Goal: Task Accomplishment & Management: Manage account settings

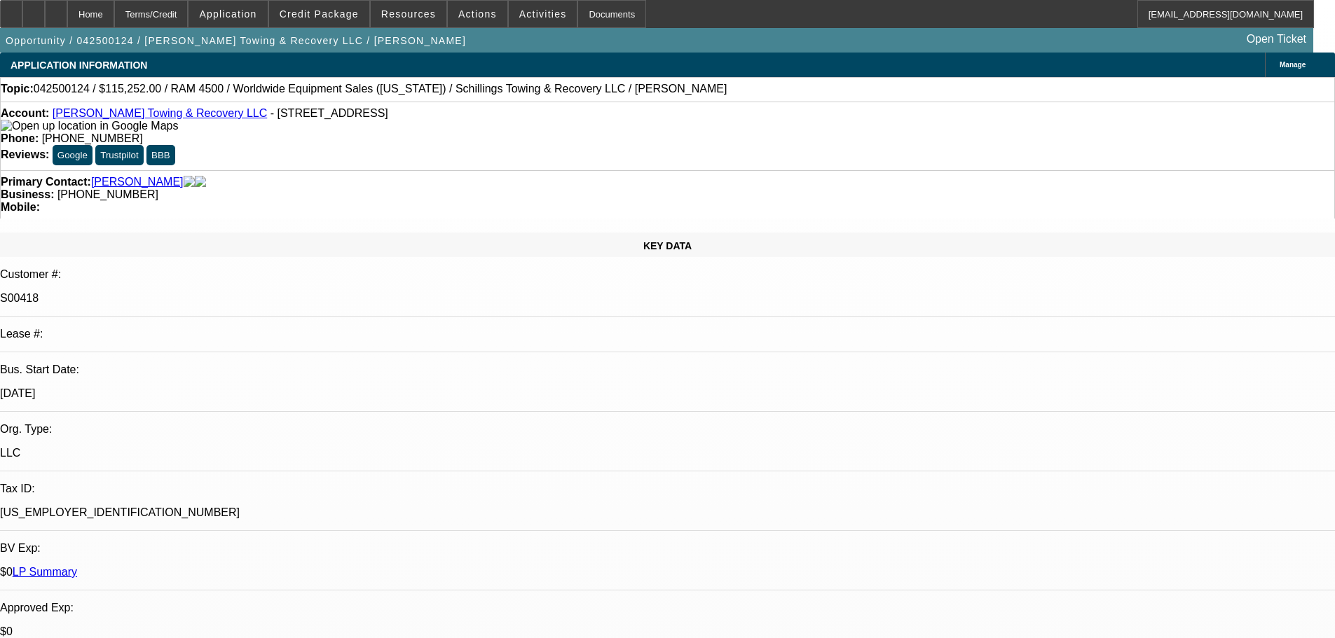
select select "0"
select select "3"
select select "0"
select select "6"
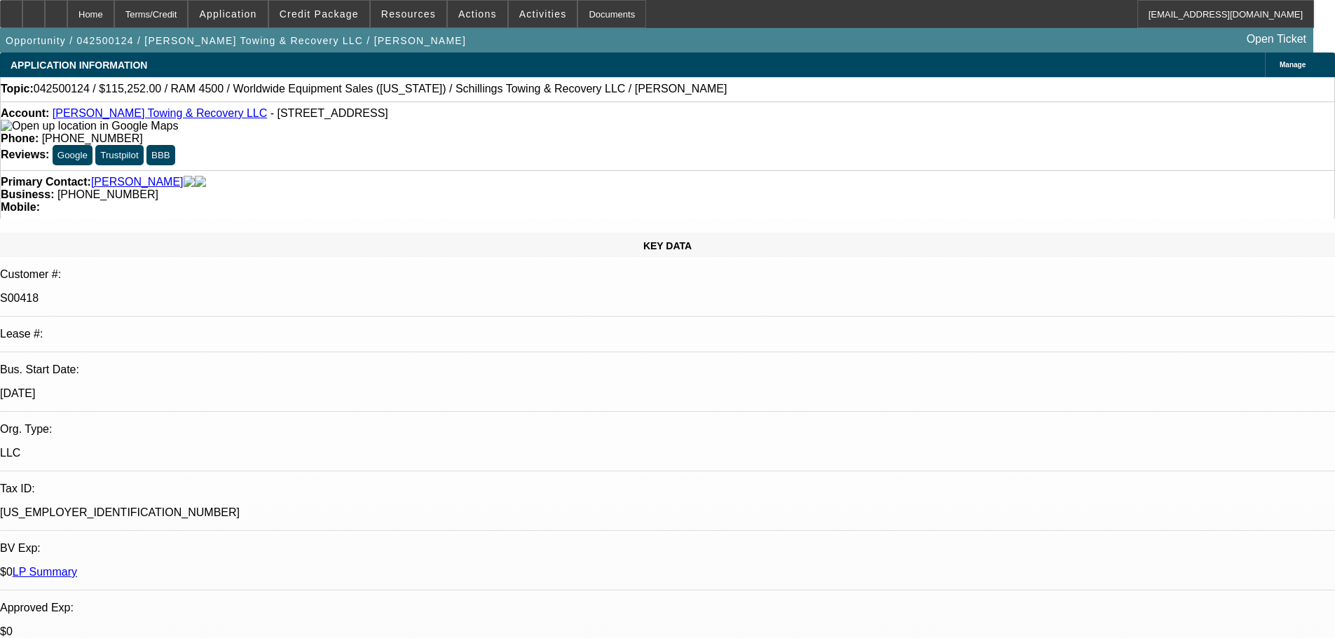
select select "0"
select select "3"
select select "0"
select select "6"
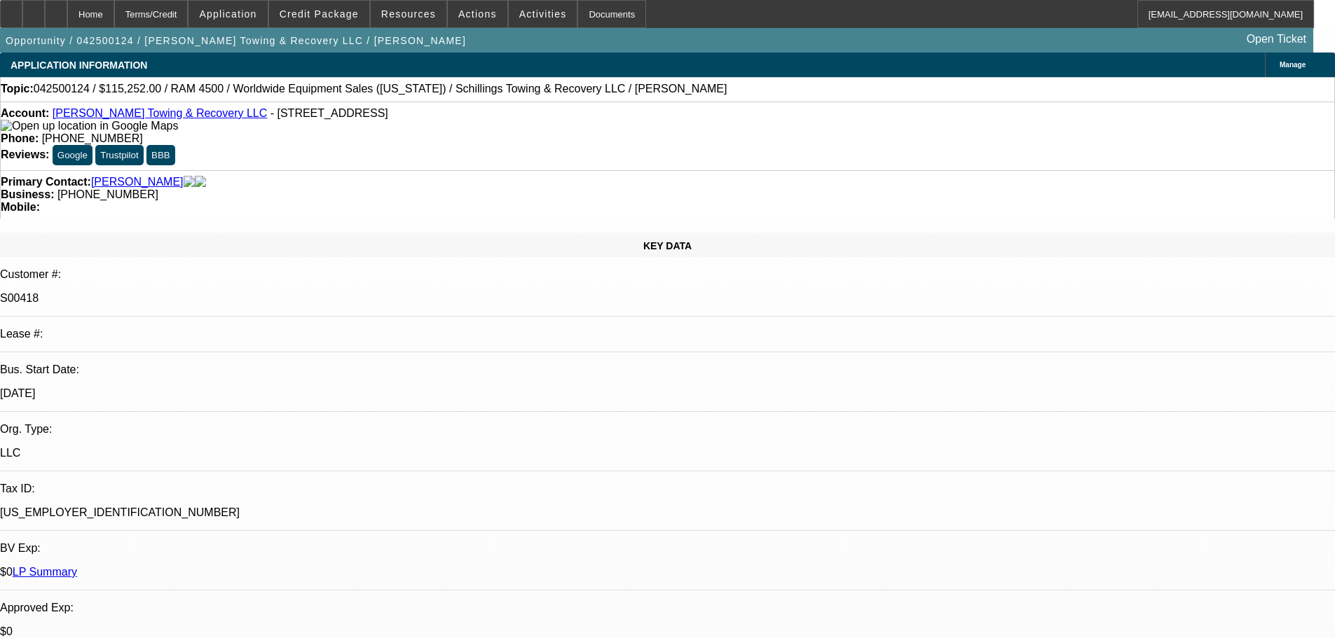
select select "0"
select select "3"
select select "0"
select select "6"
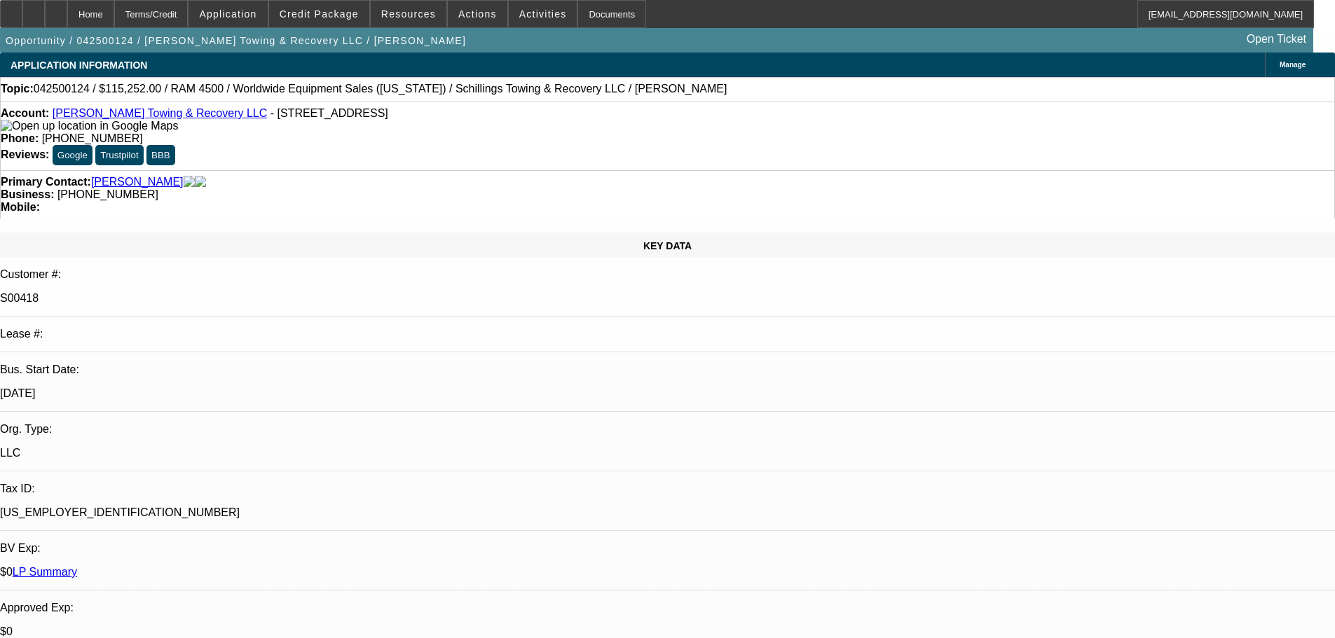
select select "0"
select select "3"
select select "0"
select select "6"
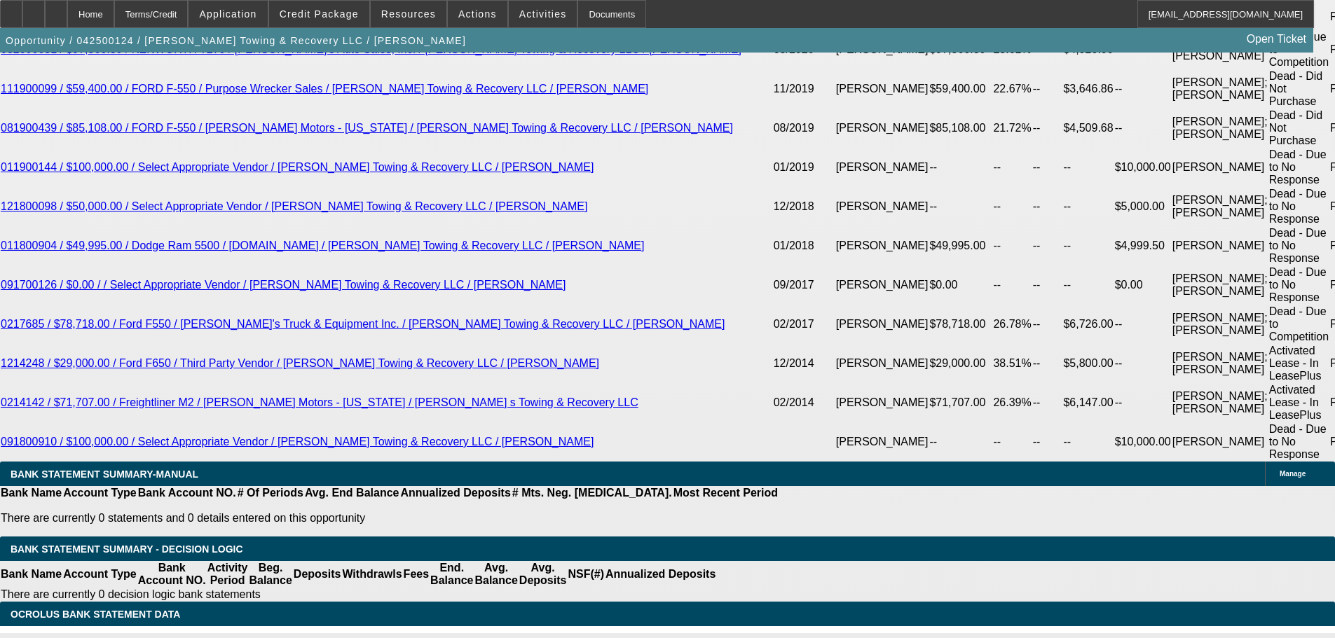
scroll to position [3102, 0]
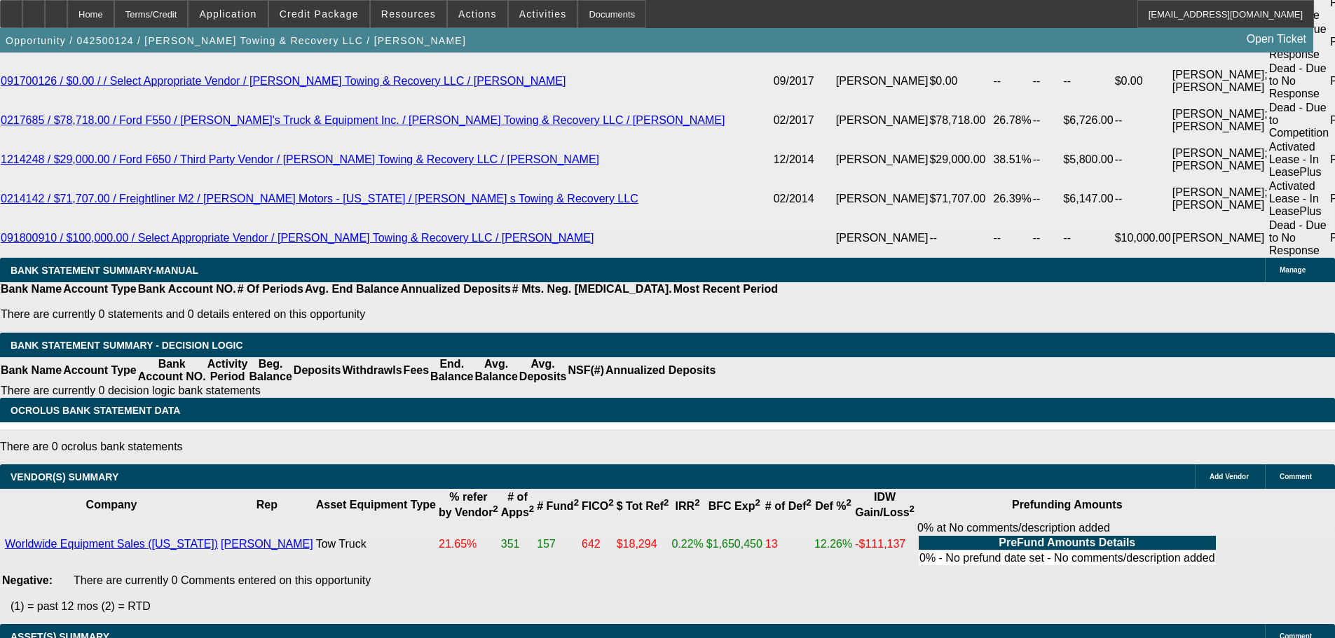
select select "6"
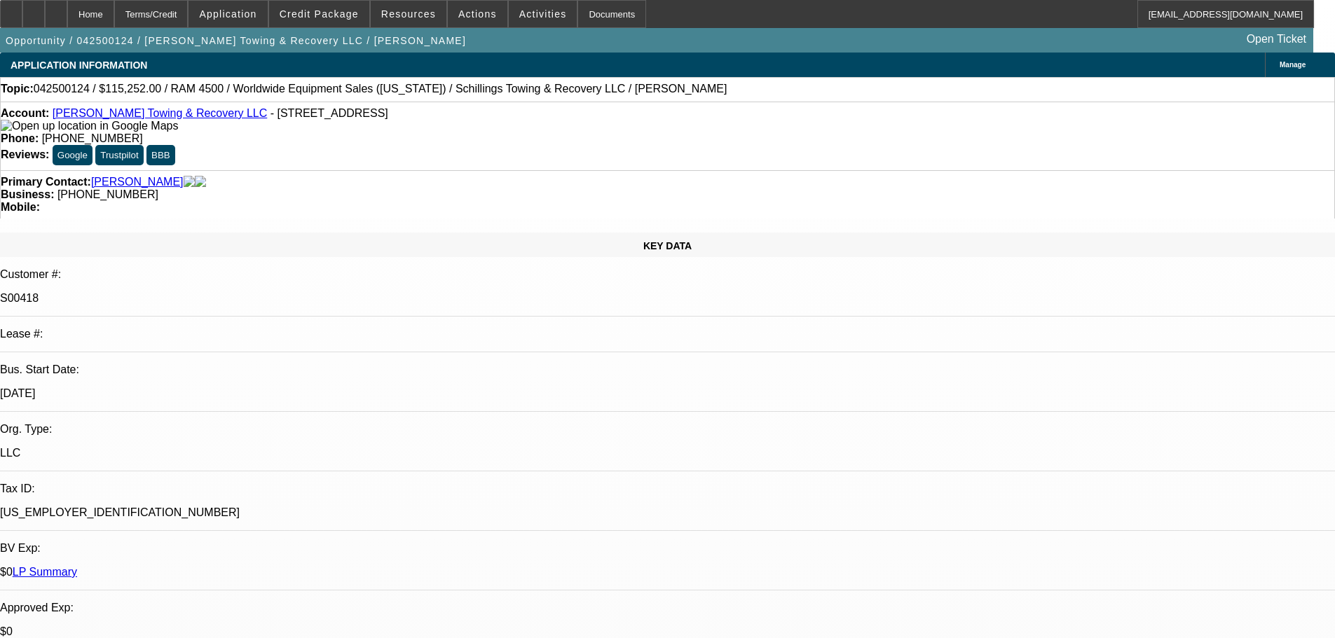
checkbox input "true"
paste textarea "Towing & Recovery"
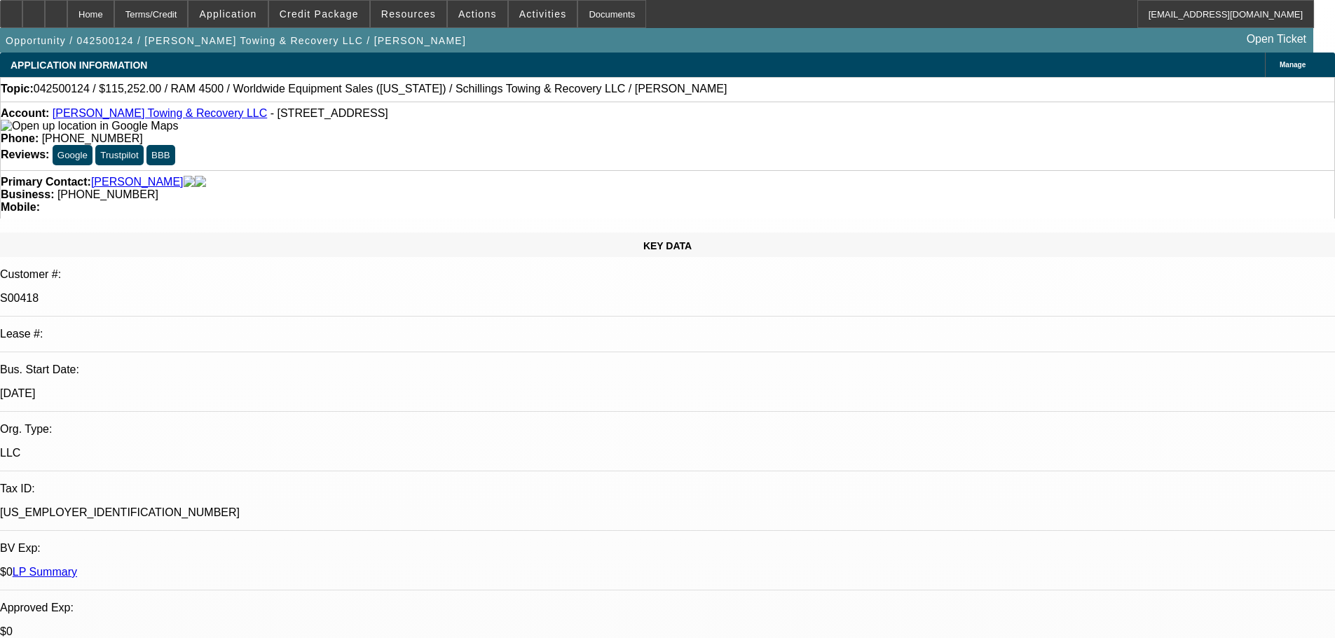
paste textarea "In order to further process the above application, we need the following inform…"
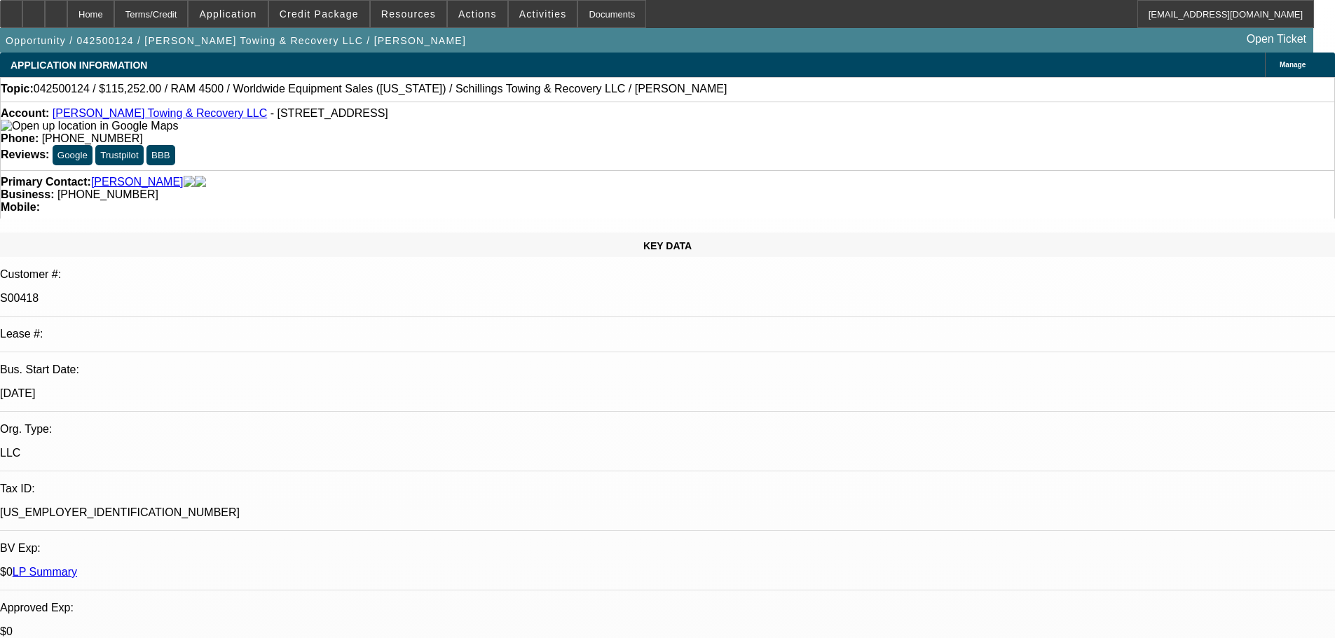
type textarea "PER UNIFI: "In order to further process the above application, we need the foll…"
checkbox input "false"
click at [1056, 299] on span "21" at bounding box center [1053, 297] width 25 height 25
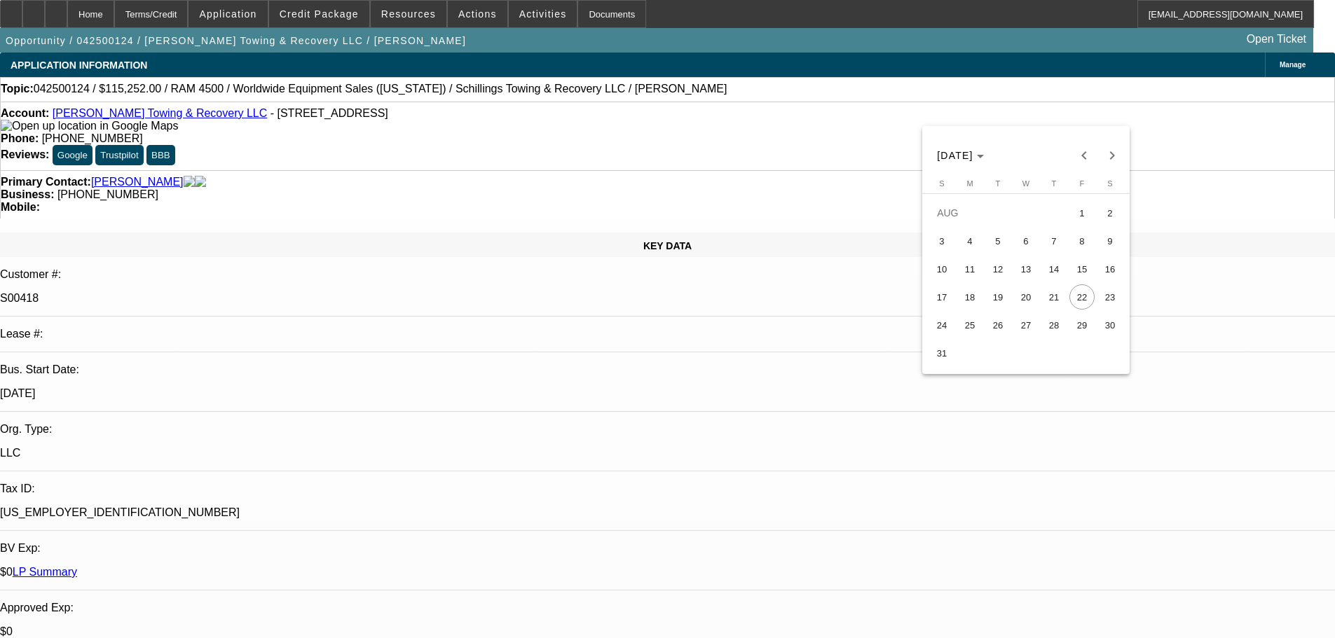
type input "[DATE]"
click at [1053, 523] on span "21" at bounding box center [1053, 517] width 25 height 25
type input "[DATE]"
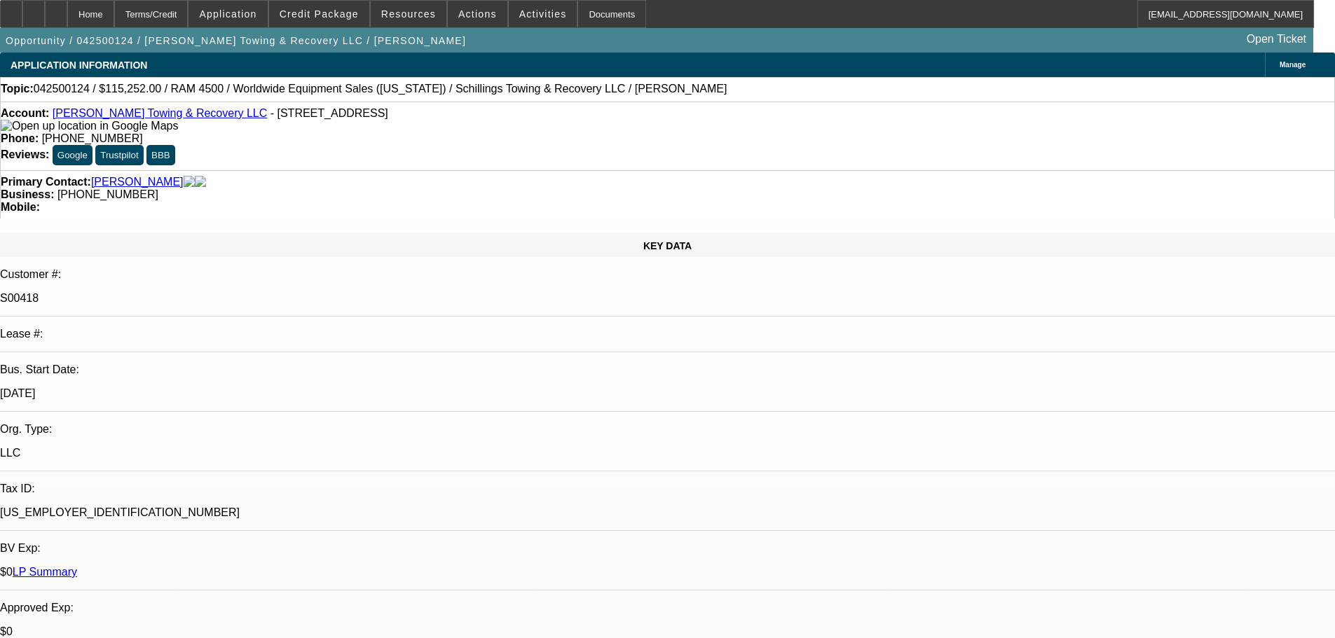
type input "03:32"
type input "12:30"
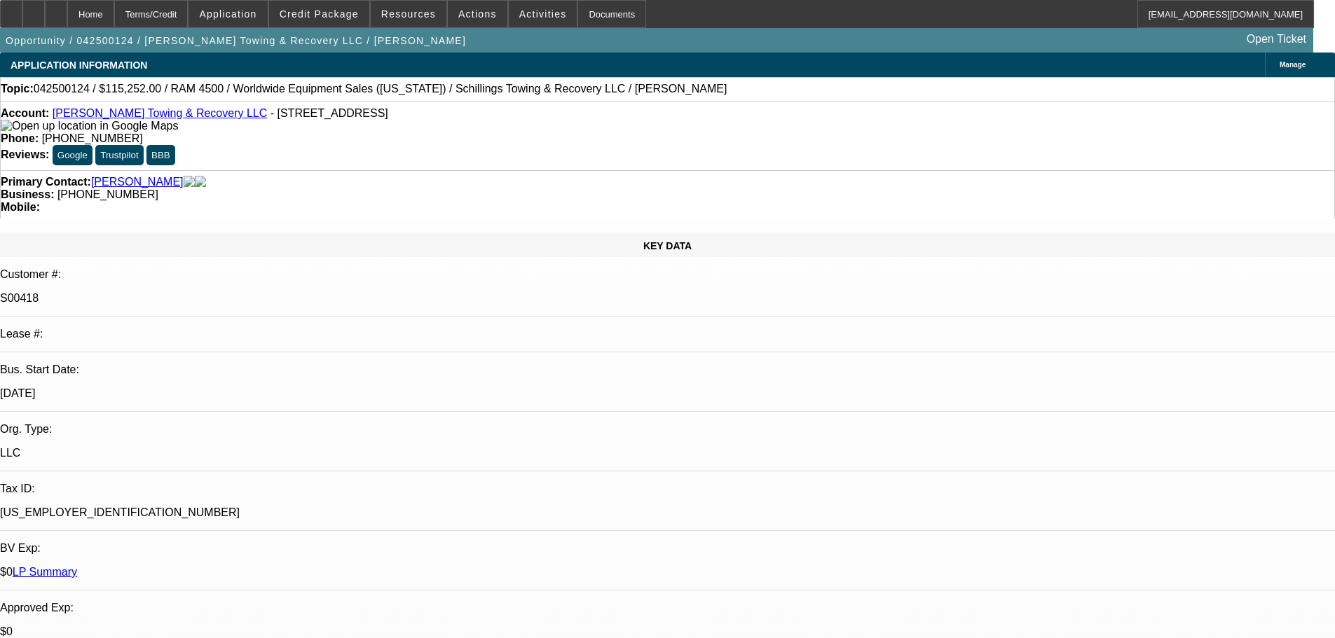
select select "0"
select select "3"
select select "0"
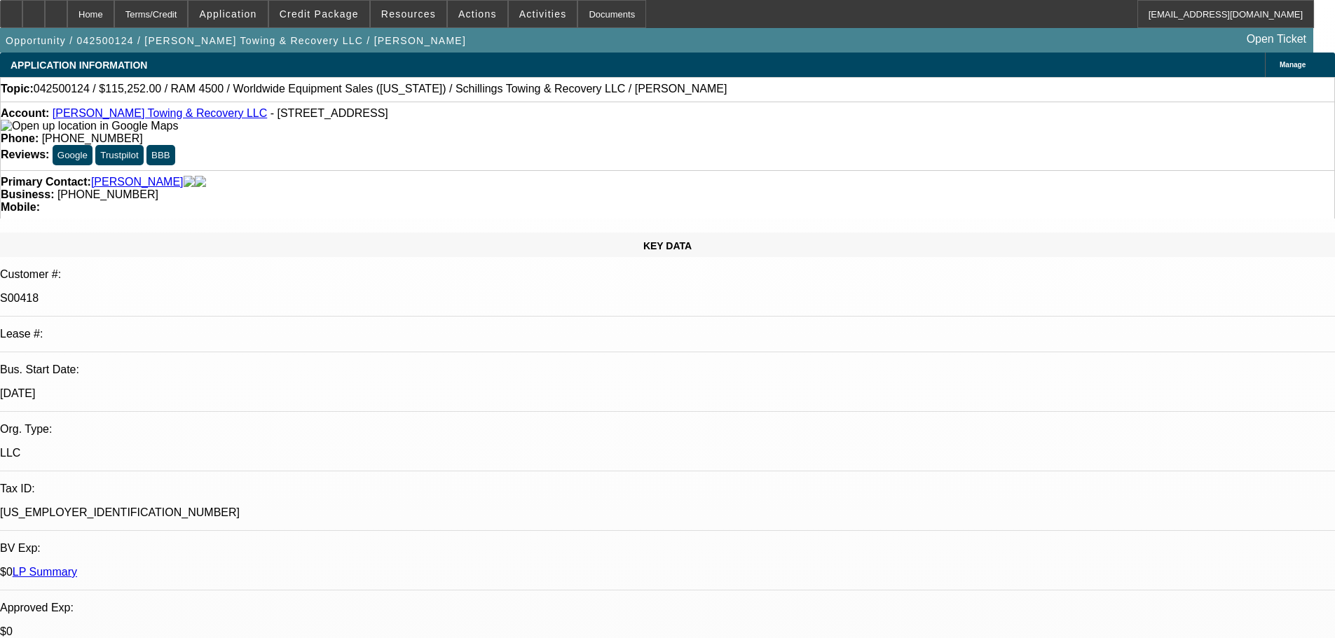
select select "6"
select select "0"
select select "3"
select select "0"
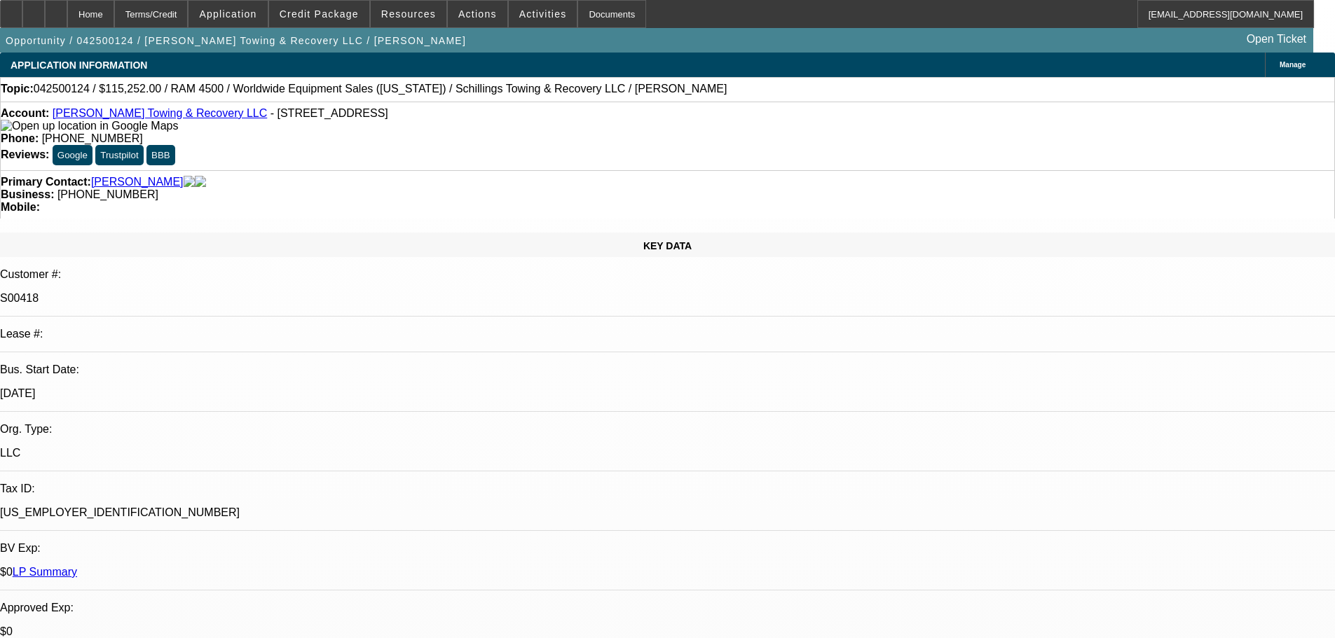
select select "6"
select select "0"
select select "3"
select select "0"
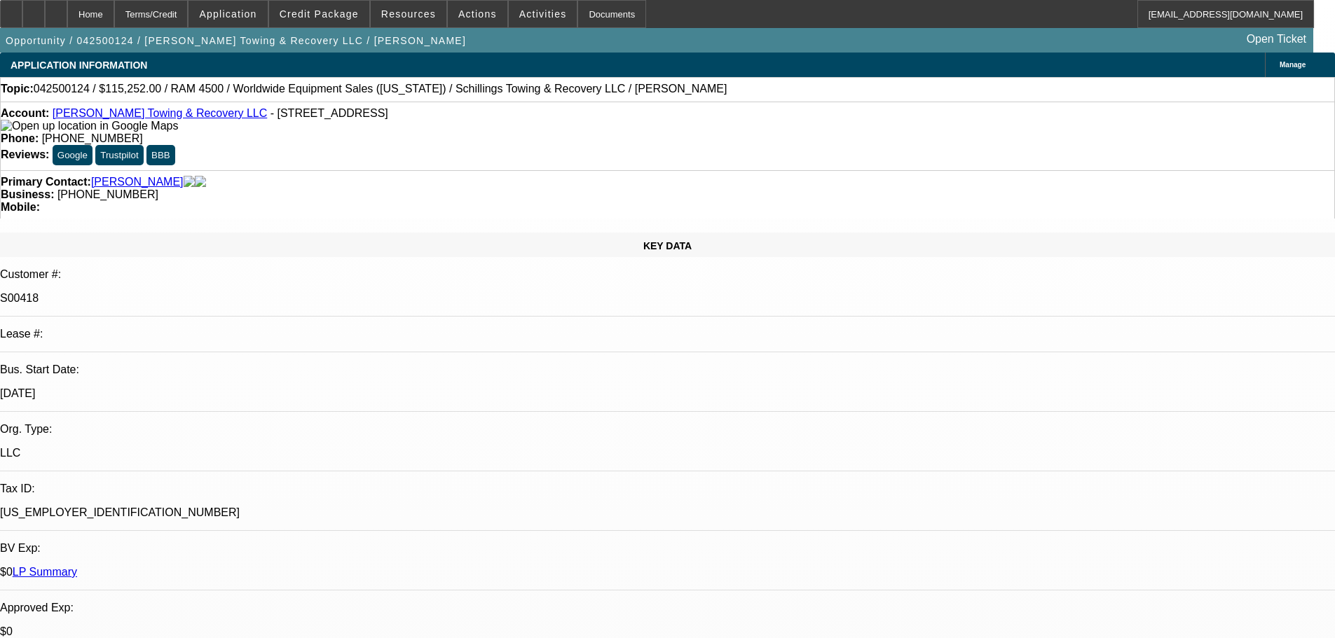
select select "6"
select select "0"
select select "3"
select select "0"
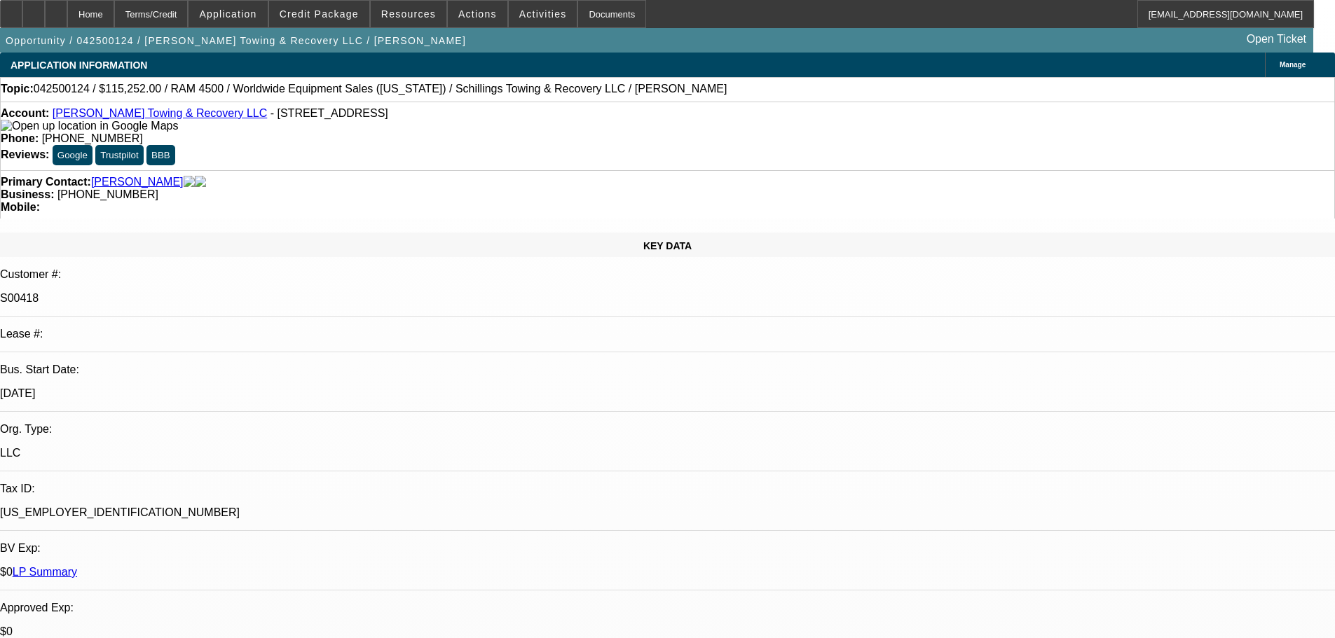
select select "6"
click at [1060, 233] on span "Reply All" at bounding box center [1071, 228] width 38 height 11
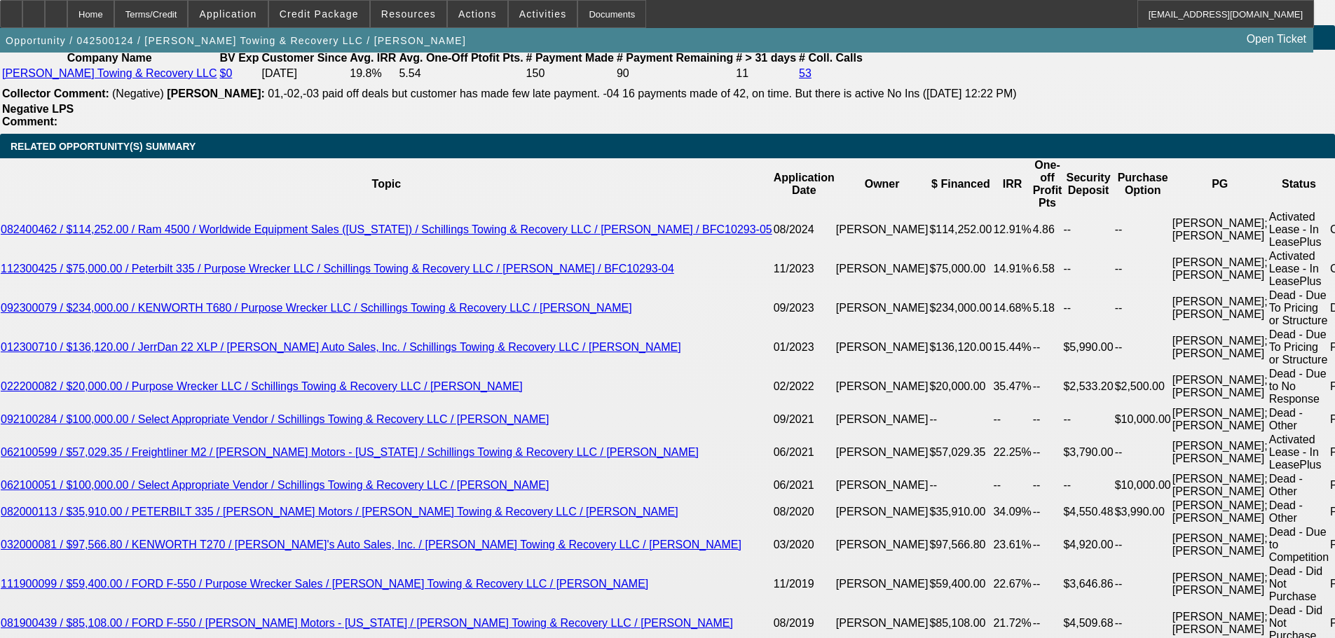
scroll to position [2401, 0]
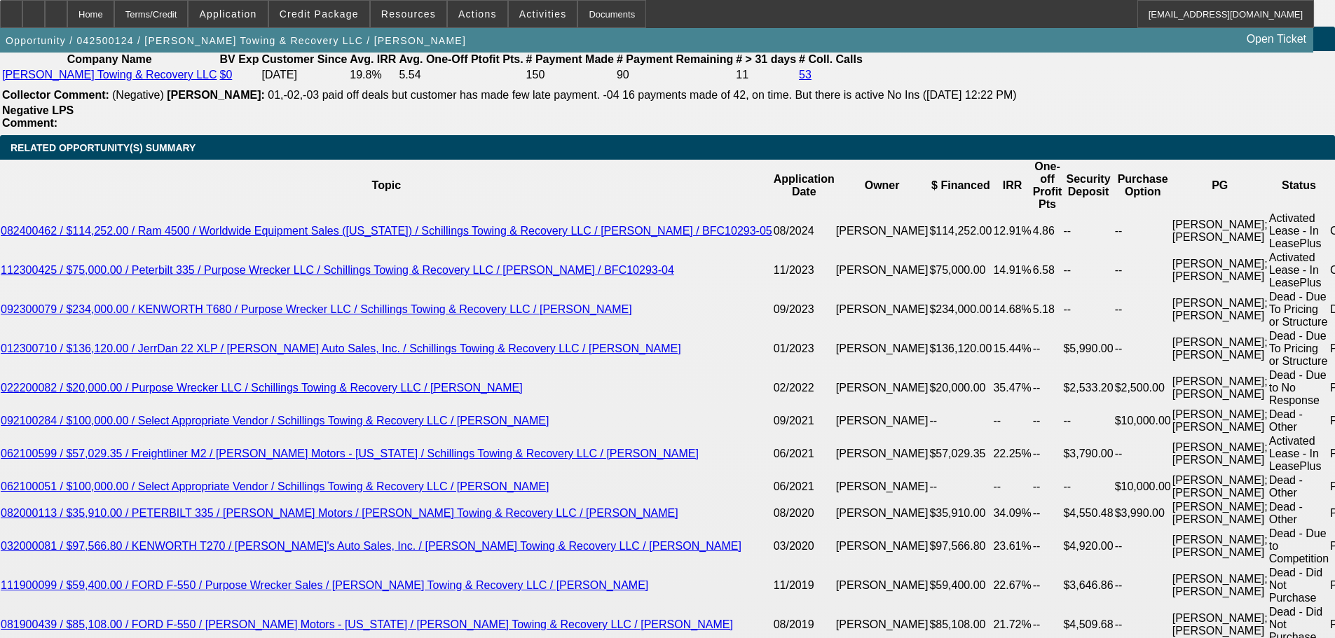
select select "0"
select select "3"
select select "0"
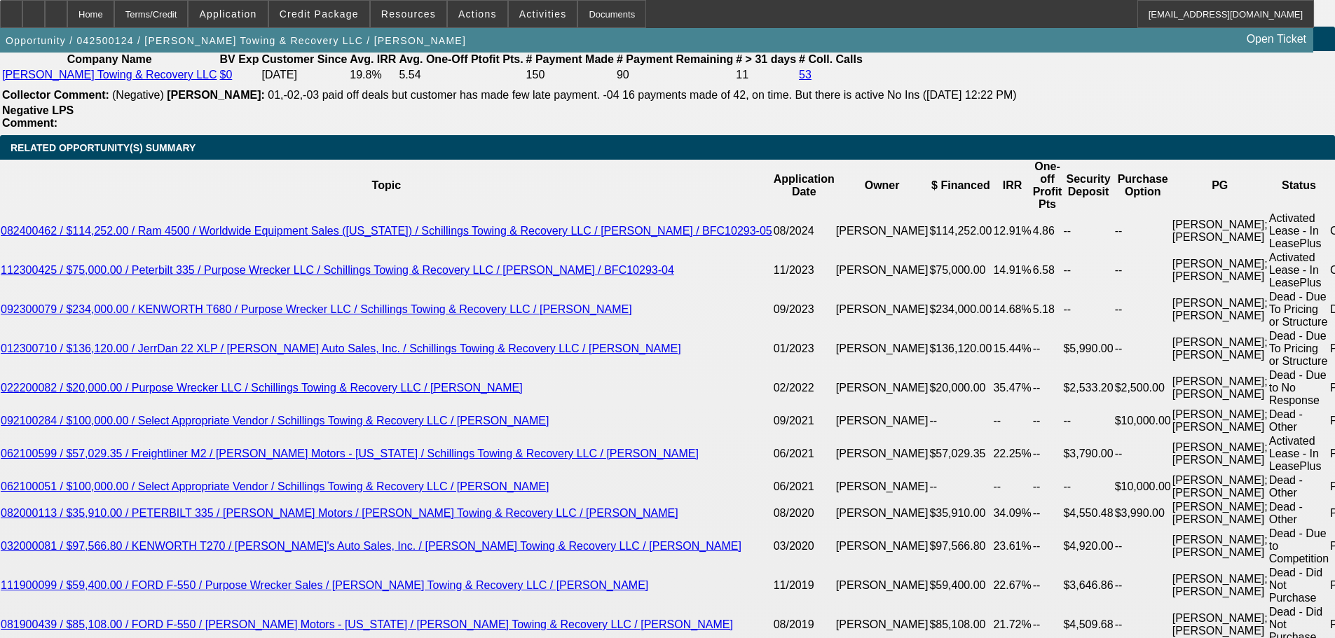
select select "6"
select select "0"
select select "3"
select select "0"
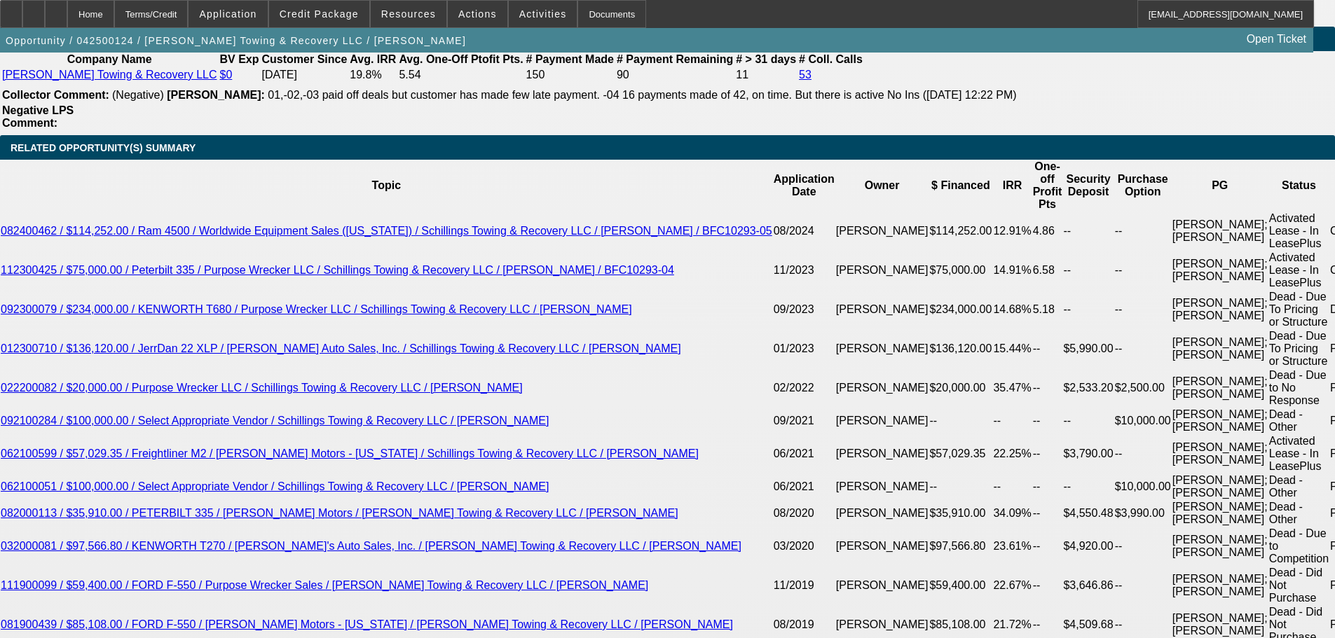
select select "6"
select select "0"
select select "3"
select select "0"
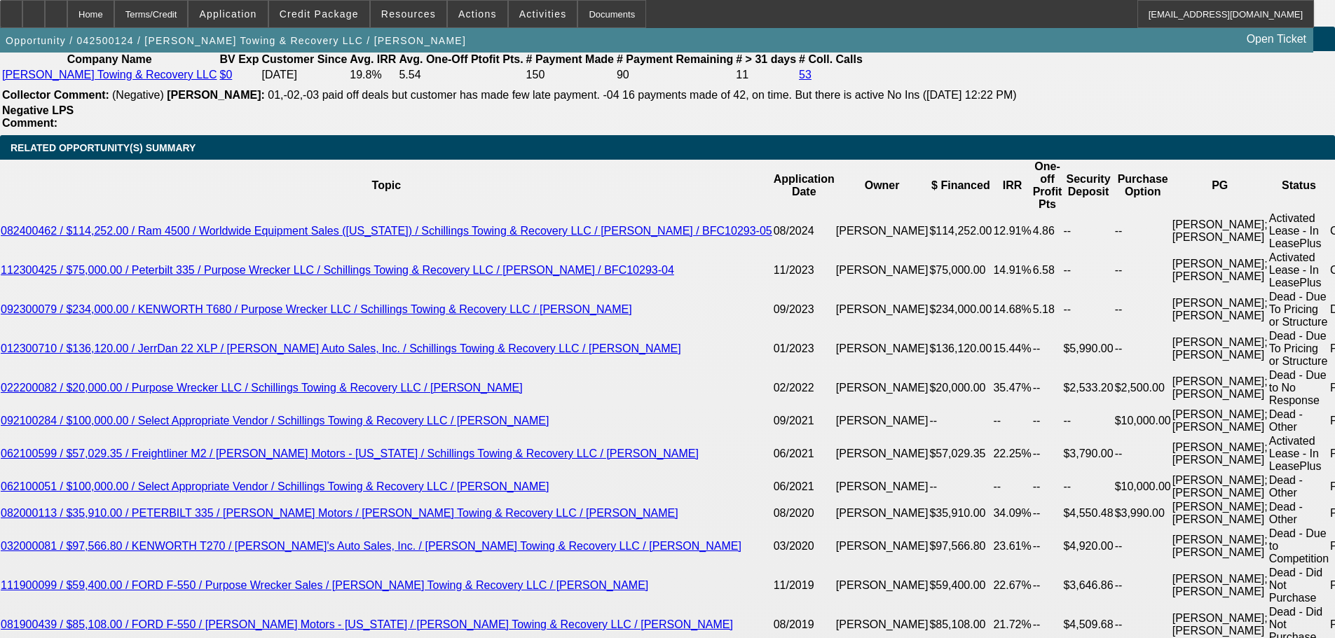
select select "6"
select select "0"
select select "3"
select select "0"
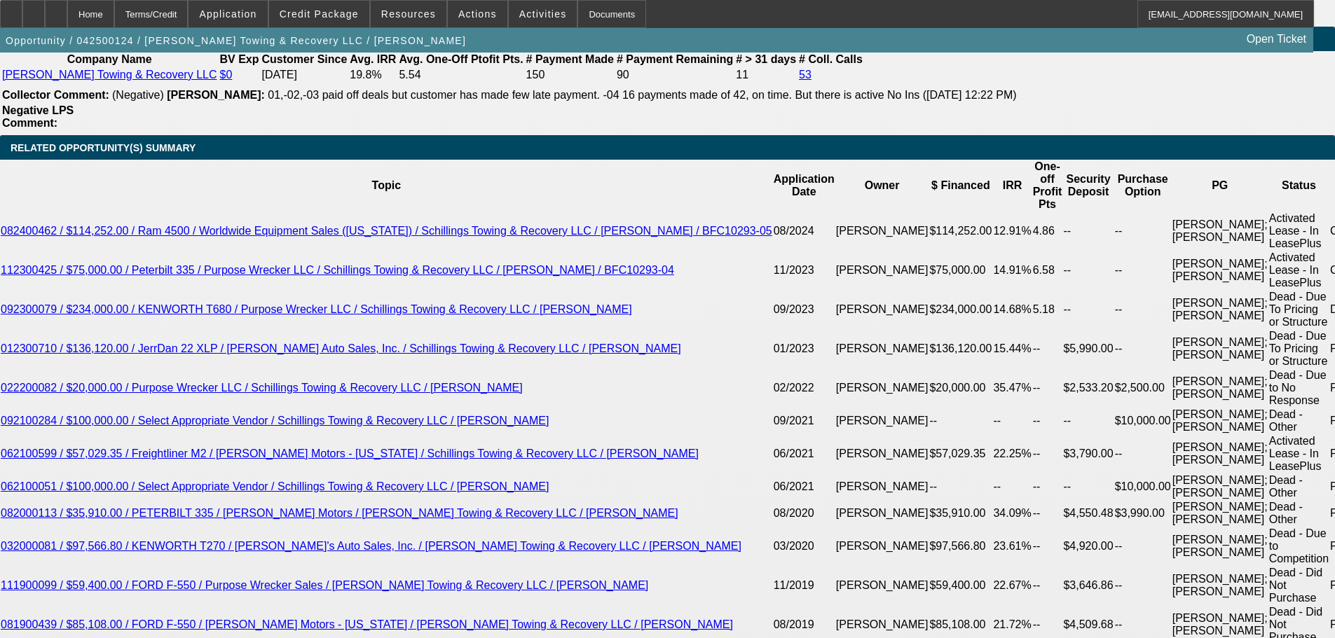
select select "6"
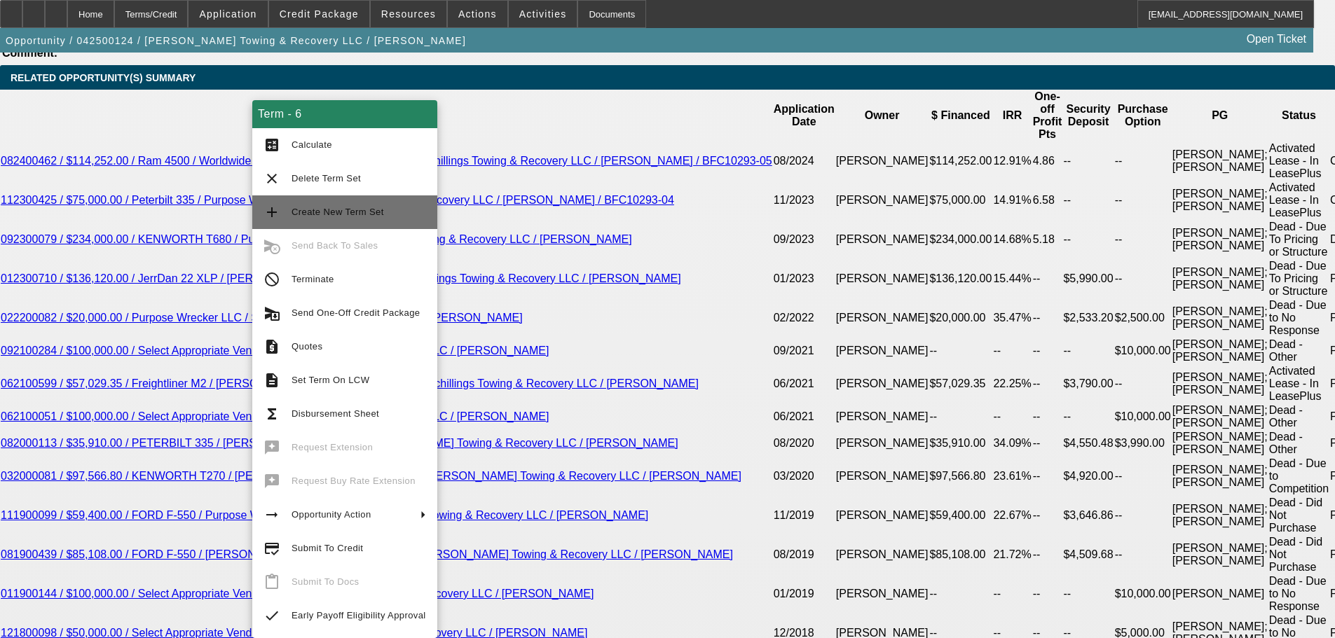
click at [359, 210] on span "Create New Term Set" at bounding box center [338, 212] width 92 height 11
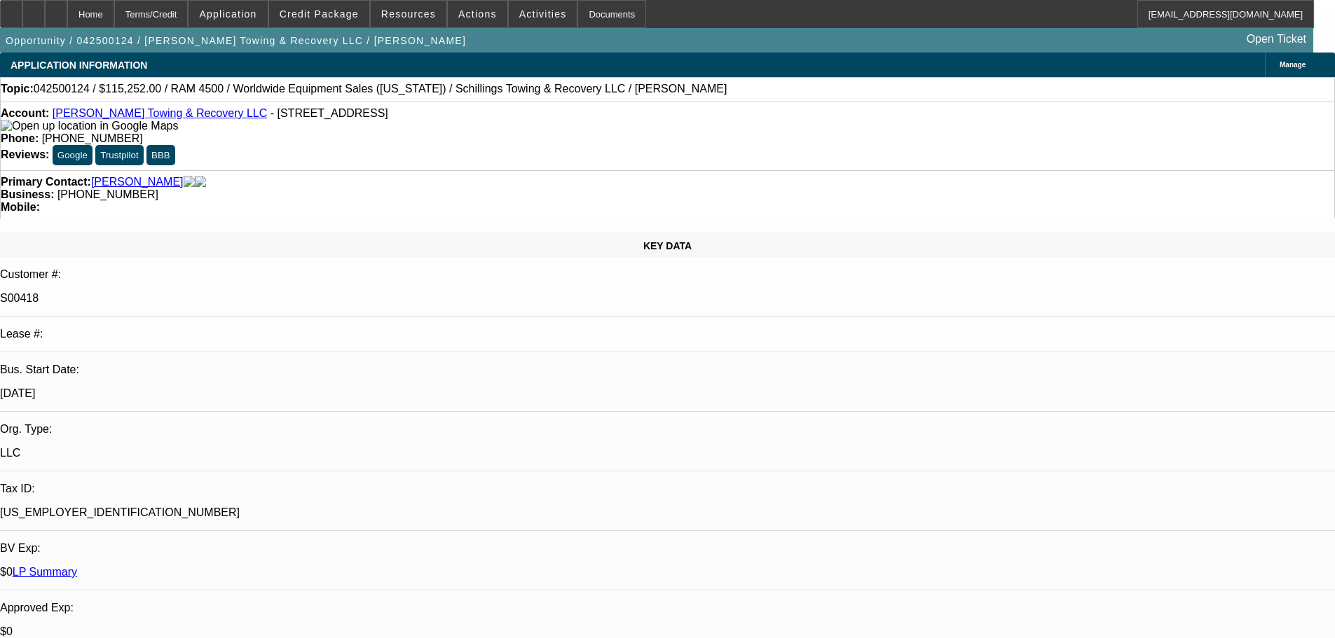
select select "0"
select select "3"
select select "0"
select select "6"
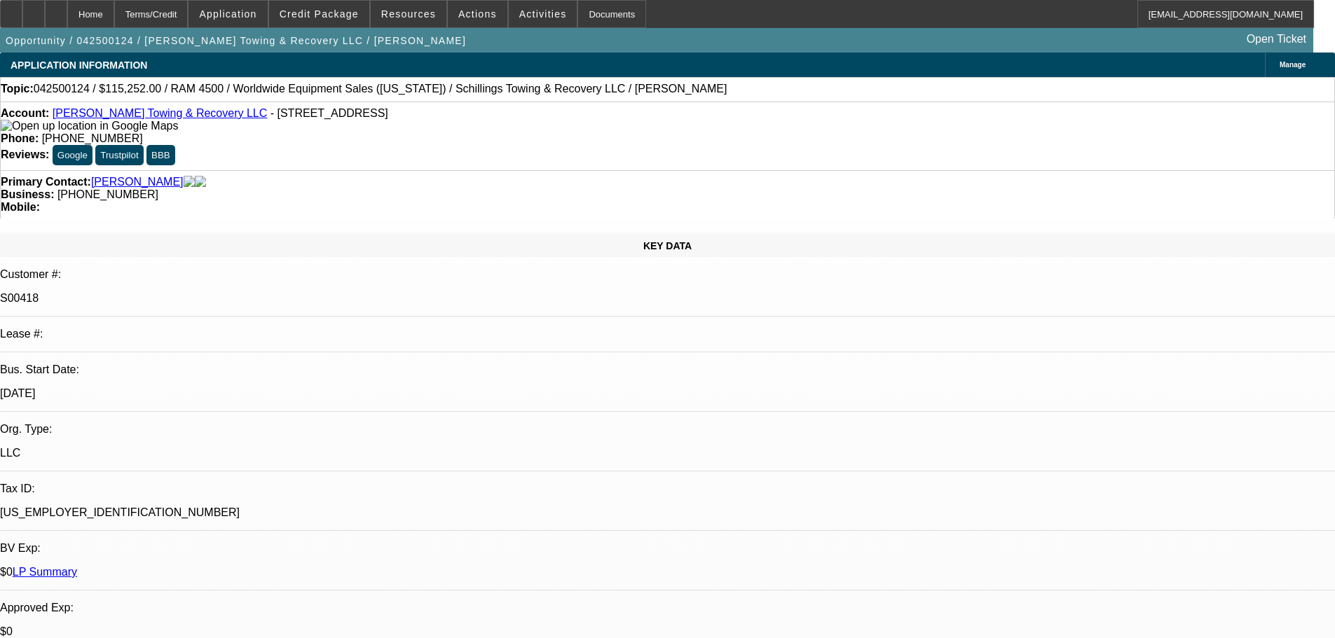
select select "0"
select select "3"
select select "0"
select select "6"
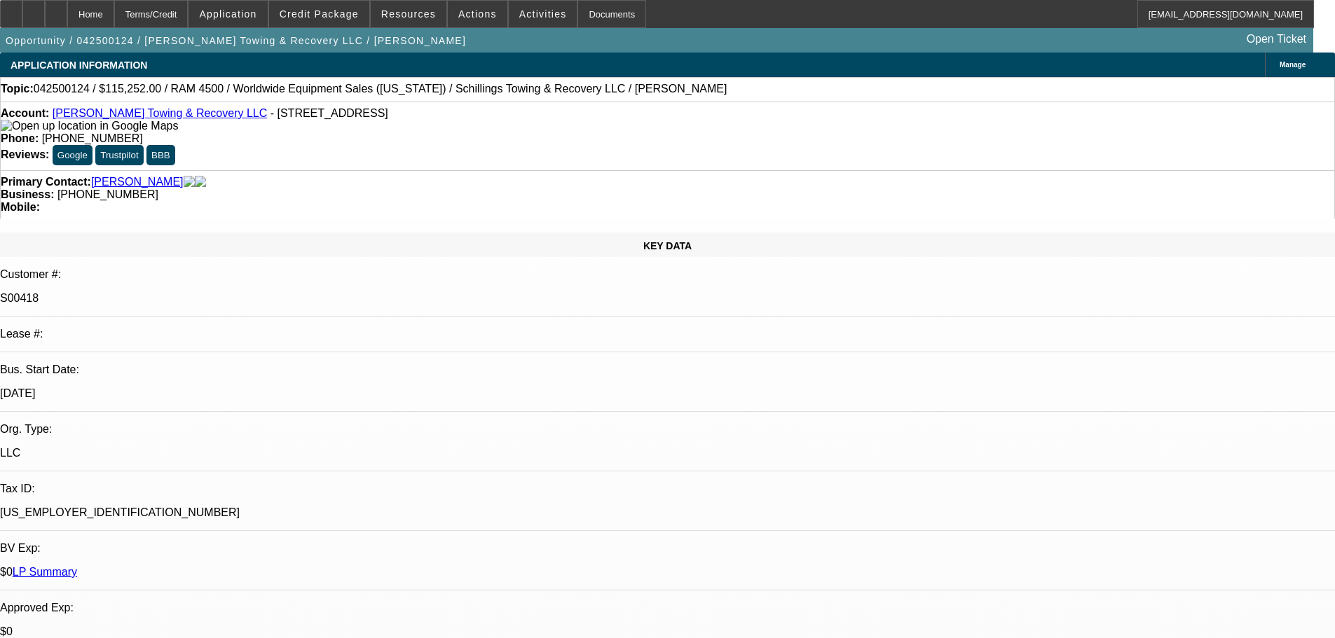
select select "0"
select select "3"
select select "0"
select select "6"
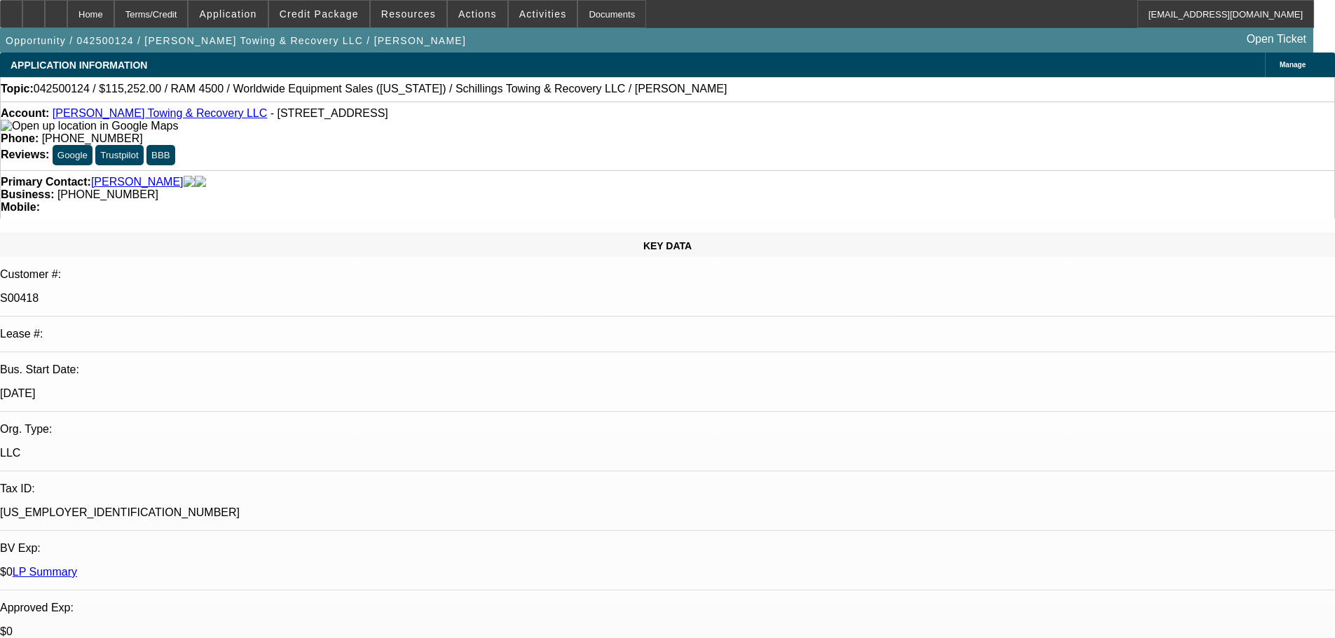
select select "0"
select select "3"
select select "0"
select select "6"
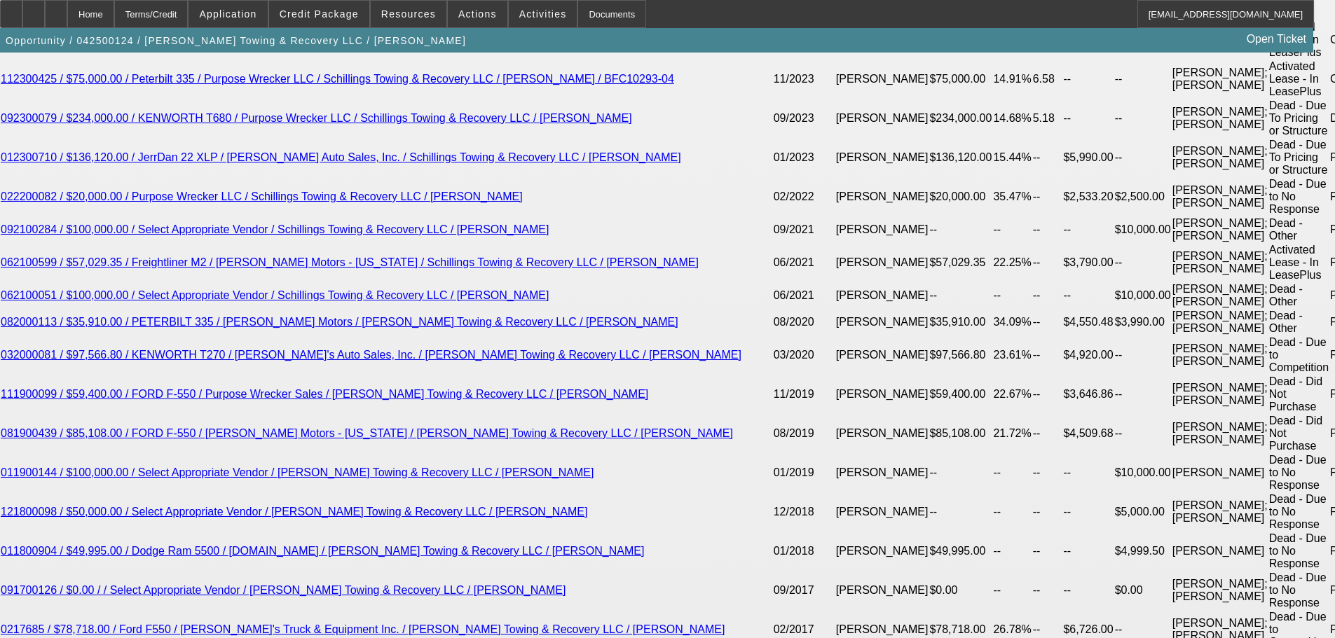
scroll to position [3127, 0]
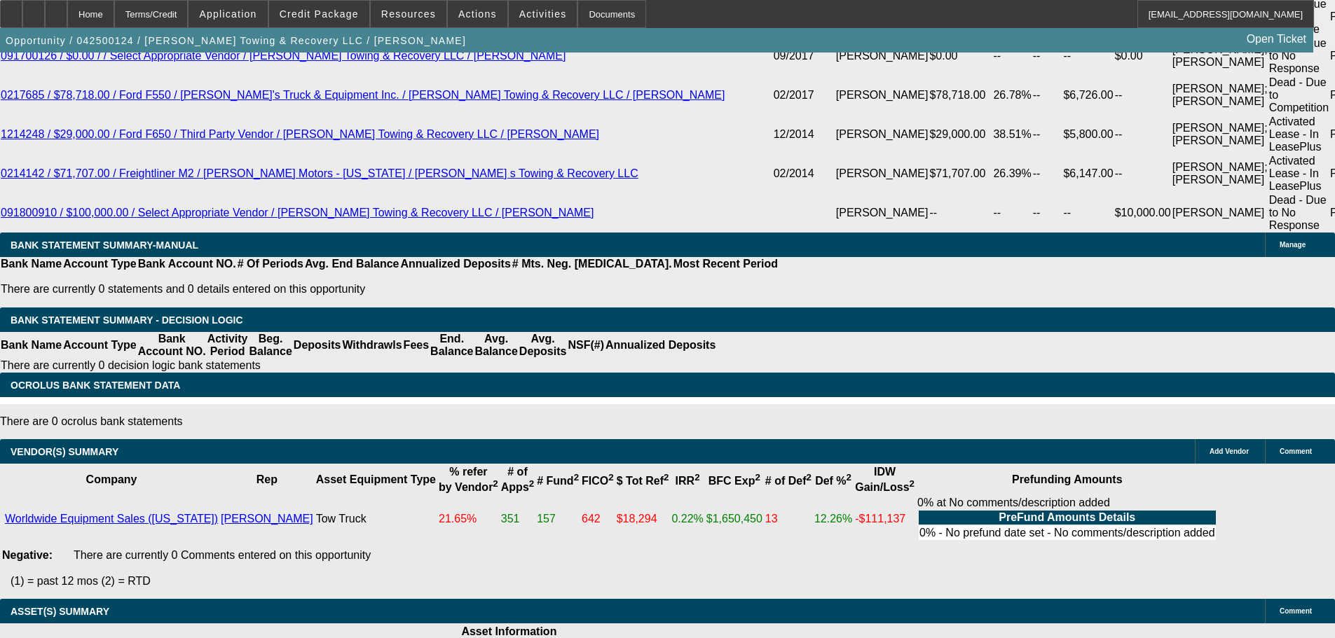
drag, startPoint x: 413, startPoint y: 514, endPoint x: 523, endPoint y: 524, distance: 110.5
copy span "VEHICLE-TOW TRUCK; Transaction Type: Vendor Sale. Amount: $115,252.00. Approved…"
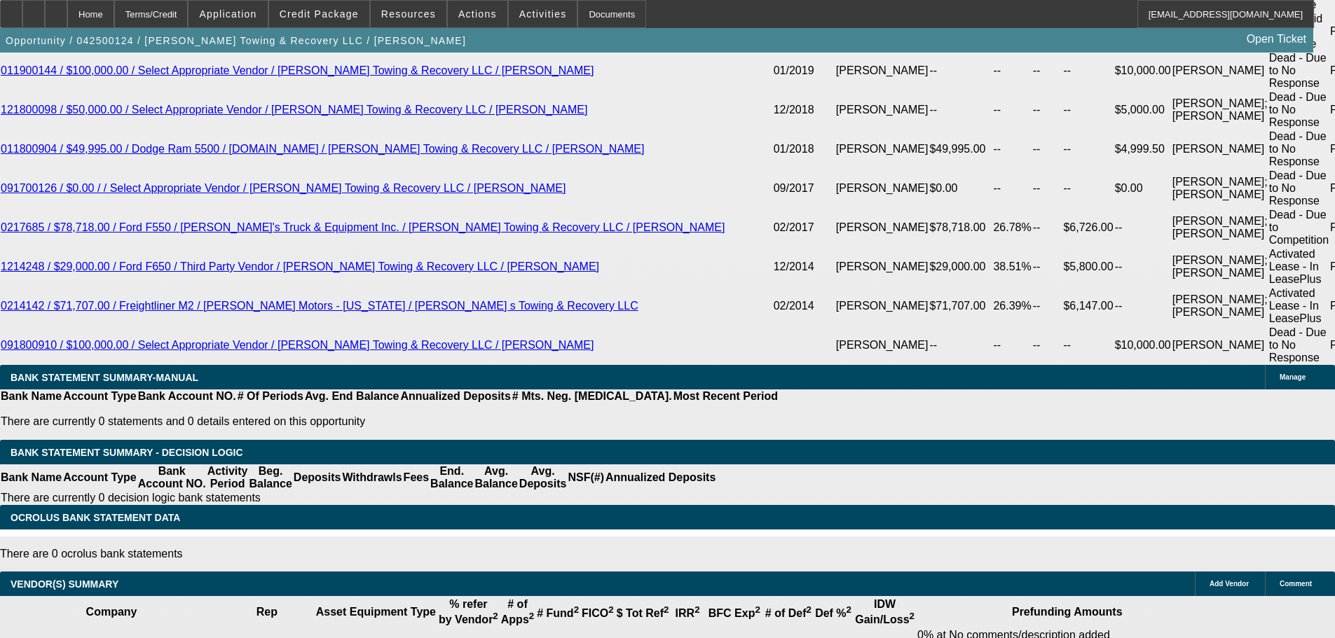
scroll to position [2707, 0]
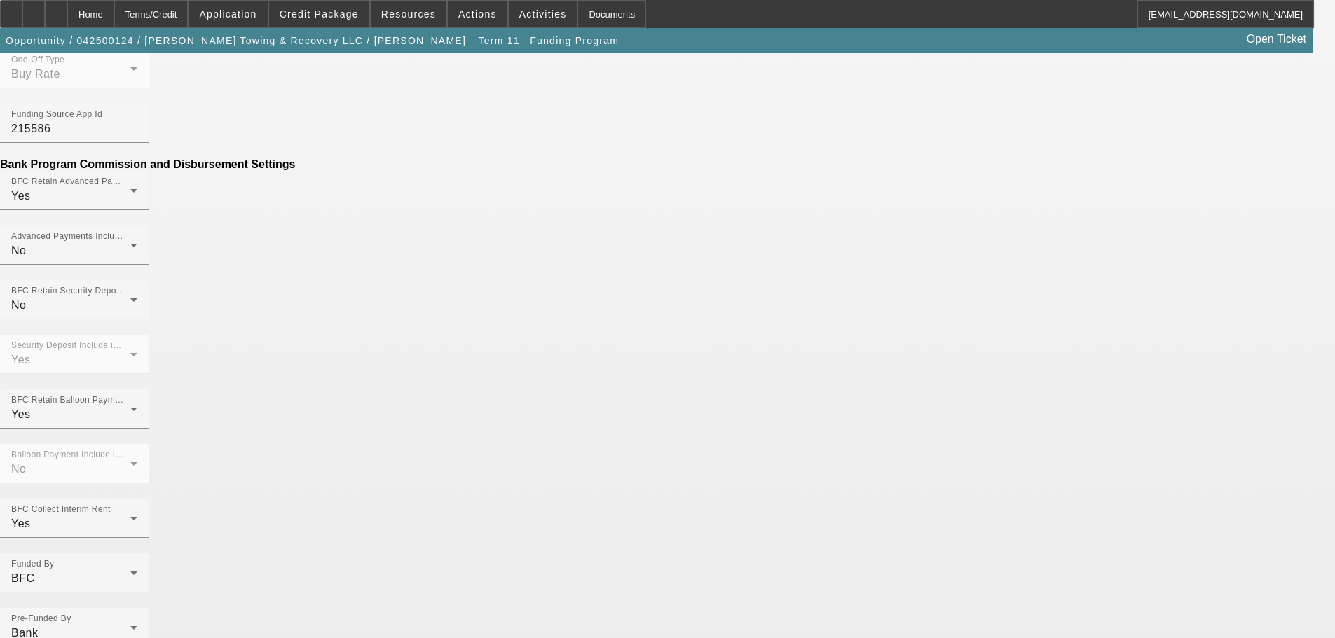
scroll to position [979, 0]
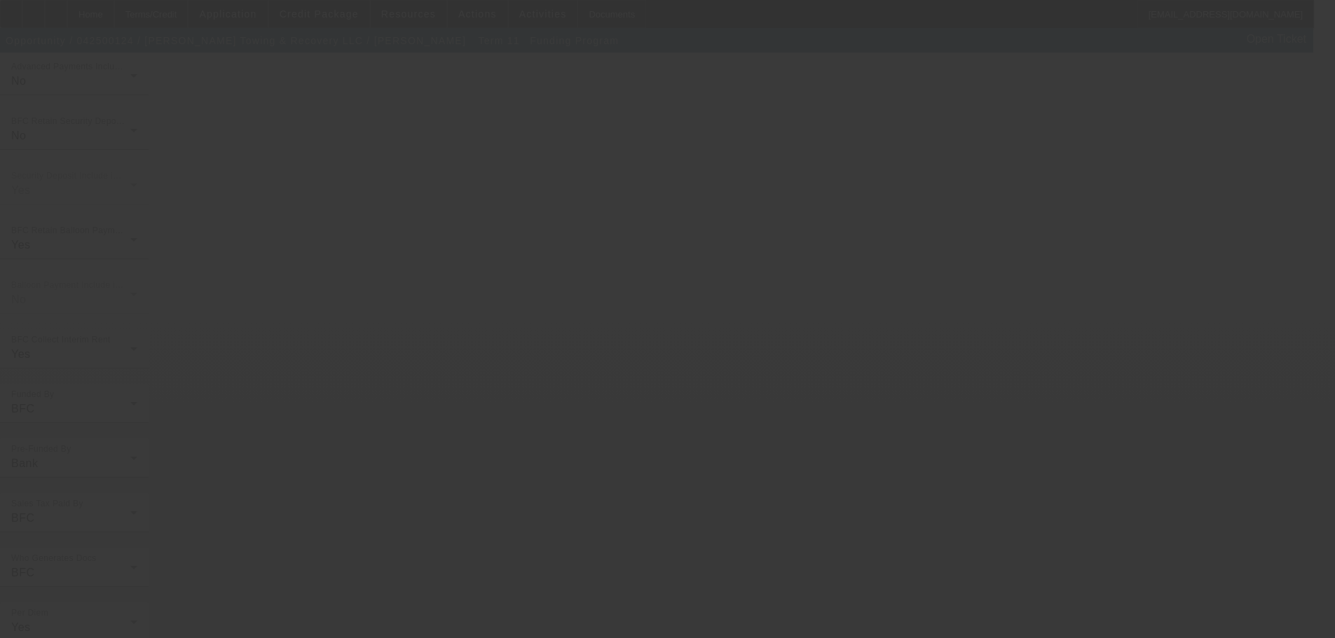
scroll to position [0, 0]
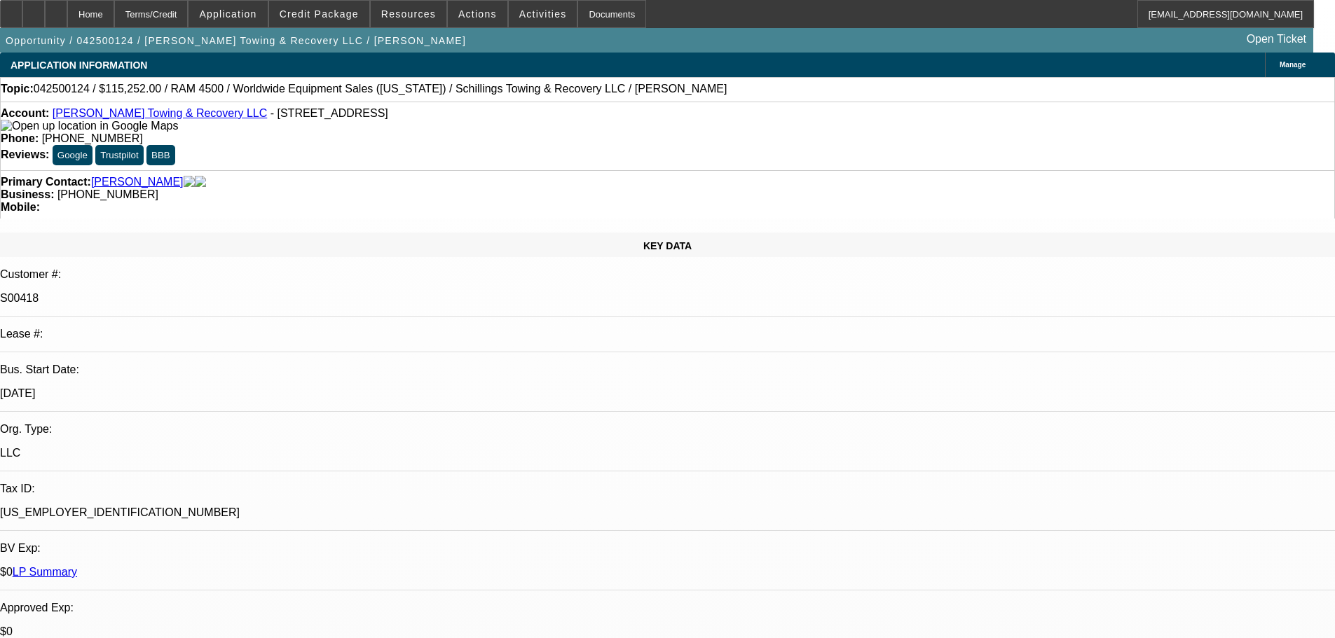
select select "0"
select select "3"
select select "0"
select select "6"
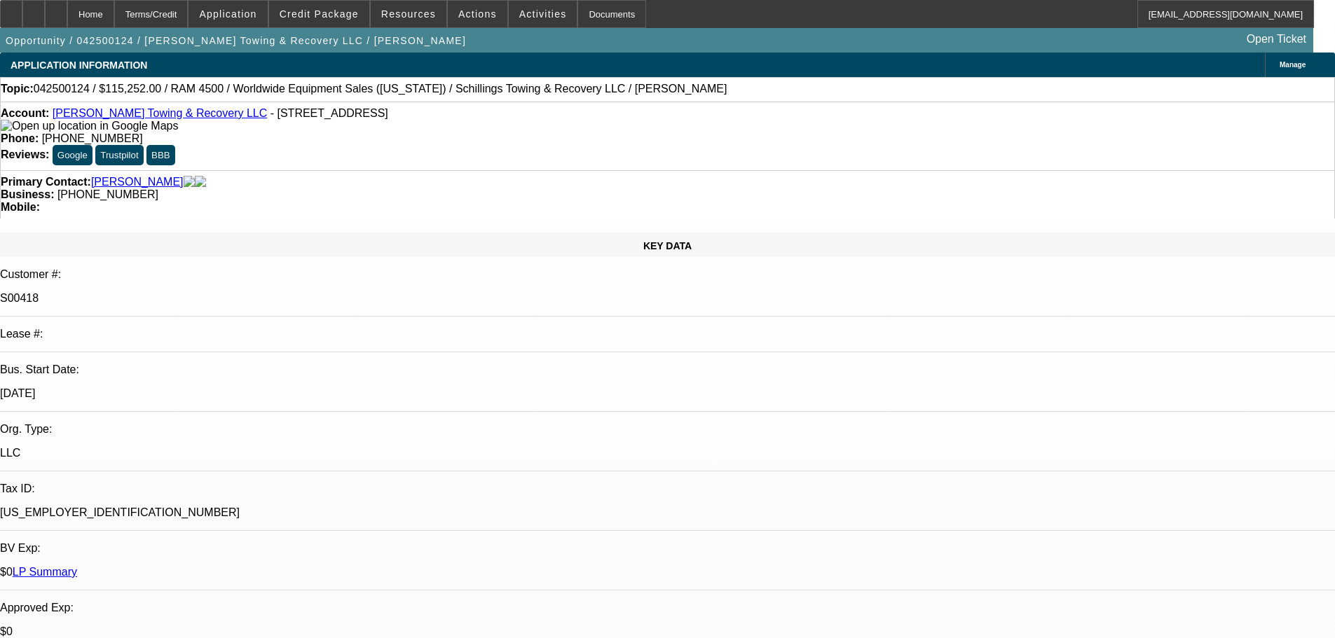
select select "0"
select select "3"
select select "0"
select select "6"
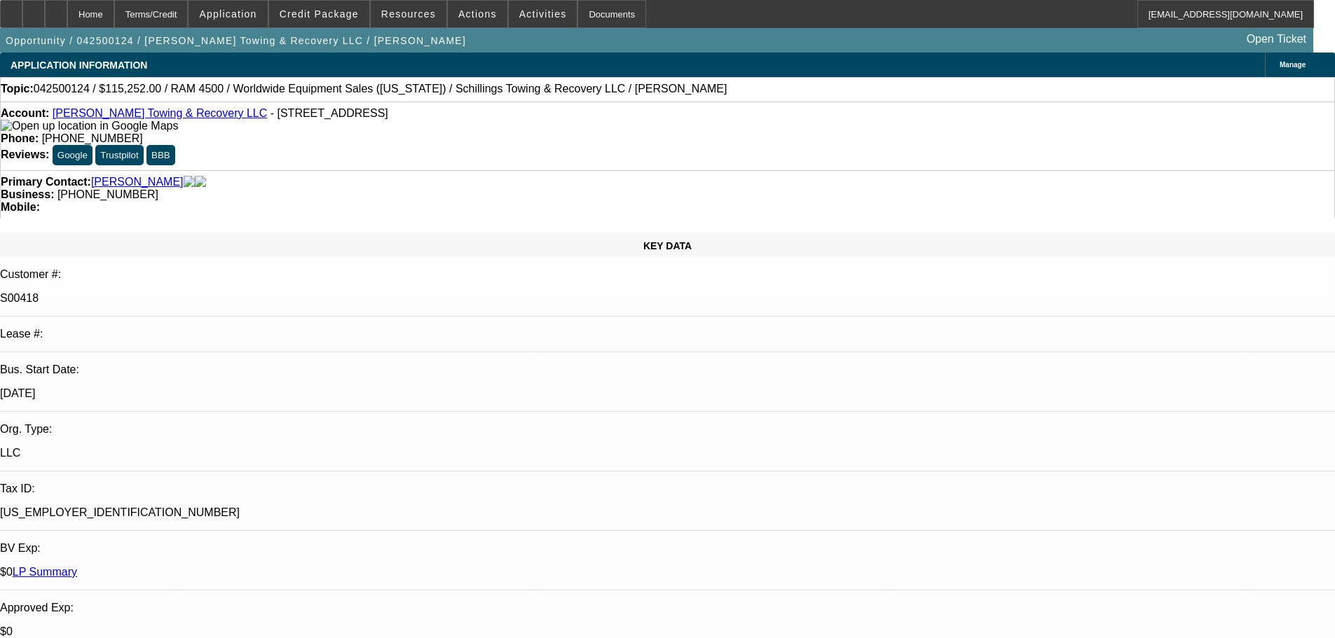
select select "0"
select select "3"
select select "0"
select select "6"
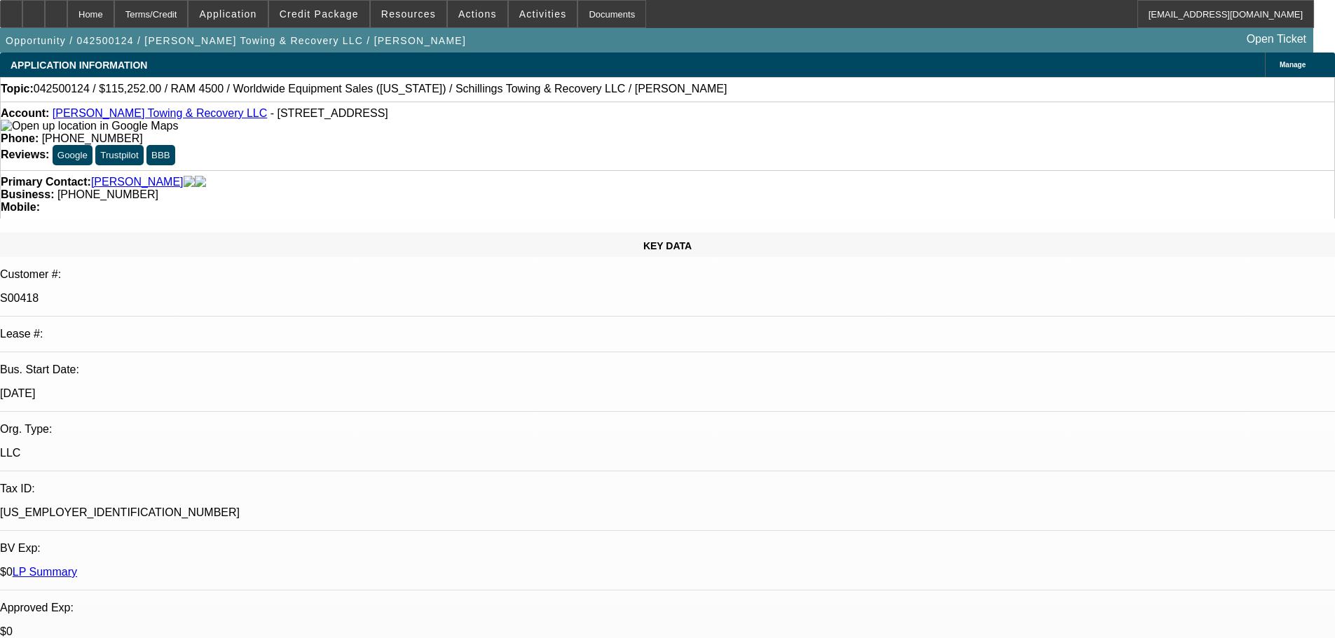
select select "0"
select select "3"
select select "0"
select select "6"
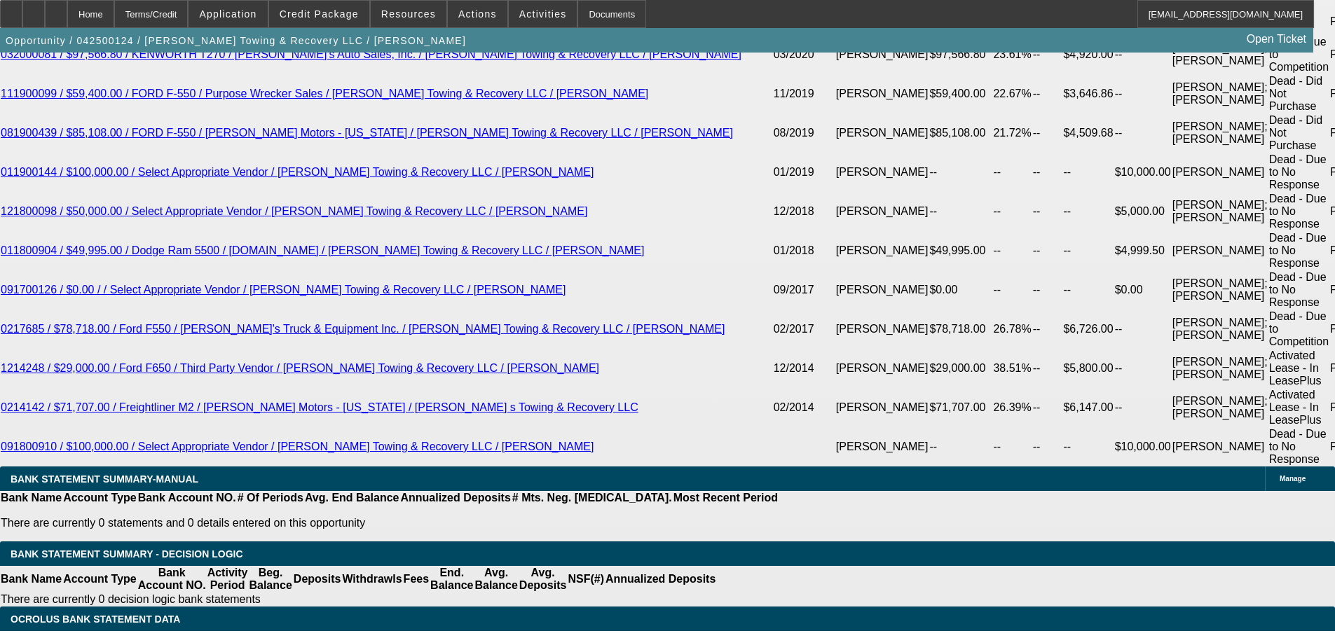
scroll to position [3127, 0]
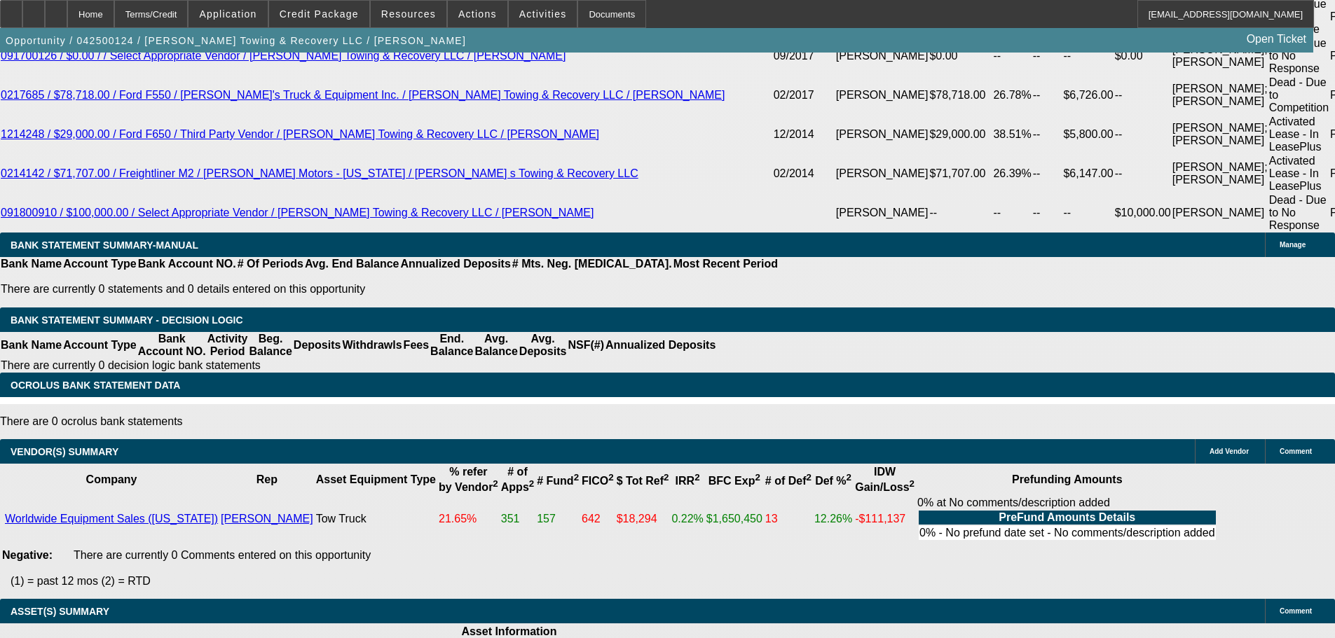
select select "3"
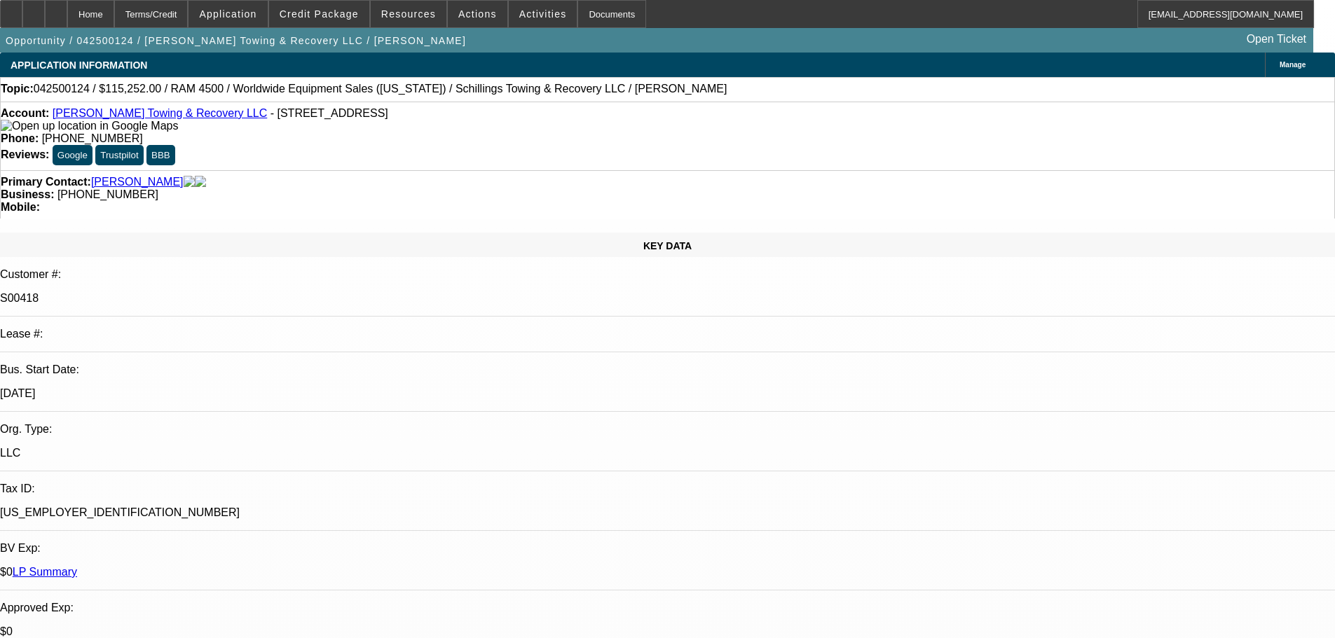
type input "[DATE]"
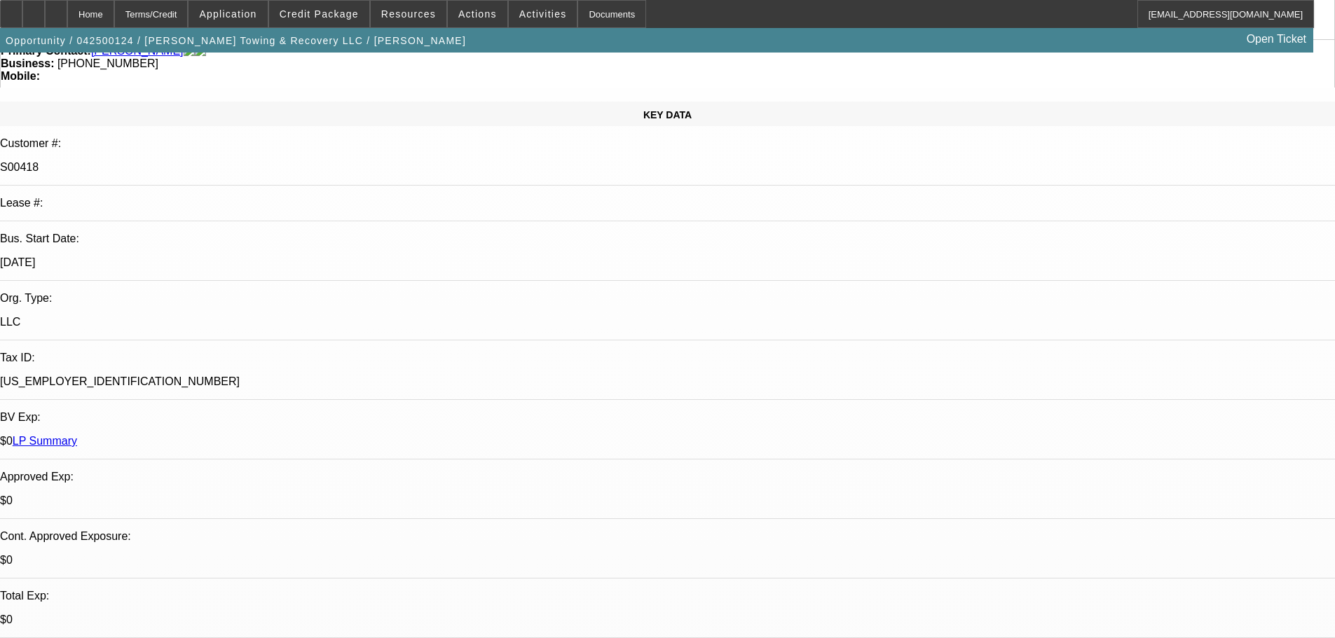
scroll to position [210, 0]
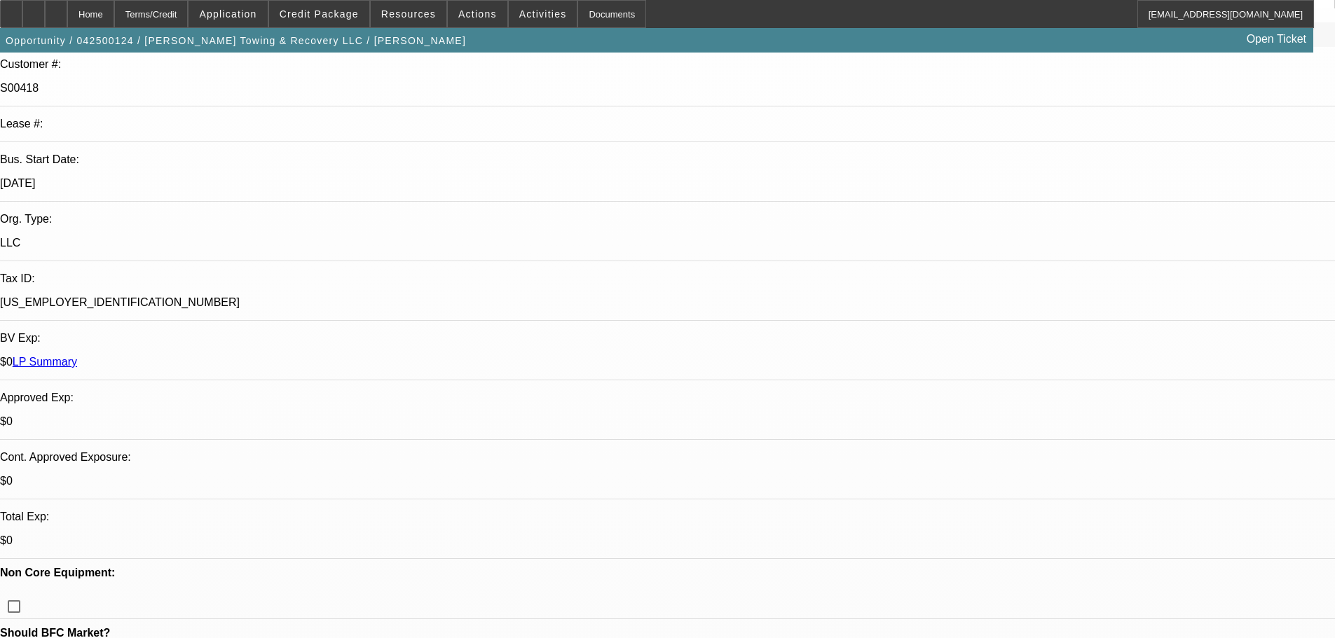
drag, startPoint x: 1107, startPoint y: 388, endPoint x: 975, endPoint y: 376, distance: 132.2
type input "242219"
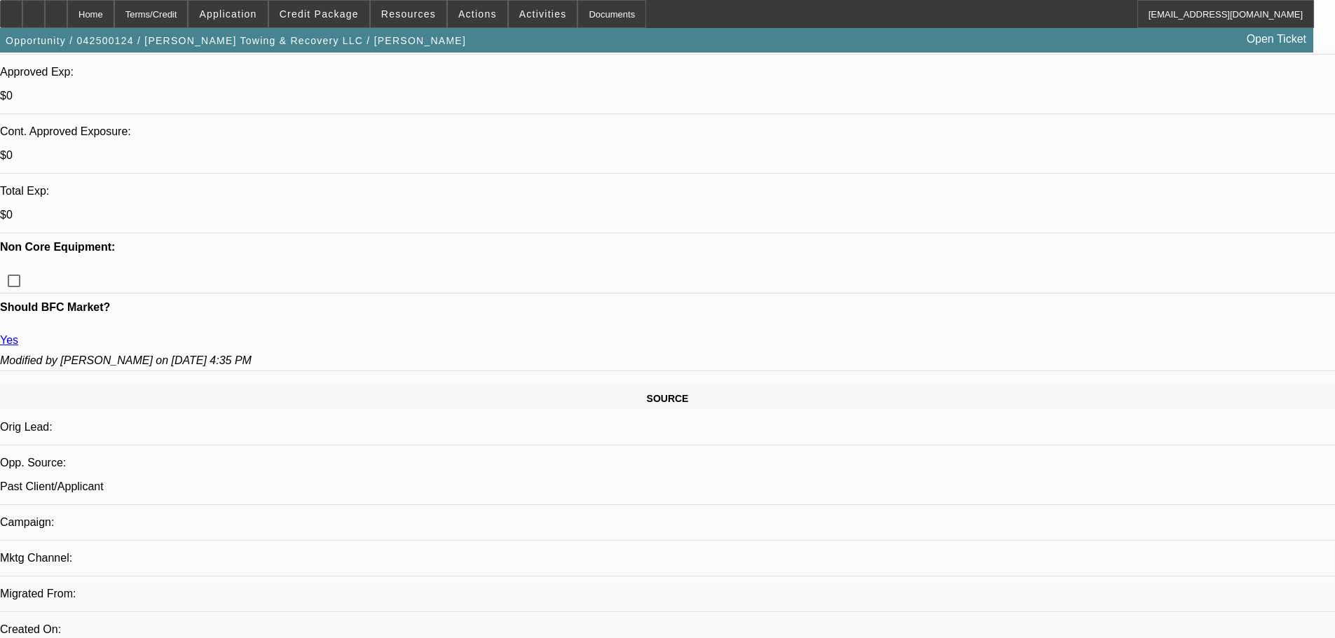
scroll to position [561, 0]
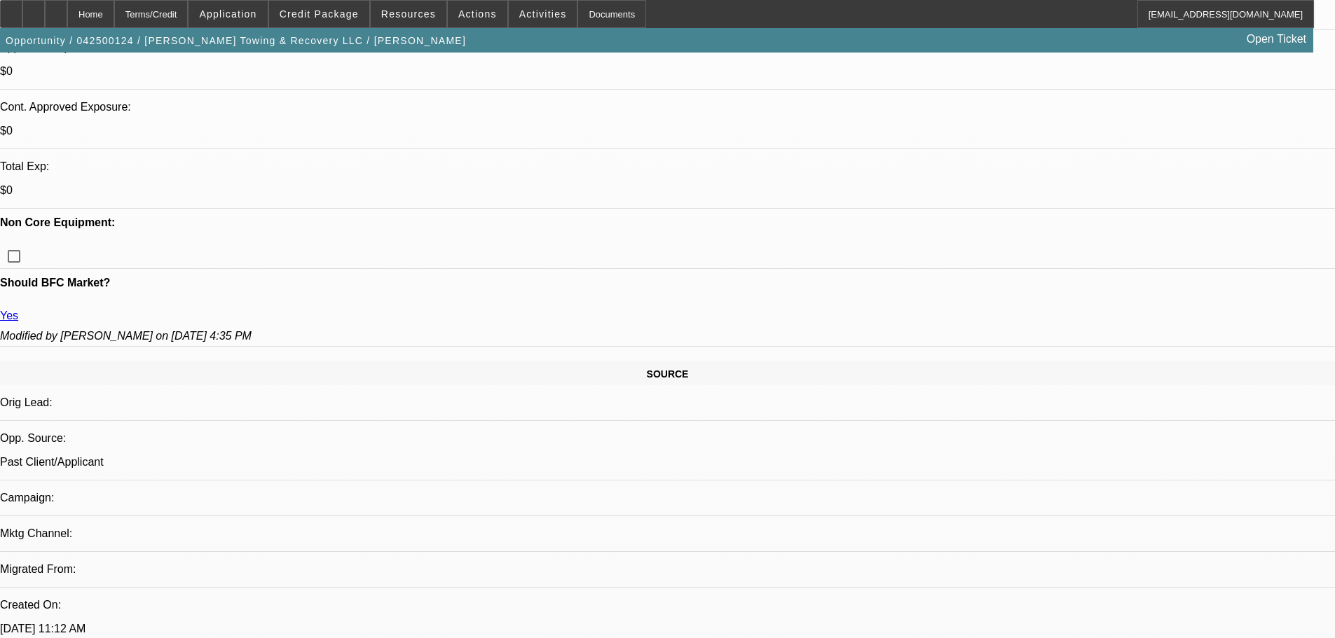
type input "$200.00"
type input "v"
type input "Vehicle Insurance Fee"
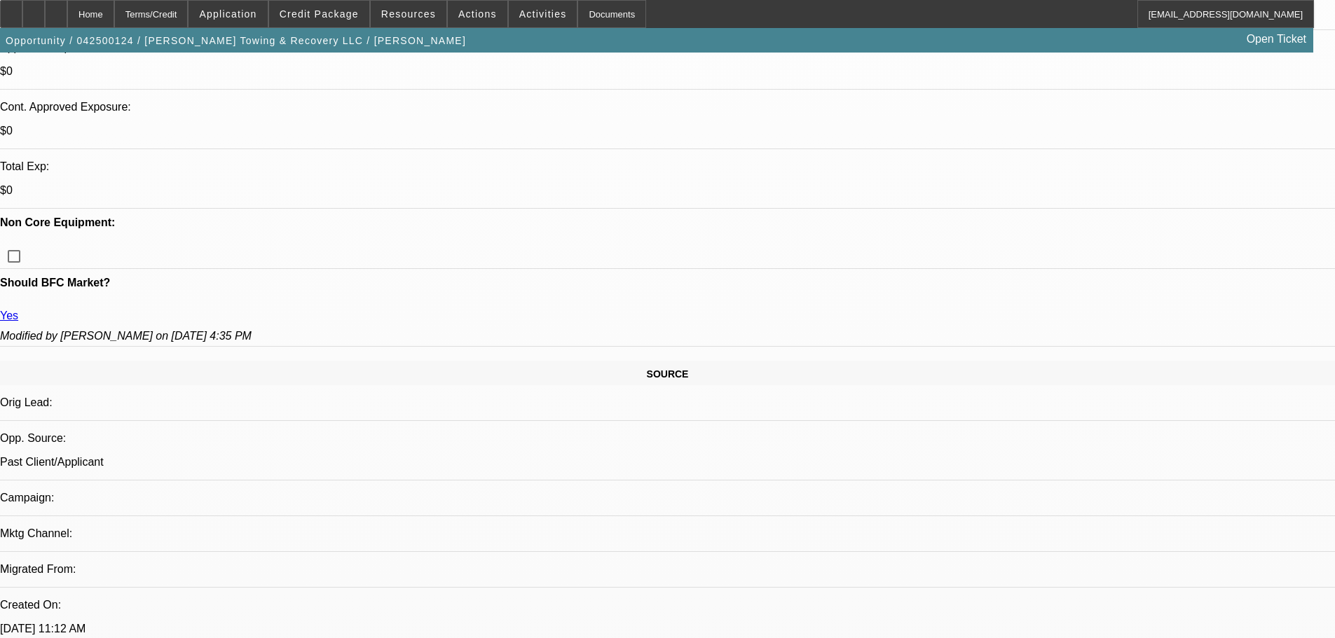
click at [1141, 406] on span "17" at bounding box center [1135, 401] width 25 height 25
type input "[DATE]"
click at [1141, 464] on span "17" at bounding box center [1135, 456] width 25 height 25
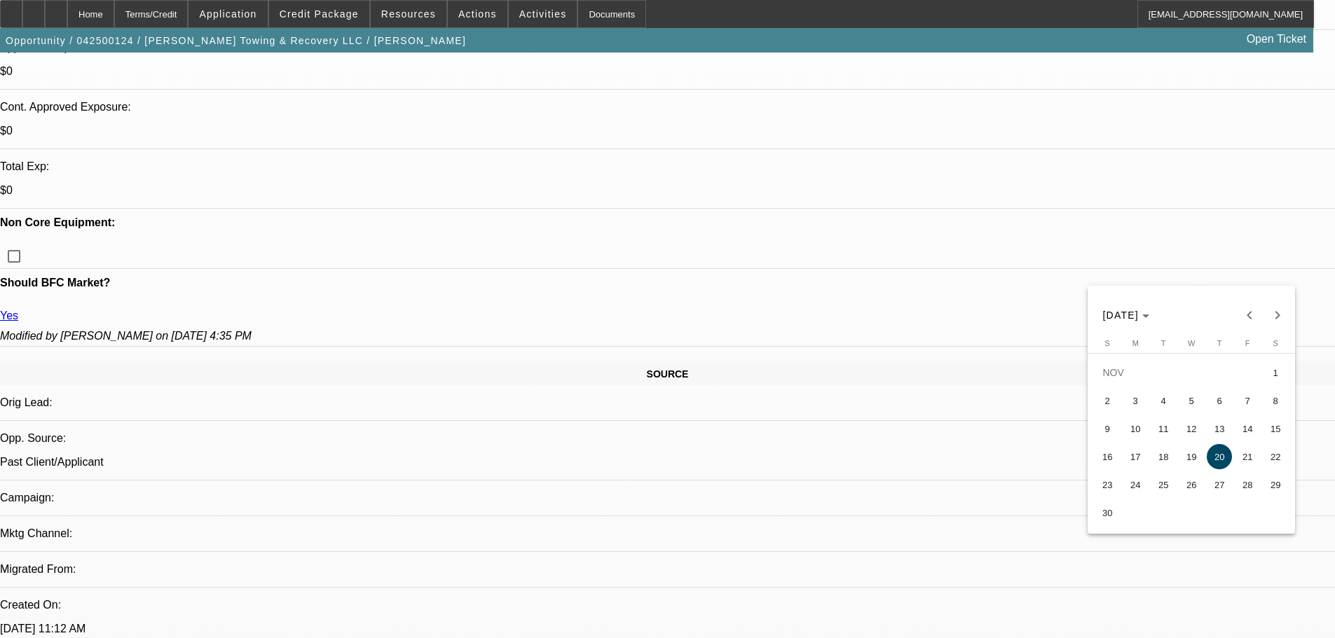
type input "[DATE]"
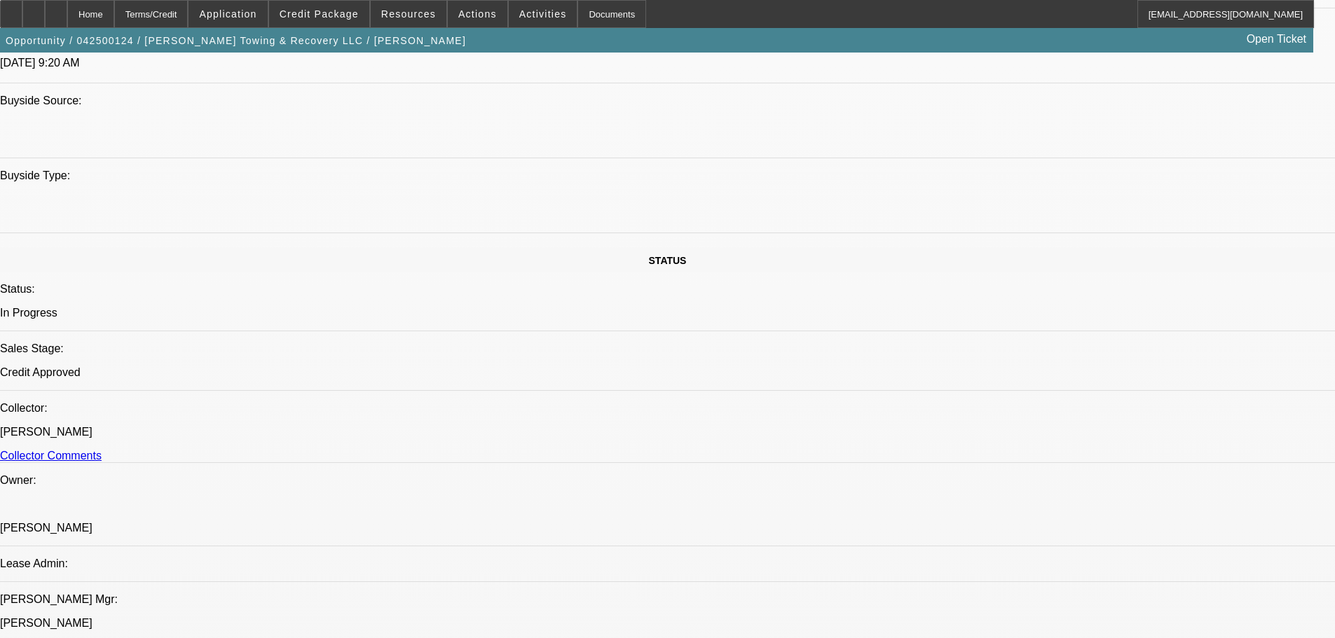
scroll to position [1331, 0]
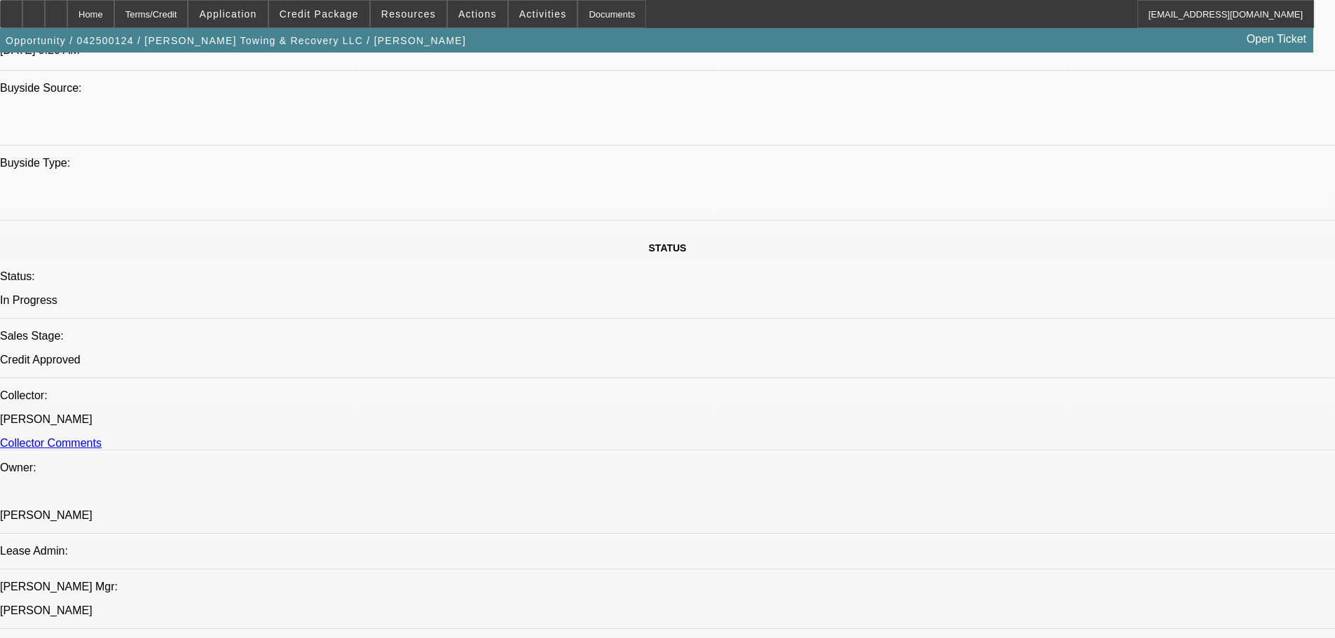
paste textarea "APPROVED BY FINPAC: VEHICLE-TOW TRUCK; Transaction Type: Vendor Sale. Amount: $…"
type textarea "APPROVED BY FINPAC: VEHICLE-TOW TRUCK; Transaction Type: Vendor Sale. Amount: $…"
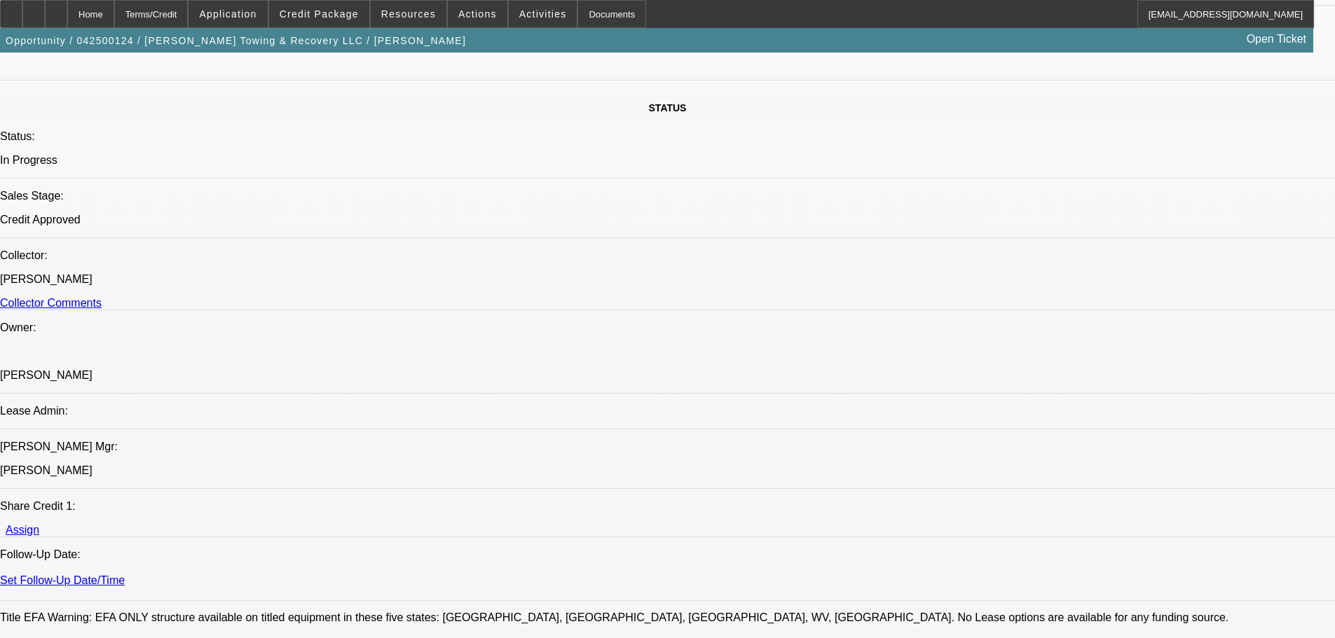
scroll to position [1542, 0]
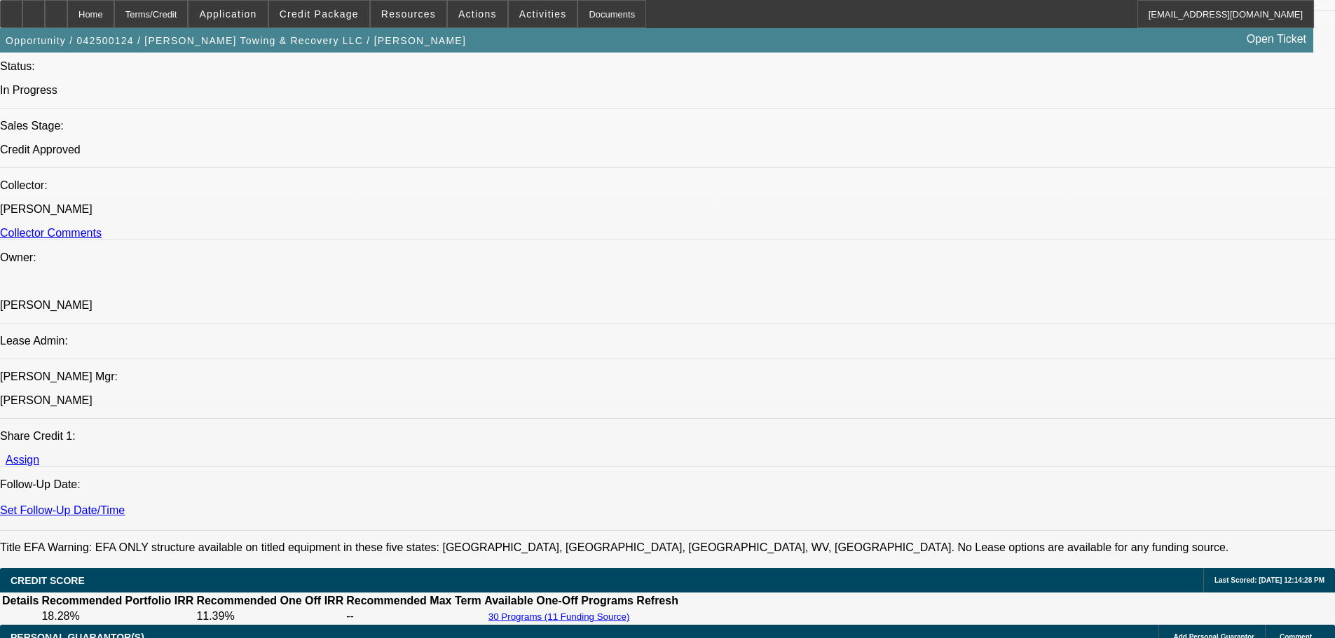
drag, startPoint x: 1130, startPoint y: 453, endPoint x: 1137, endPoint y: 463, distance: 12.1
type input "03:12"
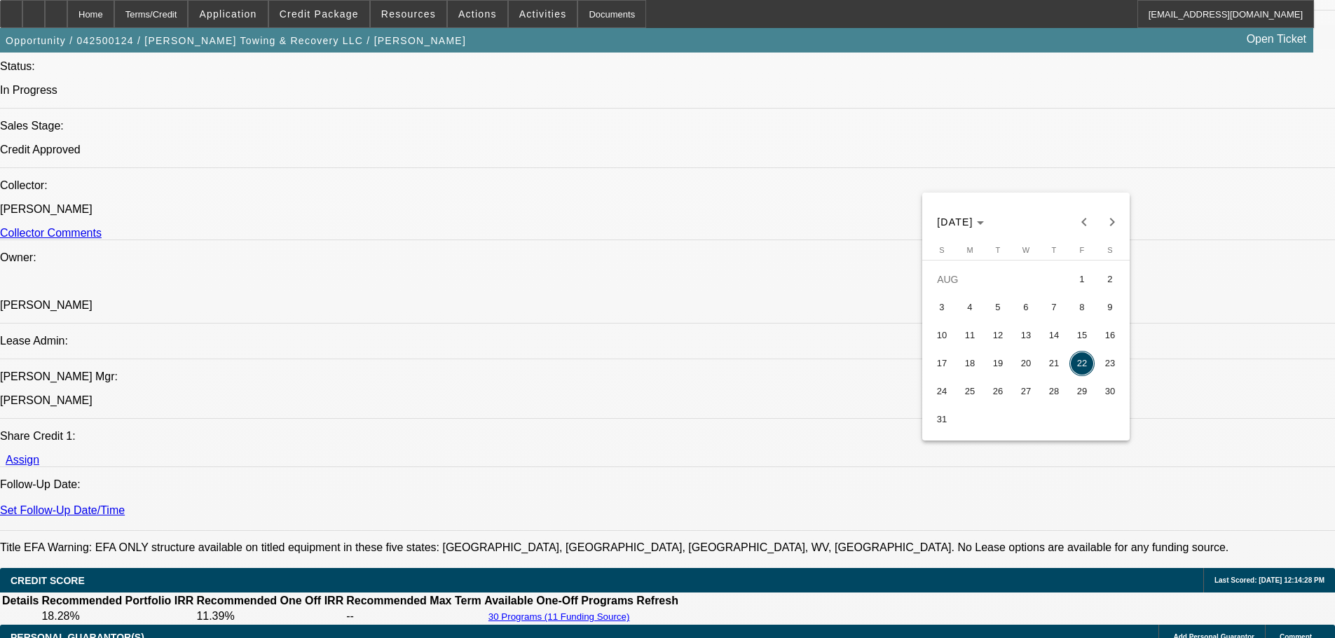
click at [1045, 359] on button "21" at bounding box center [1054, 364] width 28 height 28
type input "[DATE]"
click at [1057, 301] on span "21" at bounding box center [1053, 295] width 25 height 25
type input "[DATE]"
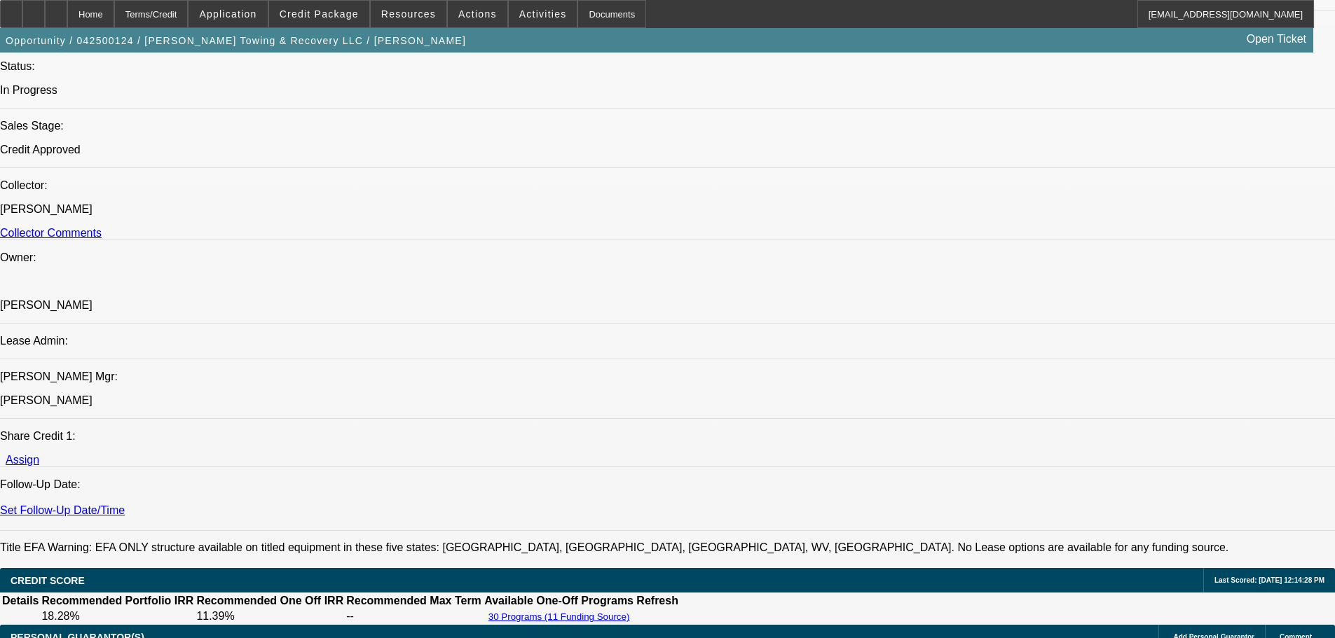
type input "01:40"
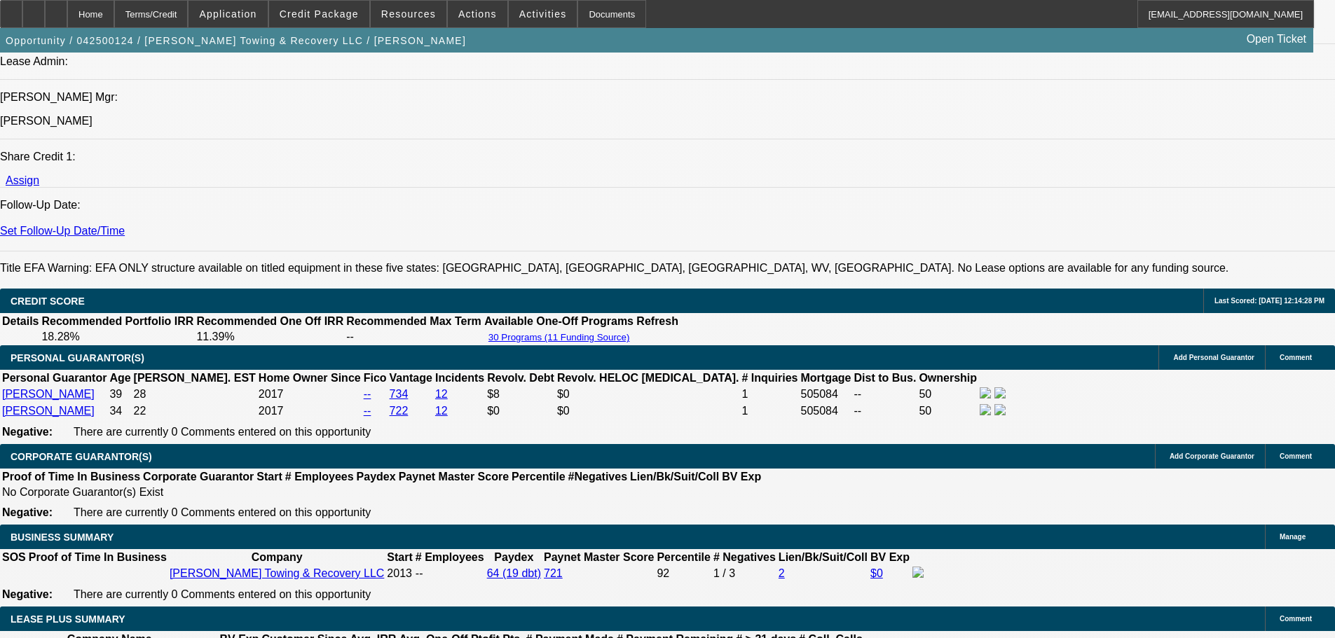
scroll to position [1822, 0]
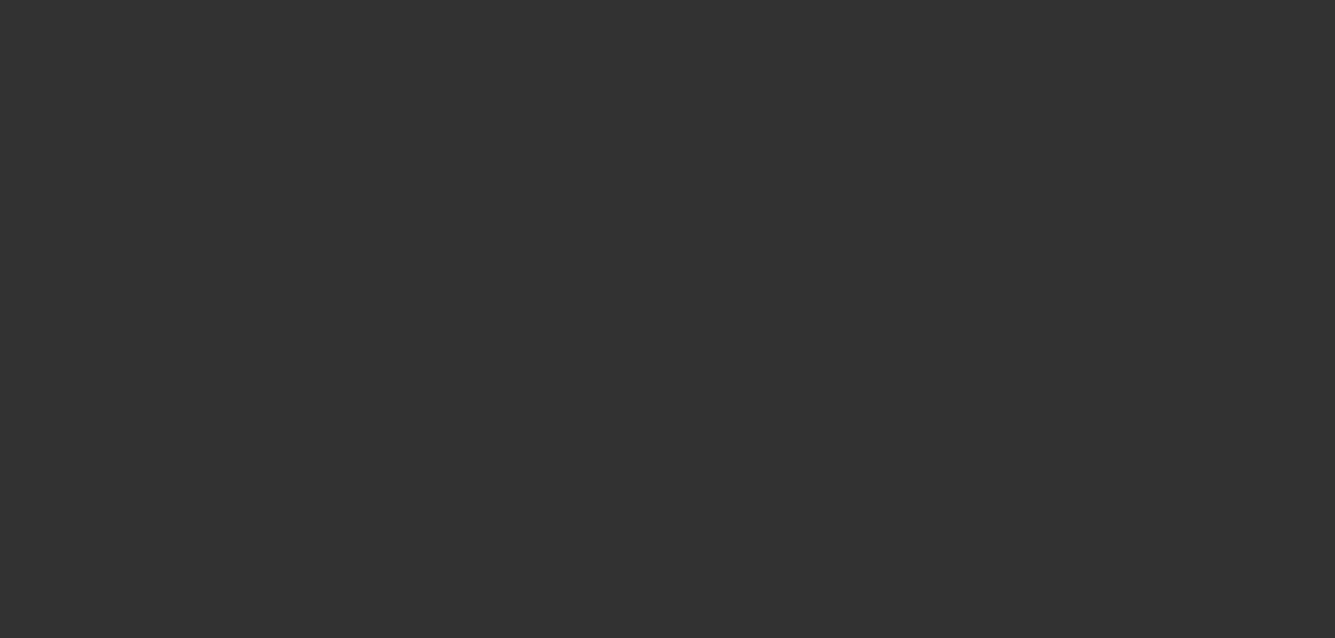
scroll to position [0, 0]
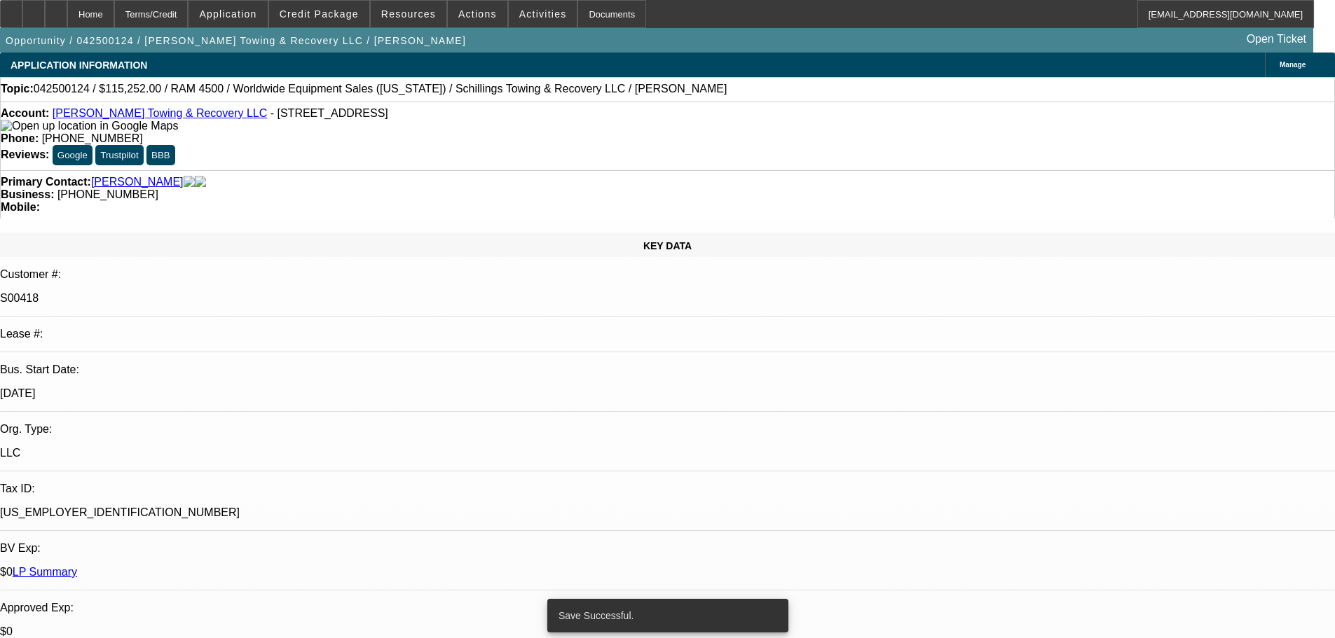
select select "0"
select select "3"
select select "0"
select select "6"
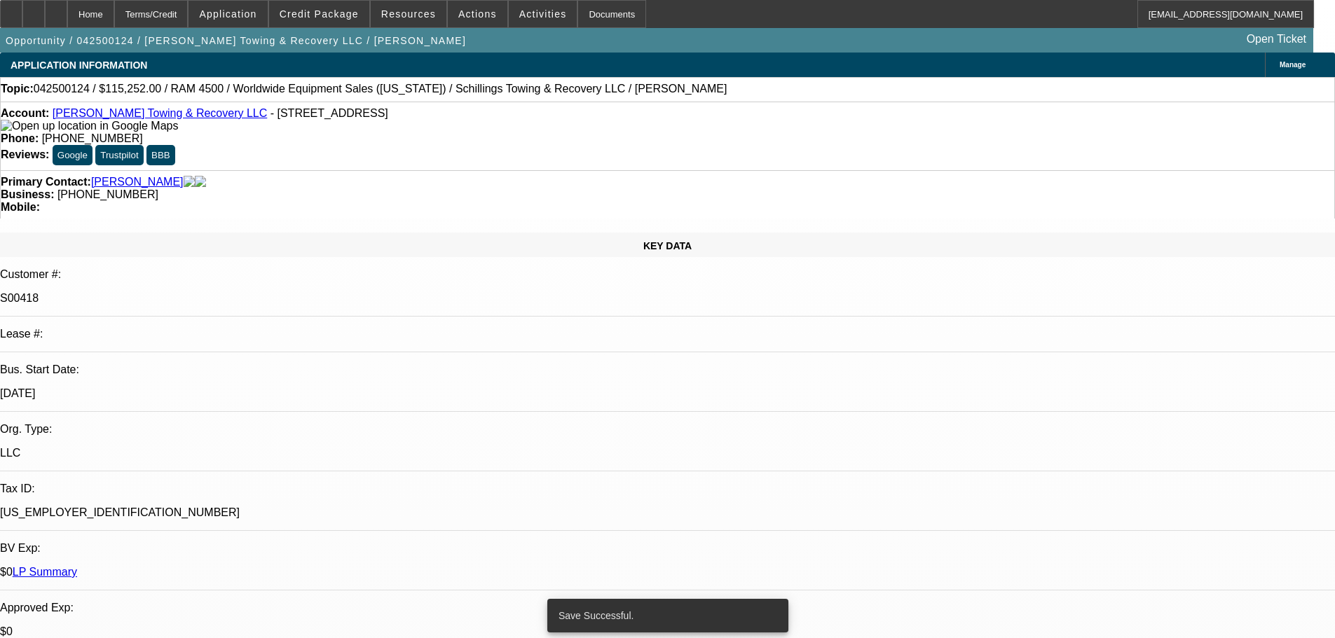
select select "0"
select select "3"
select select "0"
select select "6"
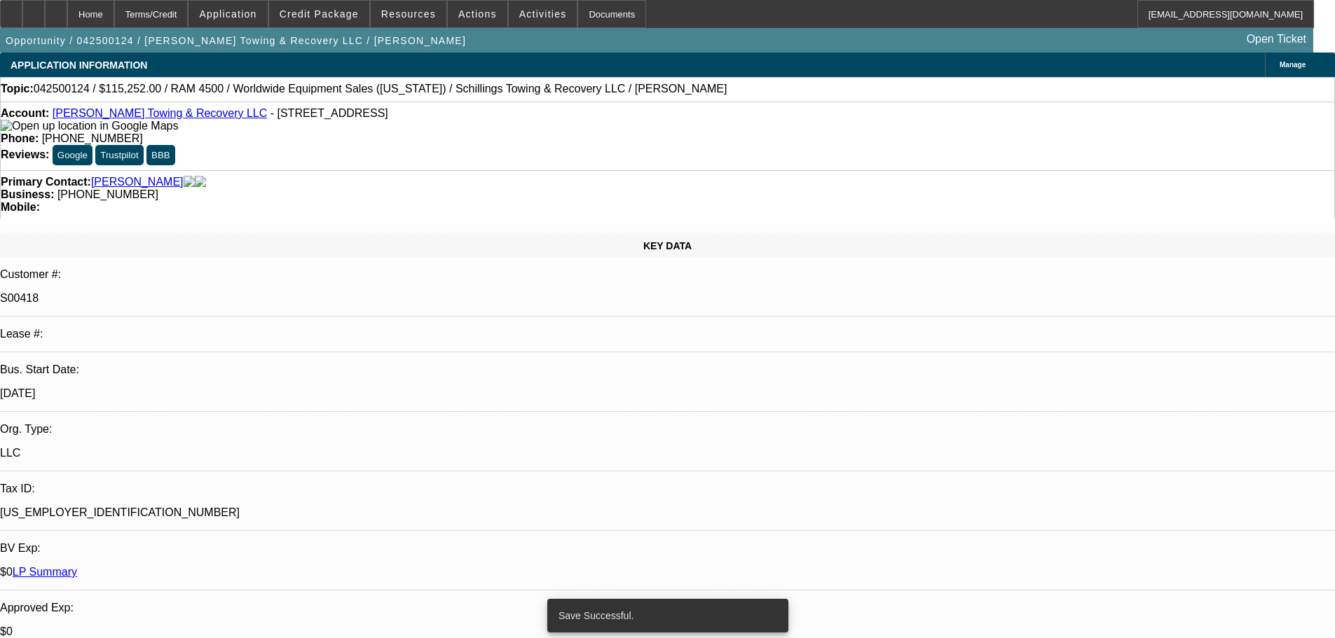
select select "0"
select select "3"
select select "0"
select select "6"
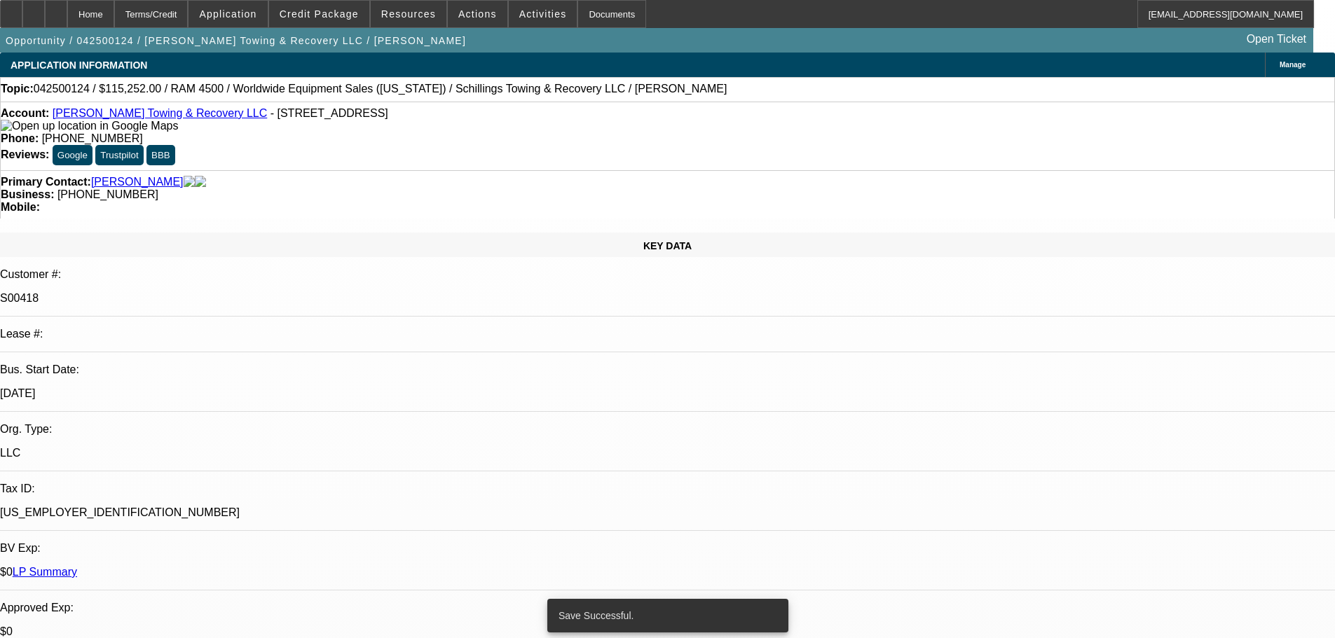
select select "0"
select select "3"
select select "0"
select select "6"
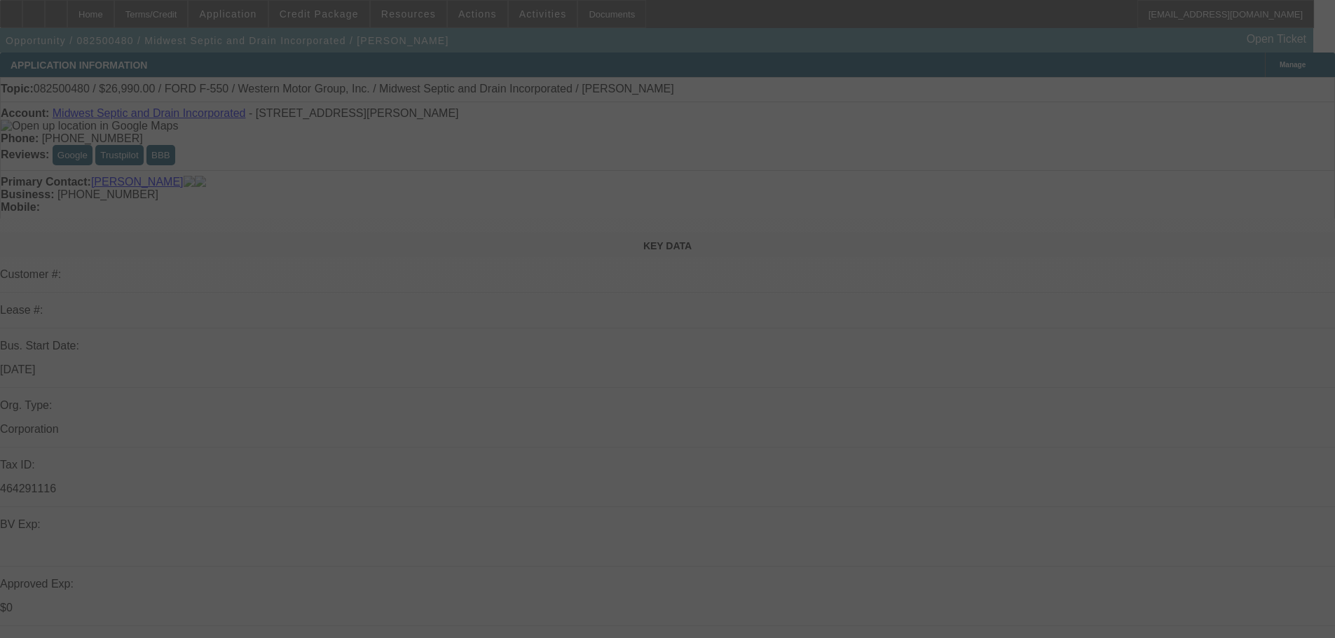
select select "0"
select select "6"
select select "0"
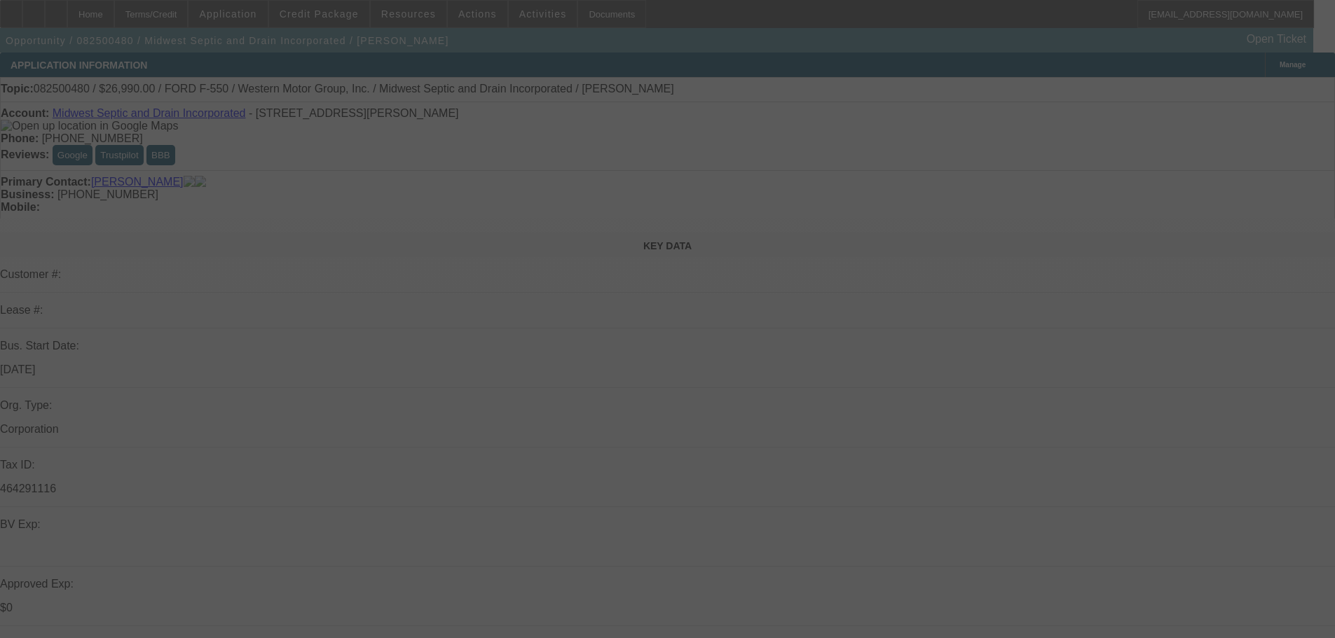
select select "0"
select select "6"
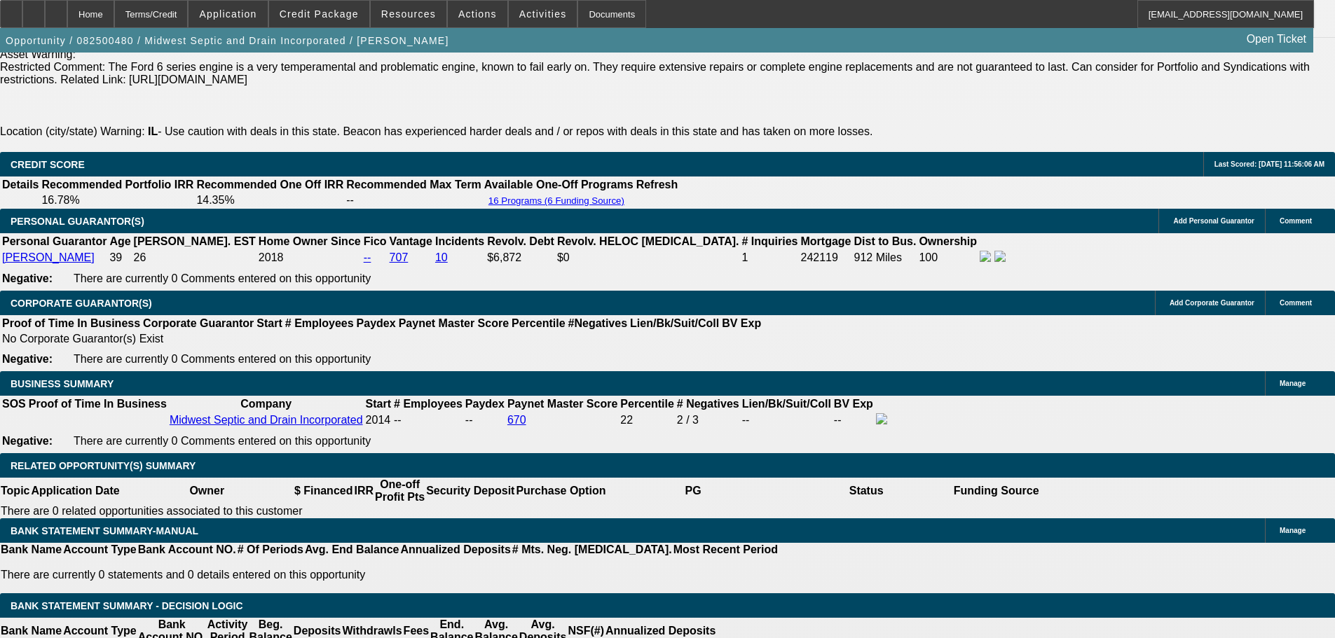
scroll to position [2032, 0]
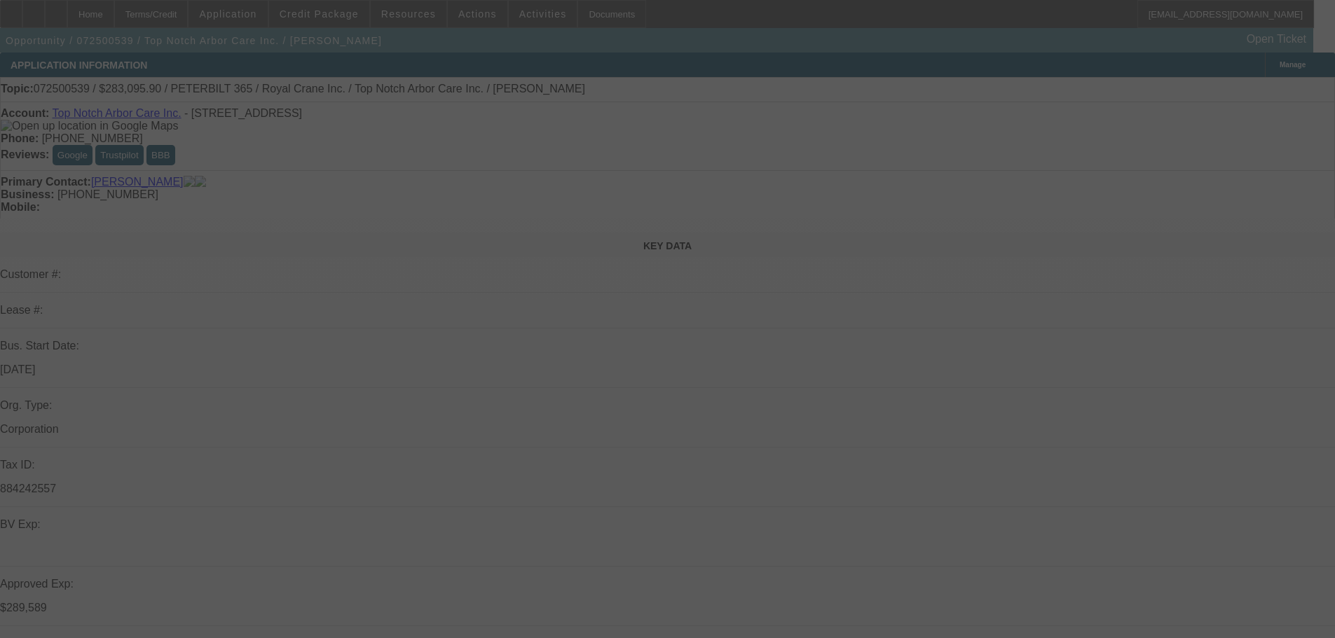
select select "0.15"
select select "2"
select select "0"
select select "6"
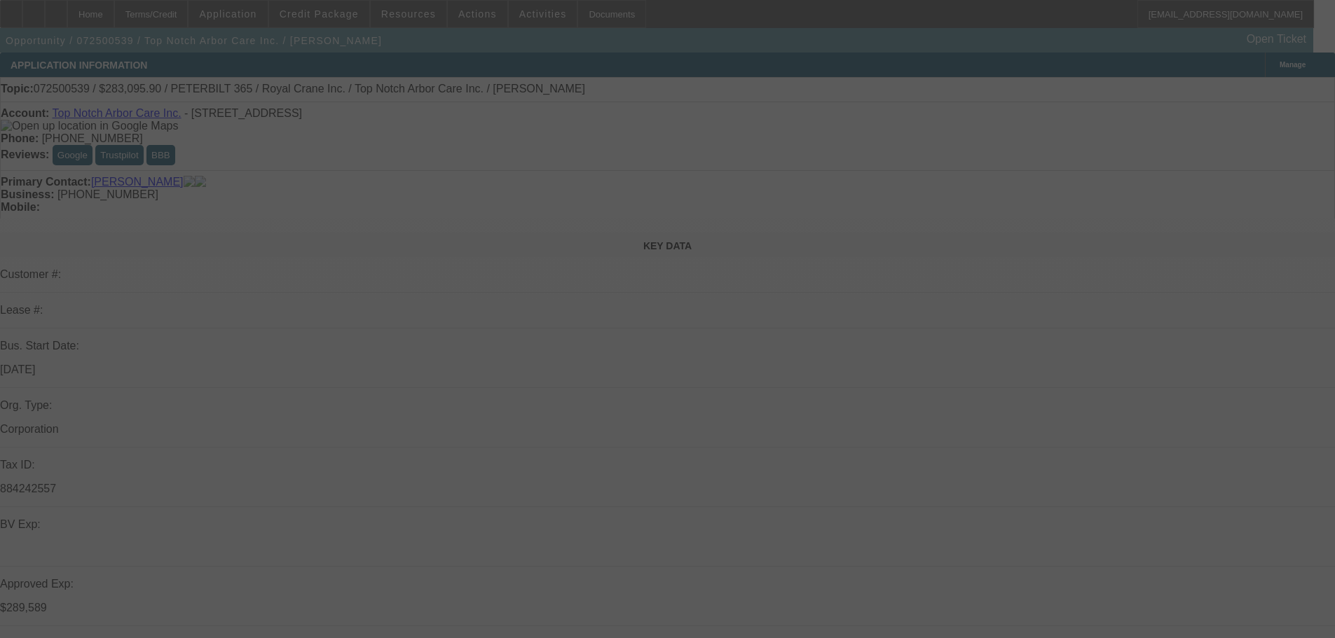
select select "0.15"
select select "2"
select select "0"
select select "6"
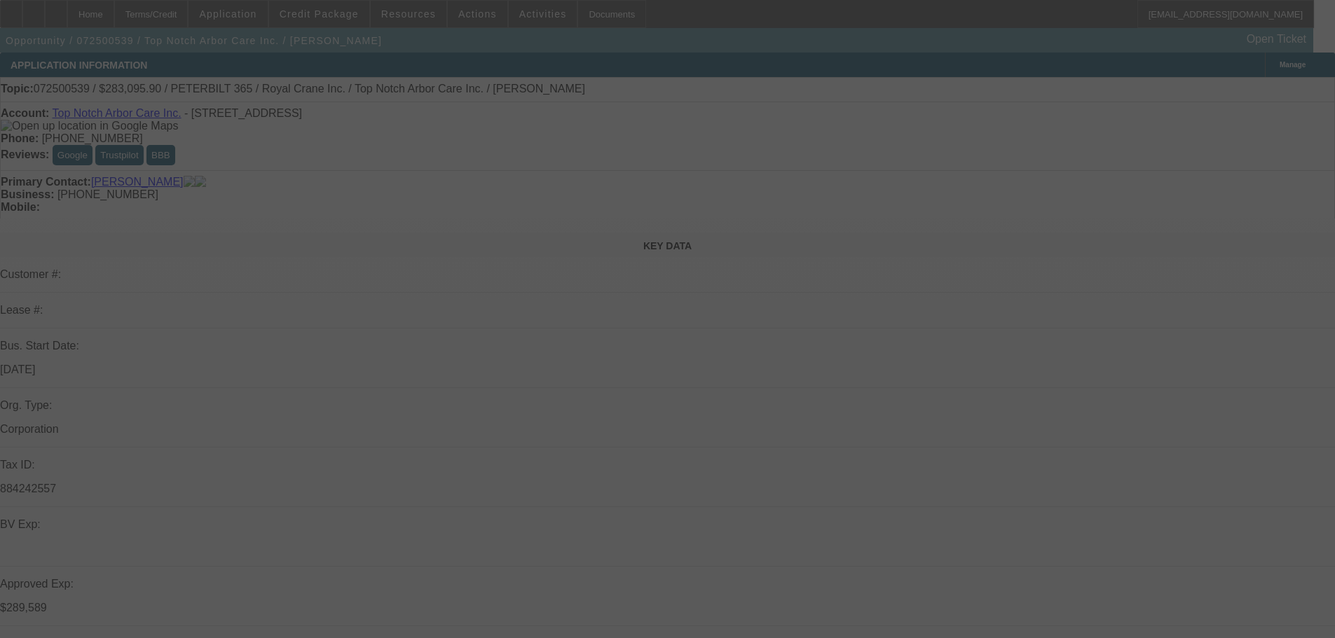
select select "0.15"
select select "2"
select select "0"
select select "6"
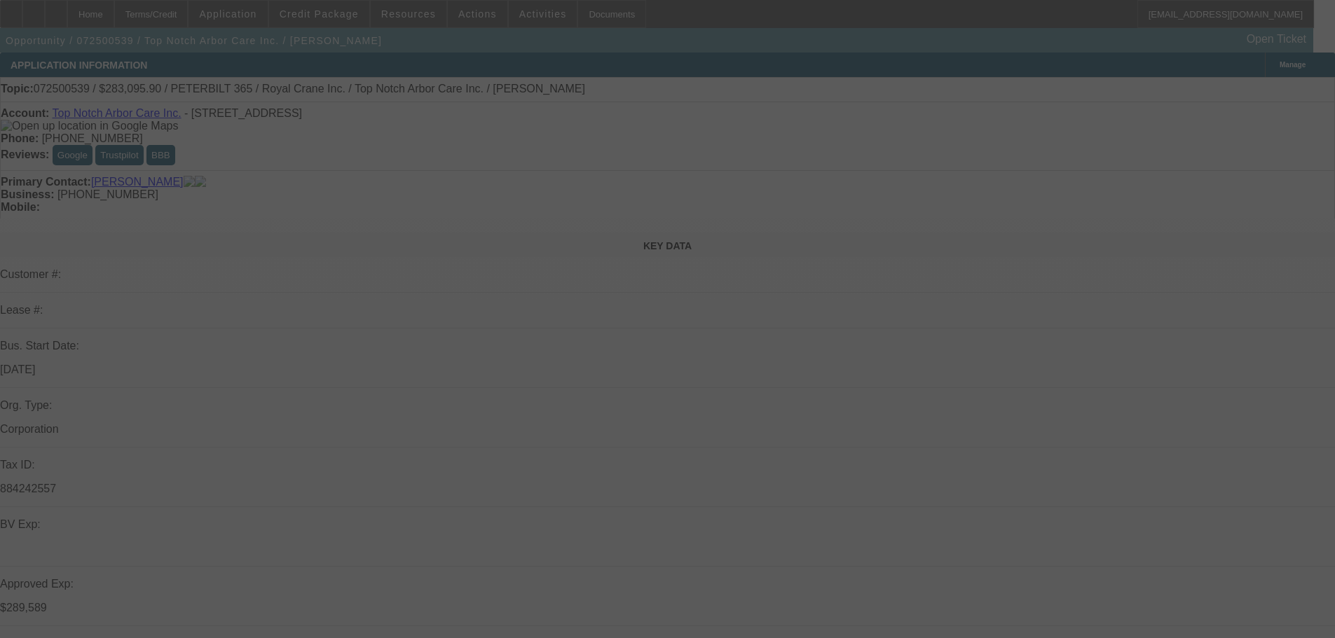
select select "0.15"
select select "2"
select select "0"
select select "6"
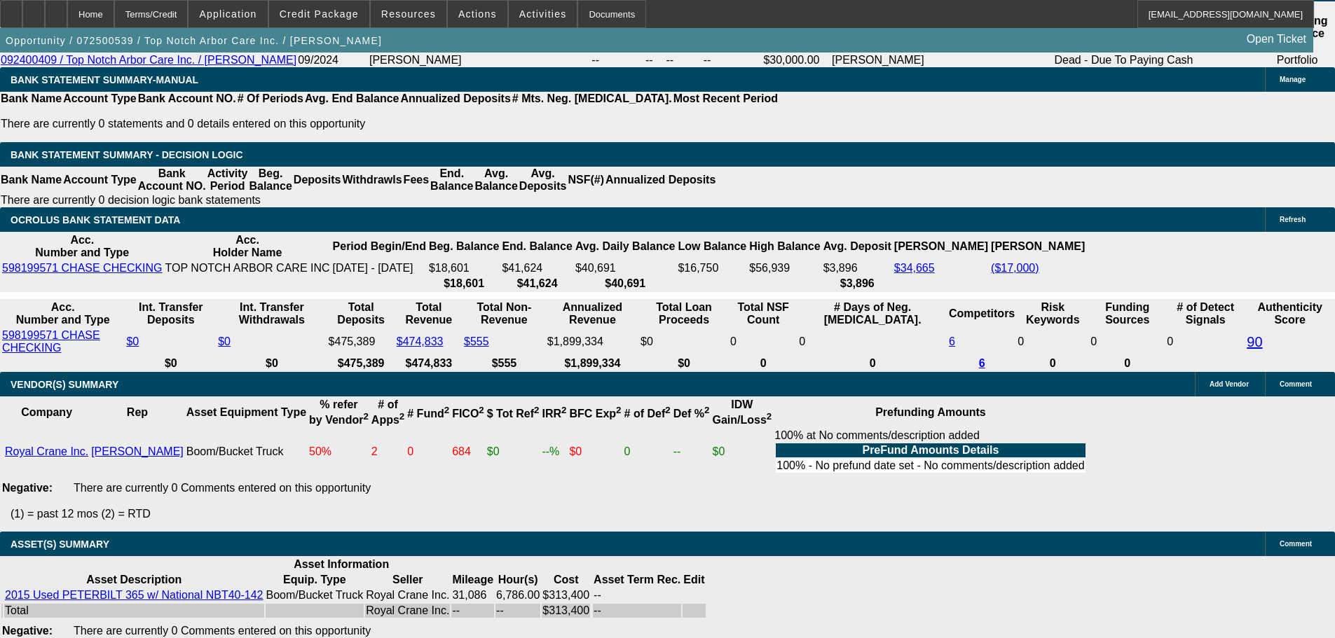
scroll to position [2093, 0]
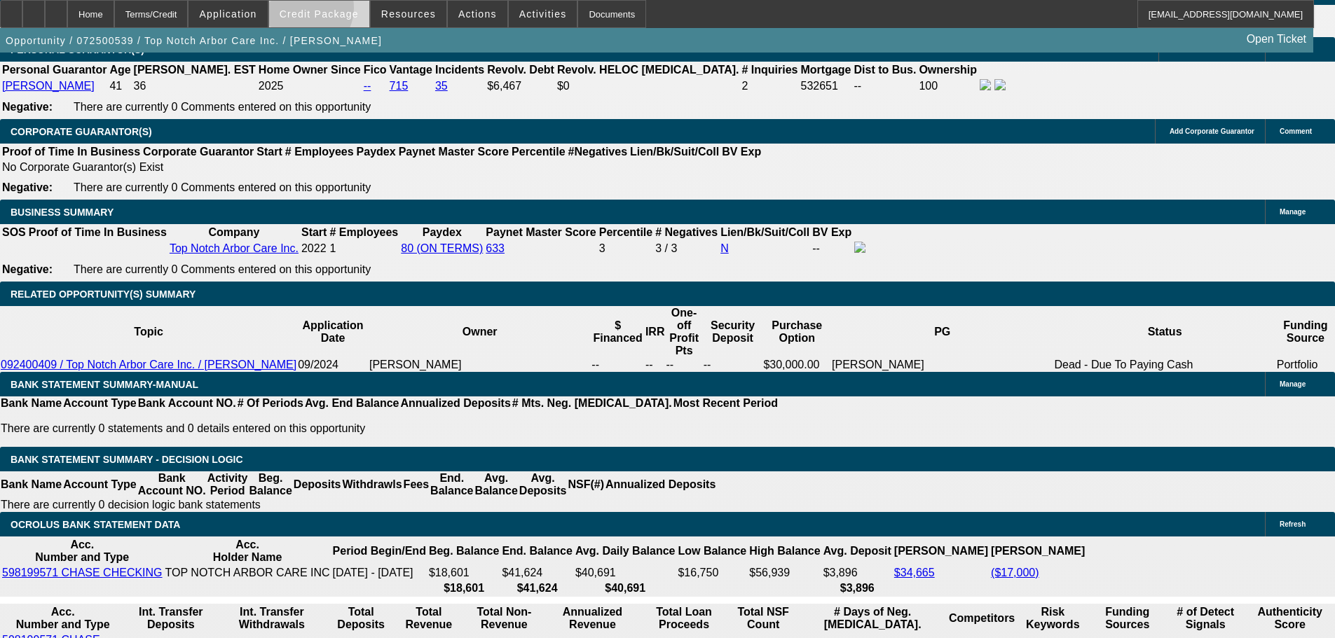
click at [327, 11] on span "Credit Package" at bounding box center [319, 13] width 79 height 11
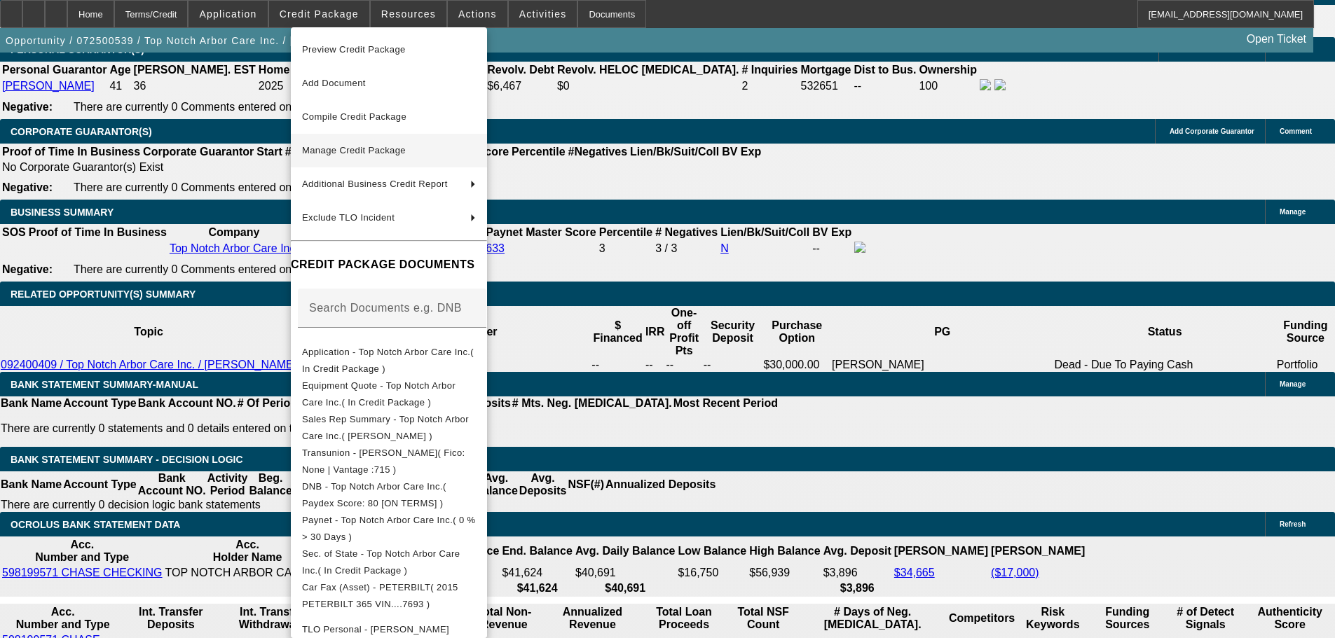
click at [357, 153] on span "Manage Credit Package" at bounding box center [354, 150] width 104 height 11
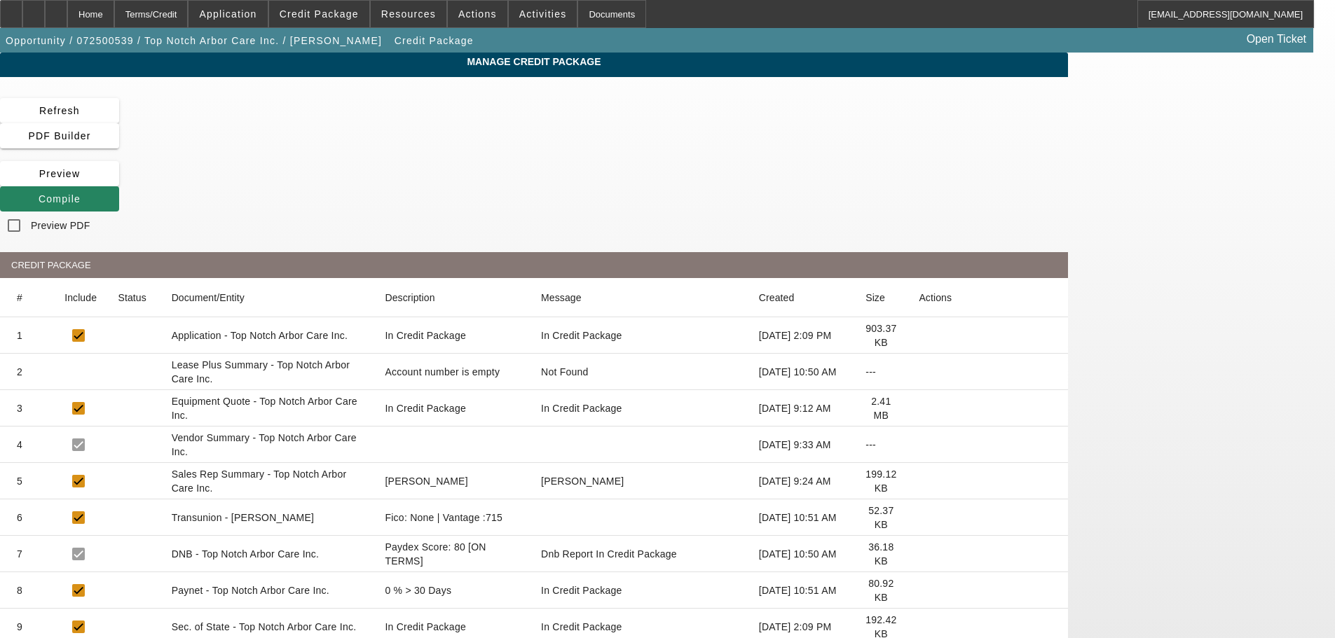
click at [919, 372] on icon at bounding box center [919, 372] width 0 height 0
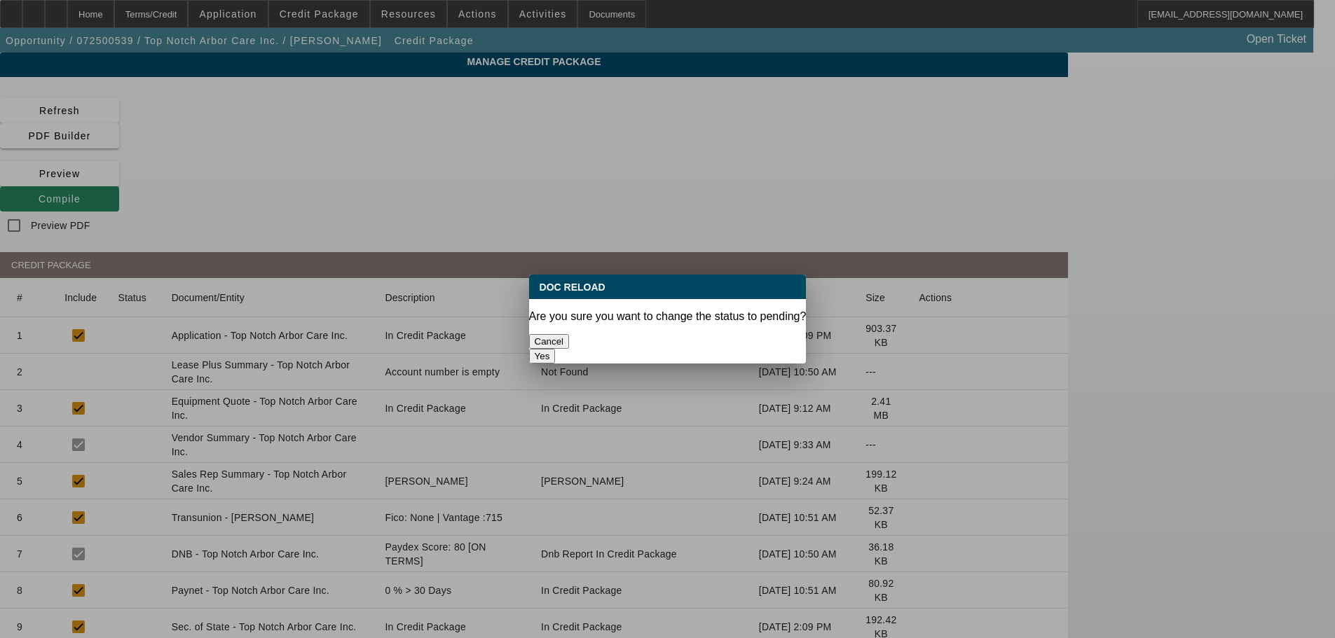
click at [556, 349] on button "Yes" at bounding box center [542, 356] width 27 height 15
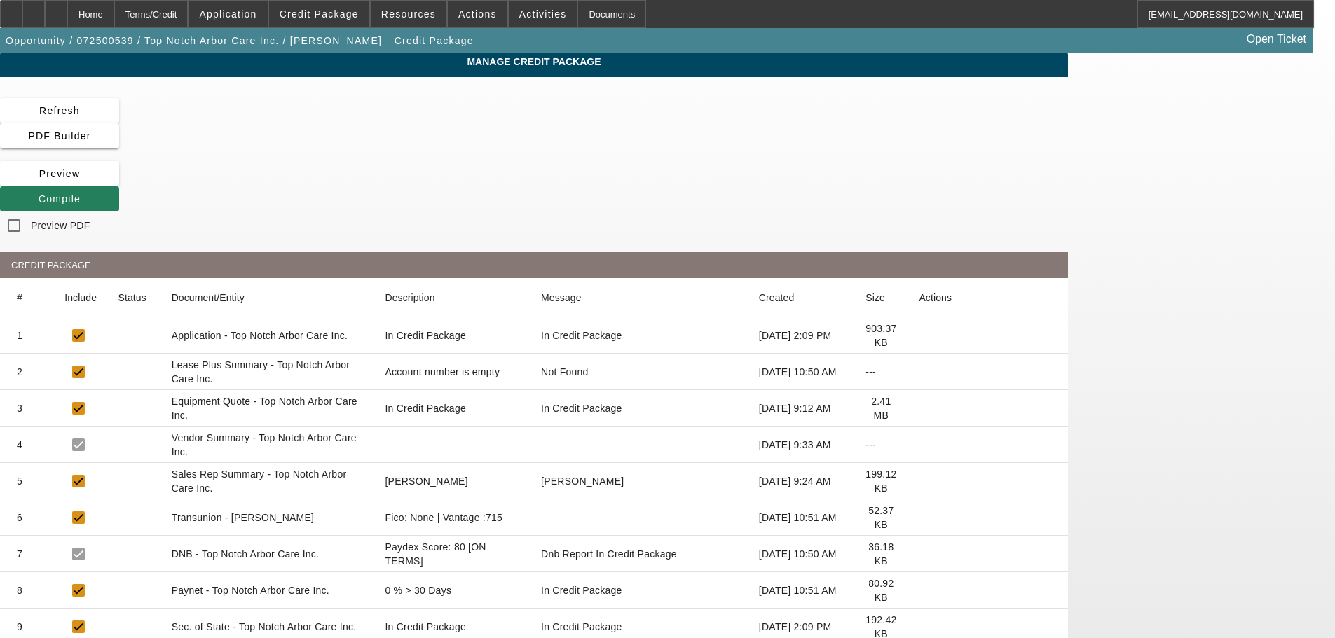
click at [81, 193] on span "Compile" at bounding box center [60, 198] width 42 height 11
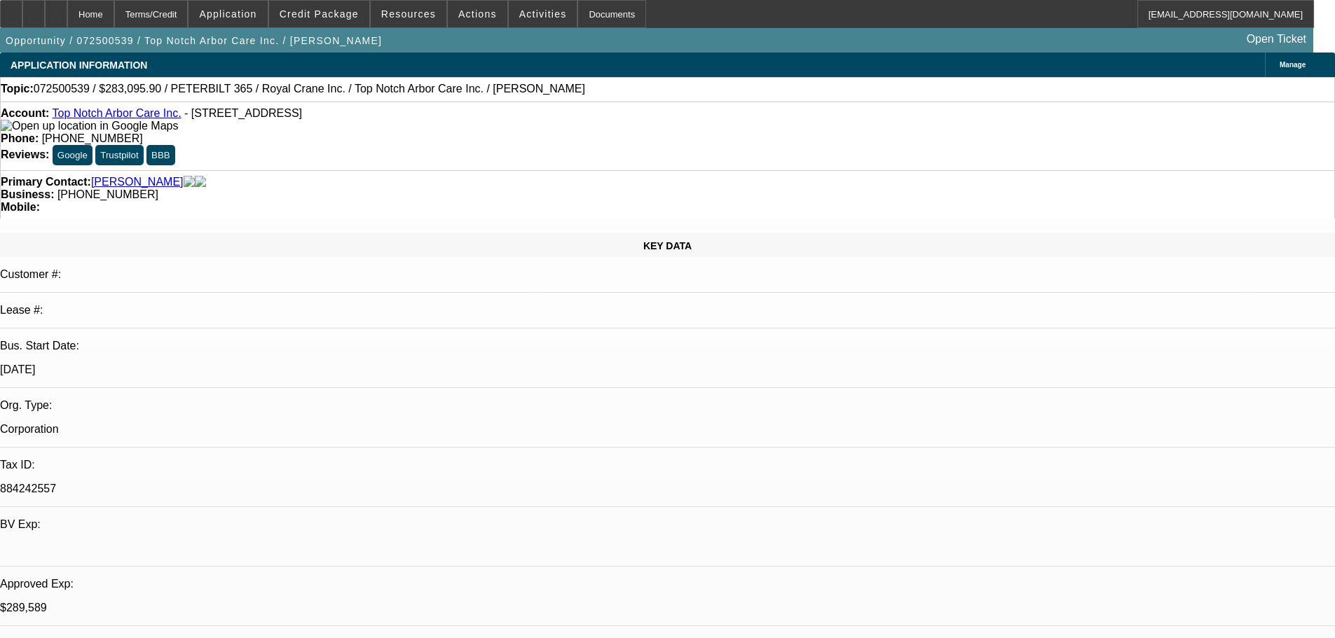
select select "0.15"
select select "2"
select select "0"
select select "6"
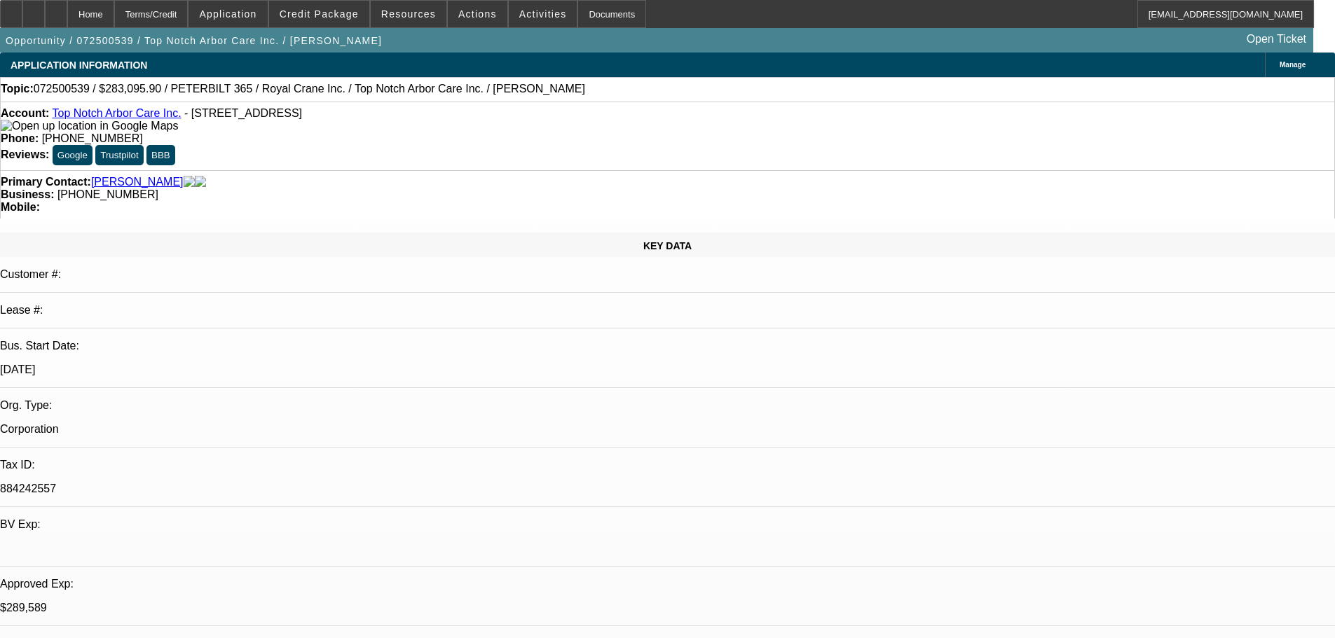
select select "0.15"
select select "2"
select select "0"
select select "6"
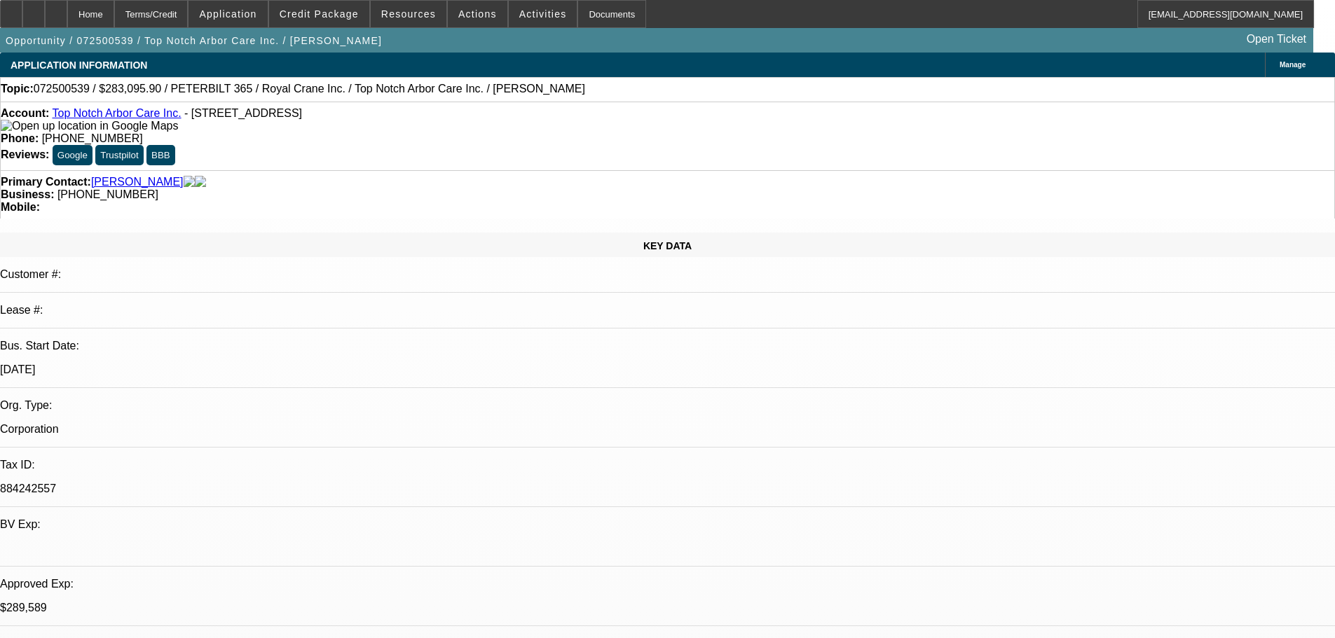
select select "0.15"
select select "2"
select select "0"
select select "6"
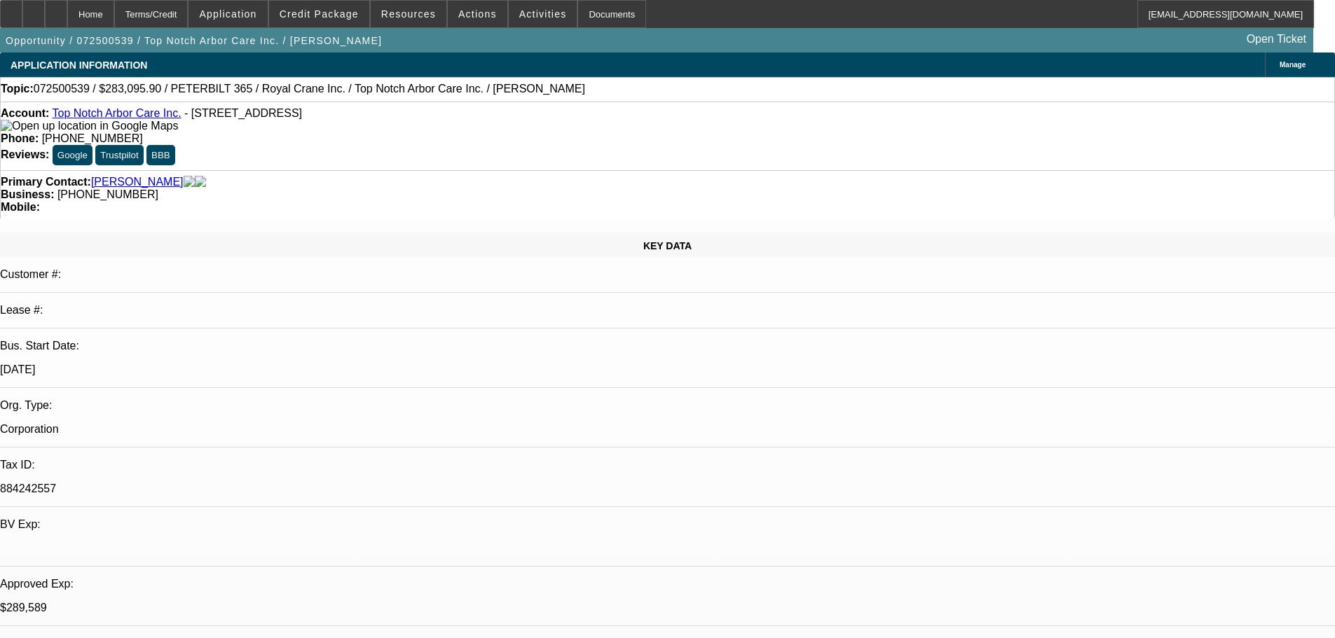
select select "0.15"
select select "2"
select select "0"
select select "6"
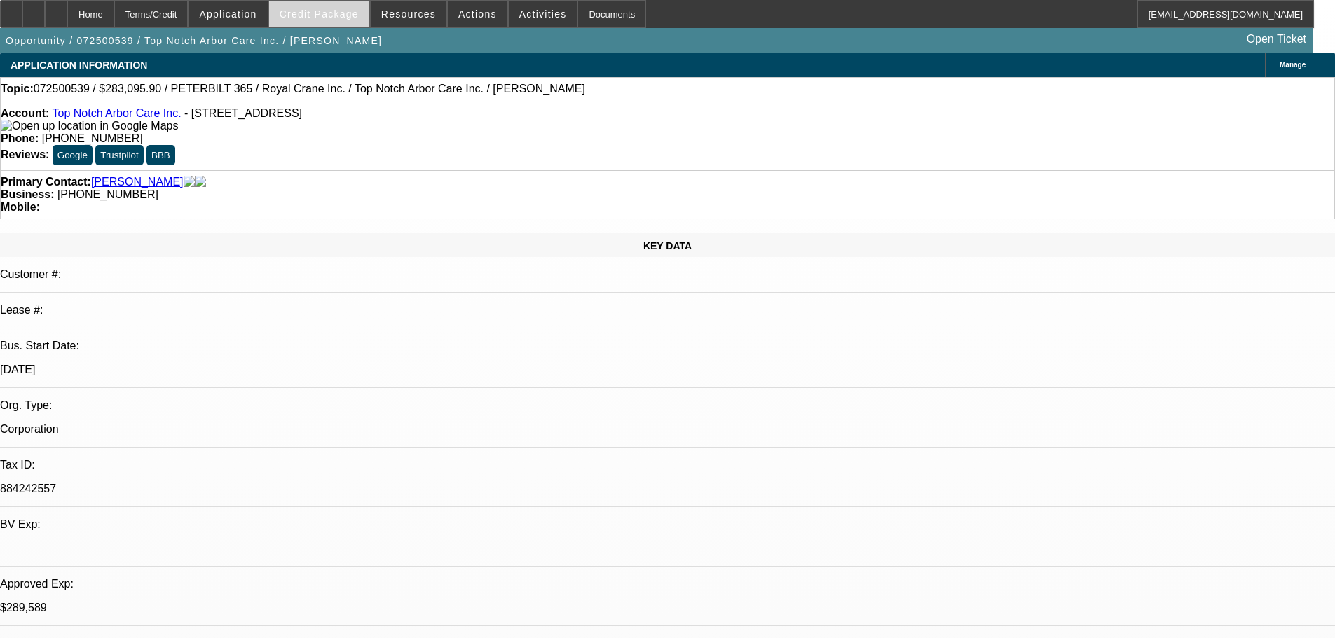
click at [333, 15] on span "Credit Package" at bounding box center [319, 13] width 79 height 11
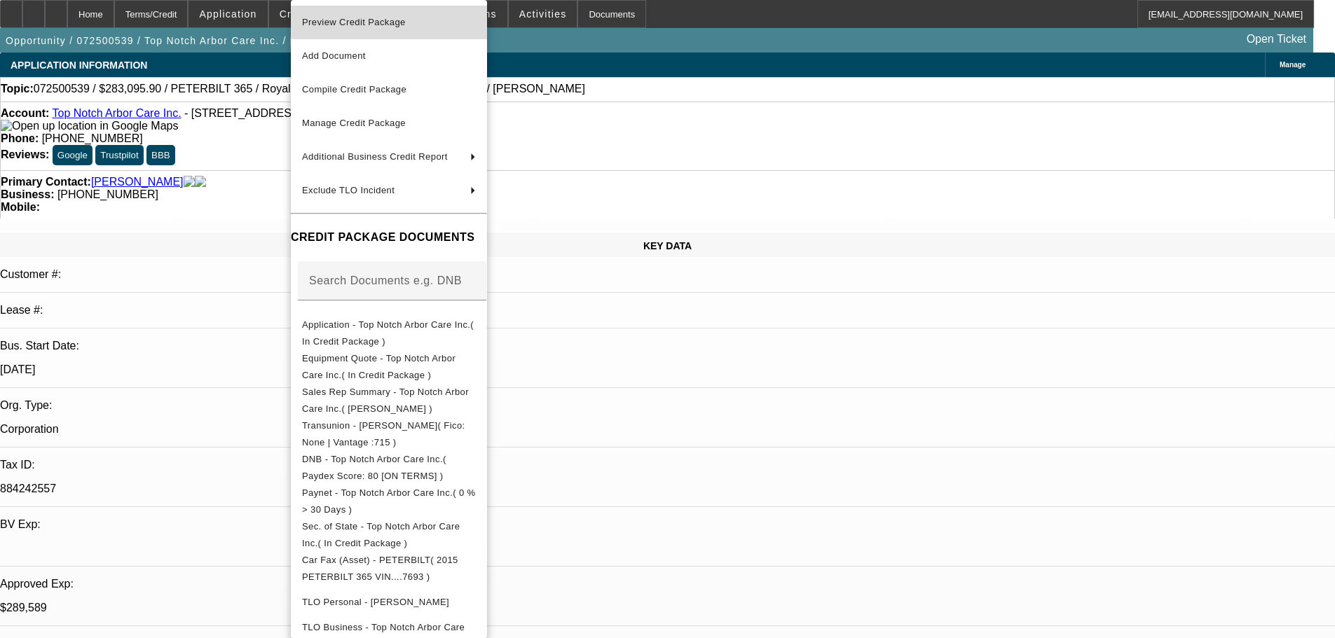
click at [341, 20] on span "Preview Credit Package" at bounding box center [354, 22] width 104 height 11
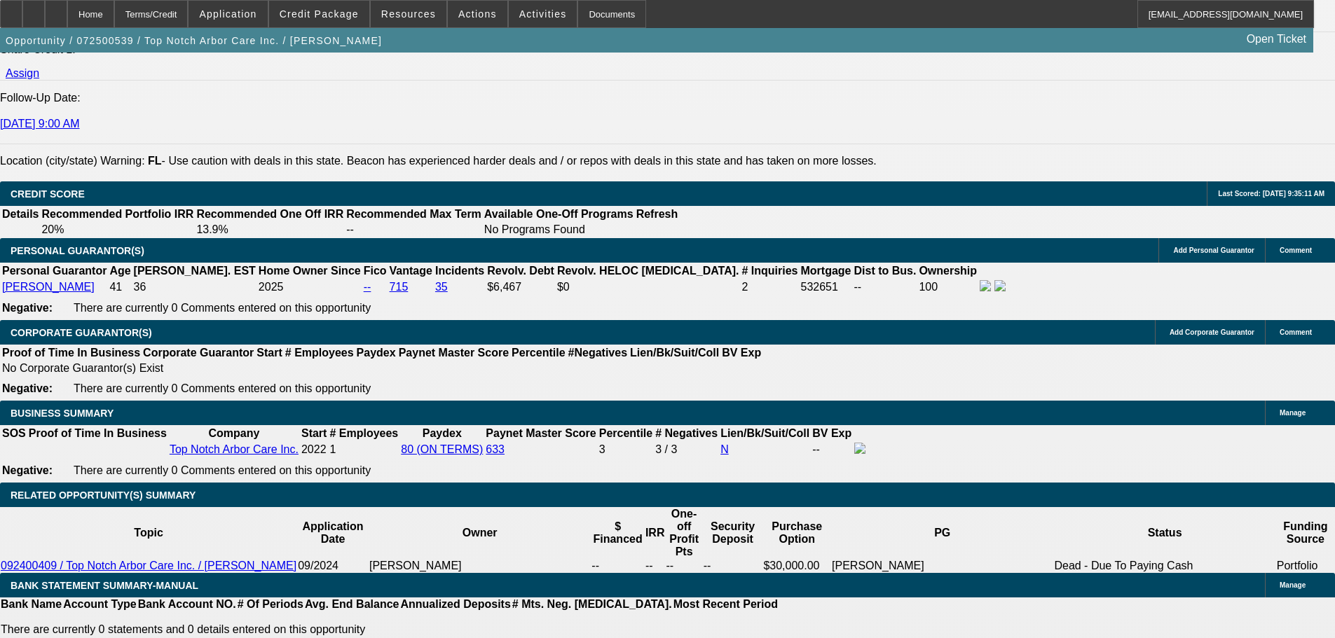
scroll to position [1752, 0]
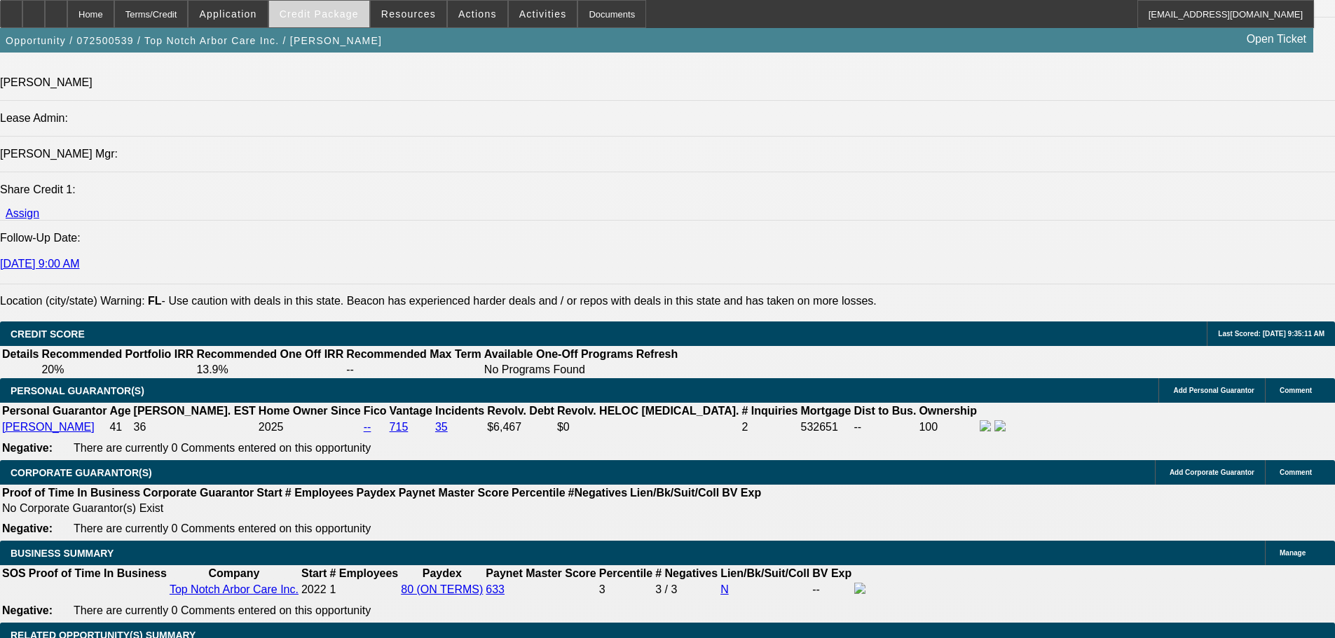
click at [337, 18] on span "Credit Package" at bounding box center [319, 13] width 79 height 11
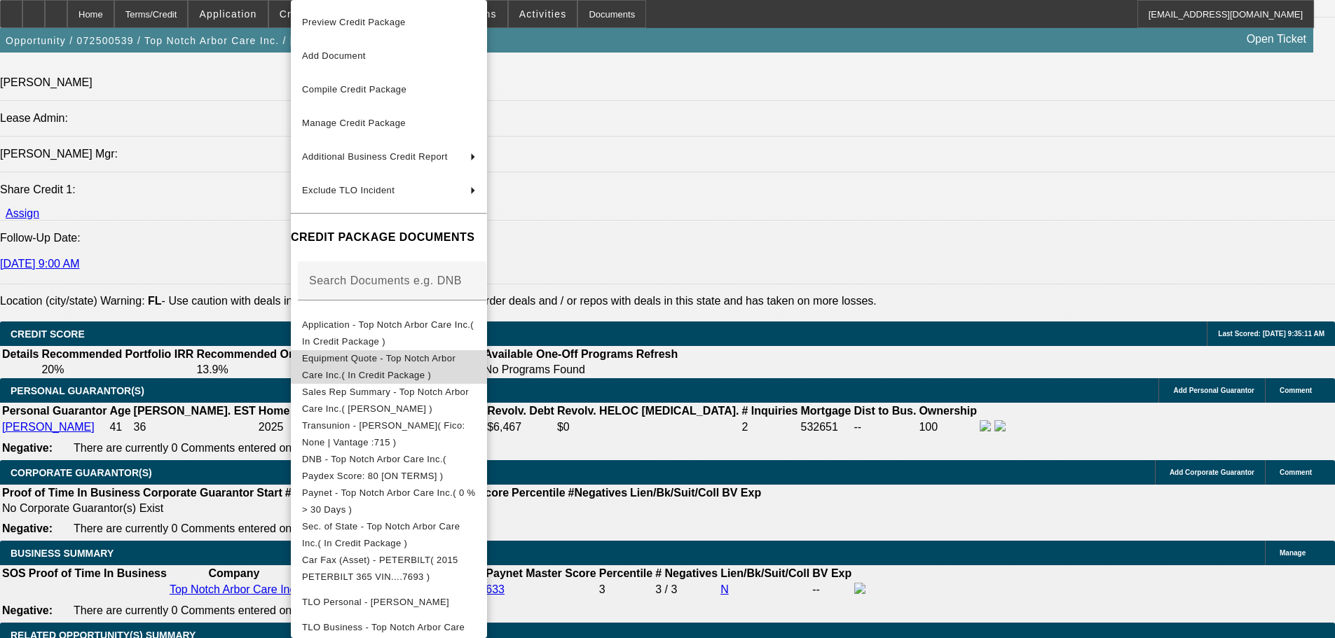
click at [365, 361] on span "Equipment Quote - Top Notch Arbor Care Inc.( In Credit Package )" at bounding box center [378, 366] width 153 height 27
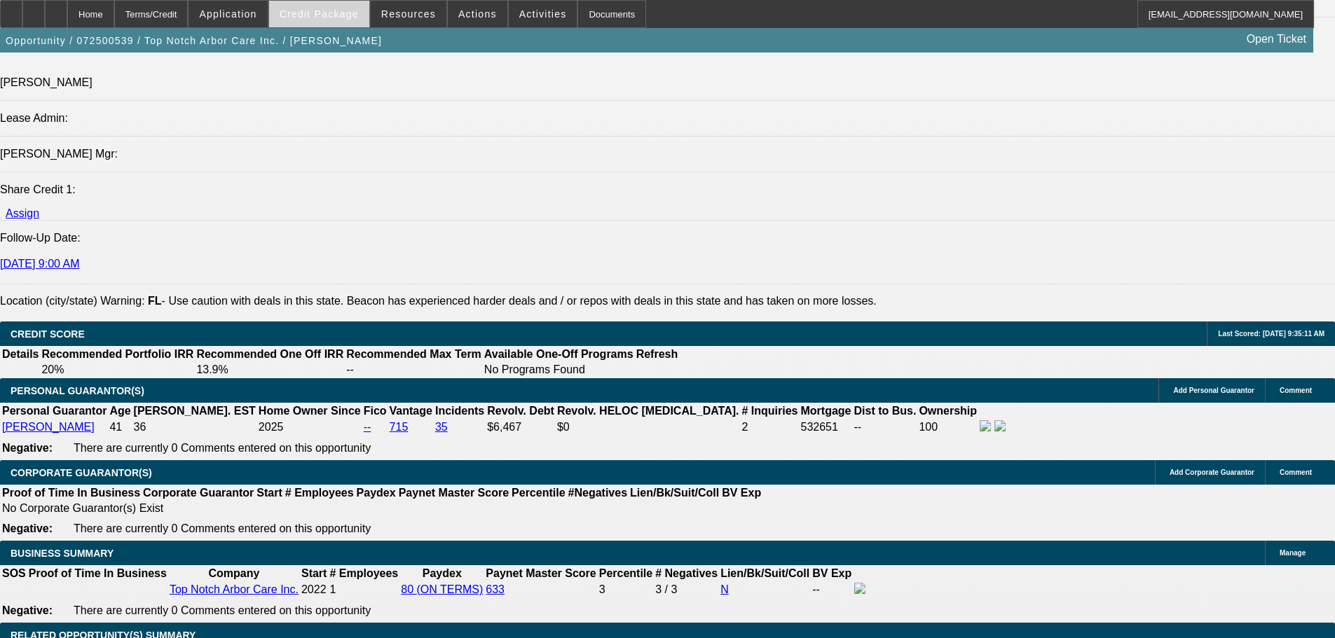
click at [335, 13] on span "Credit Package" at bounding box center [319, 13] width 79 height 11
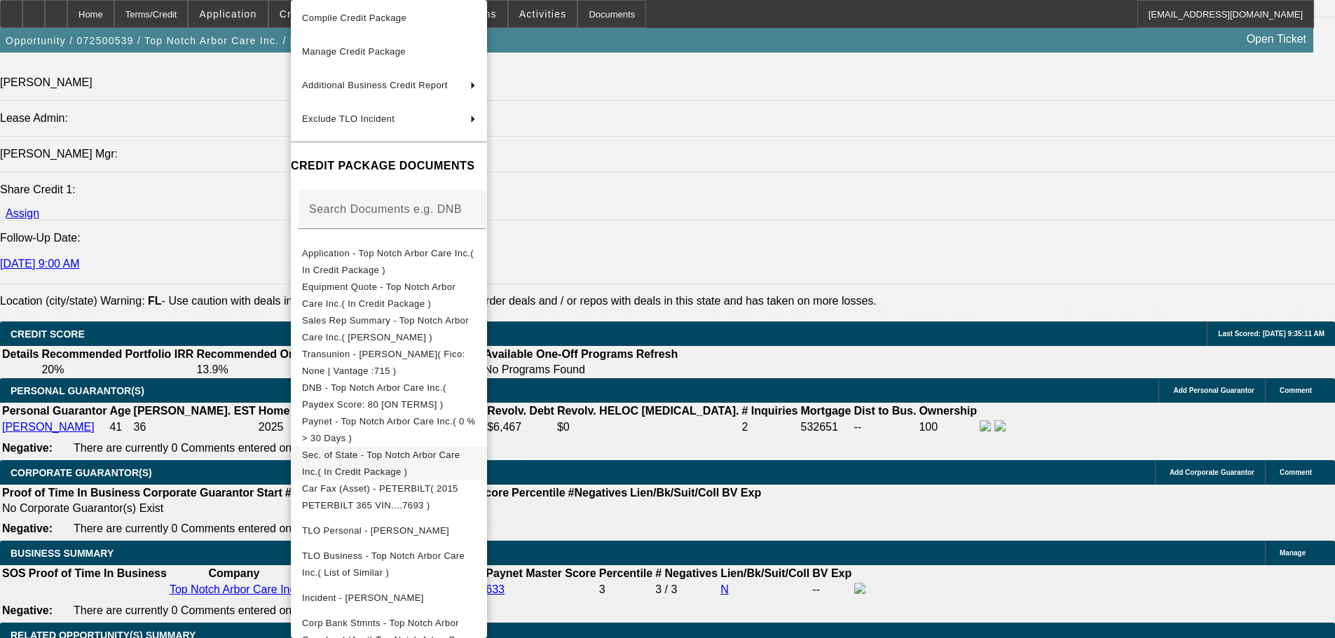
scroll to position [210, 0]
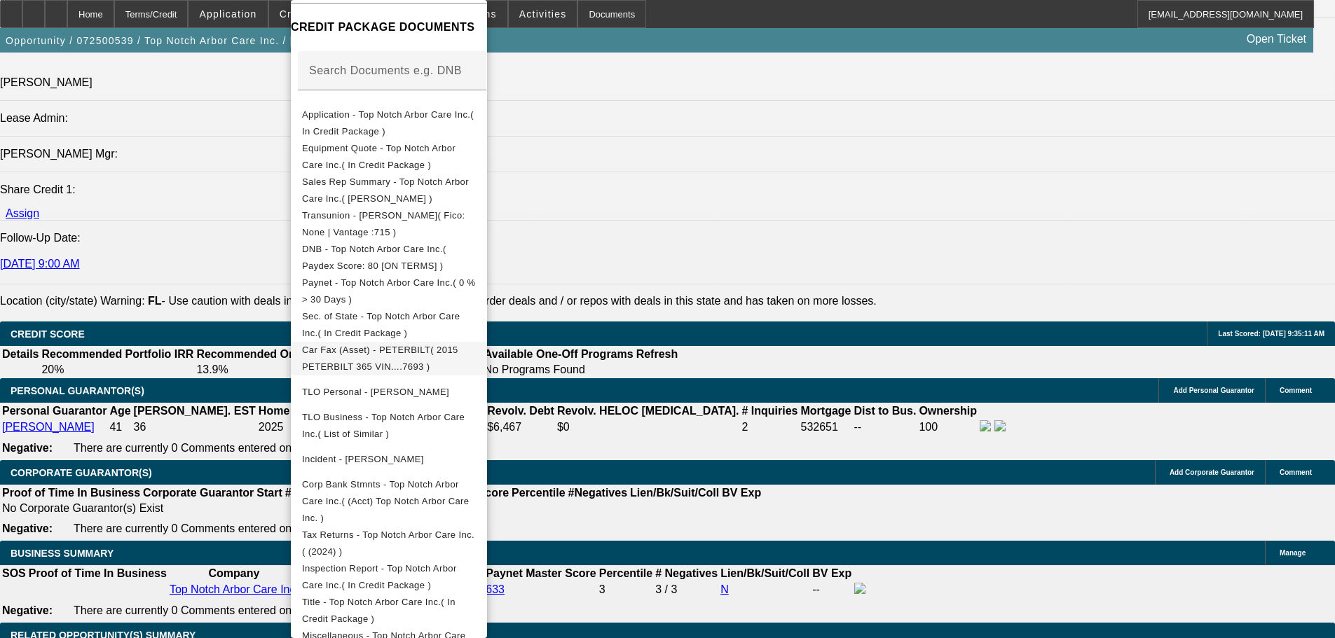
click at [412, 362] on button "Car Fax (Asset) - PETERBILT( 2015 PETERBILT 365 VIN....7693 )" at bounding box center [389, 359] width 196 height 34
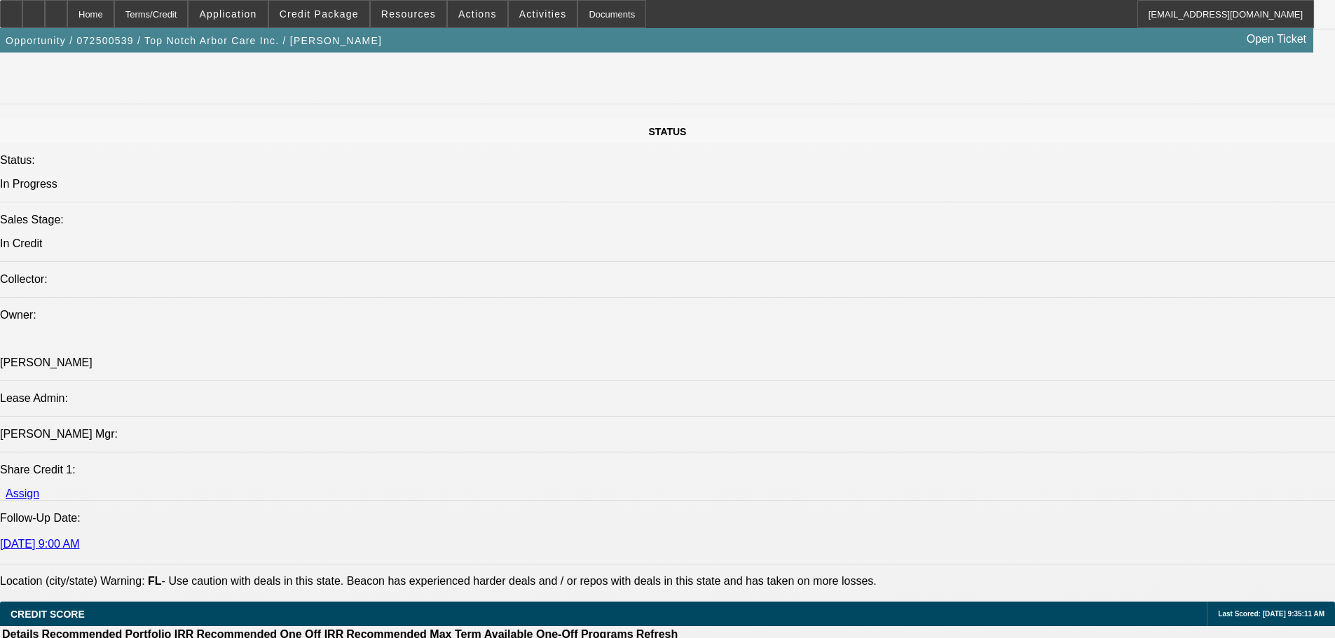
scroll to position [1822, 0]
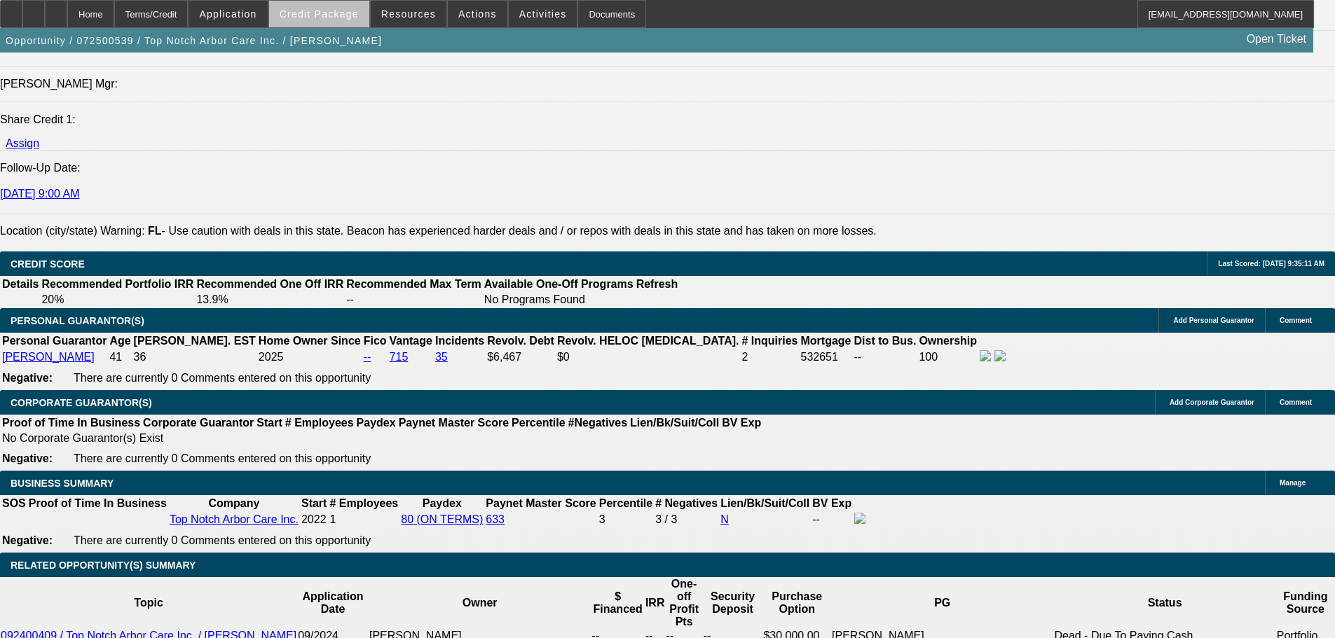
click at [342, 17] on span "Credit Package" at bounding box center [319, 13] width 79 height 11
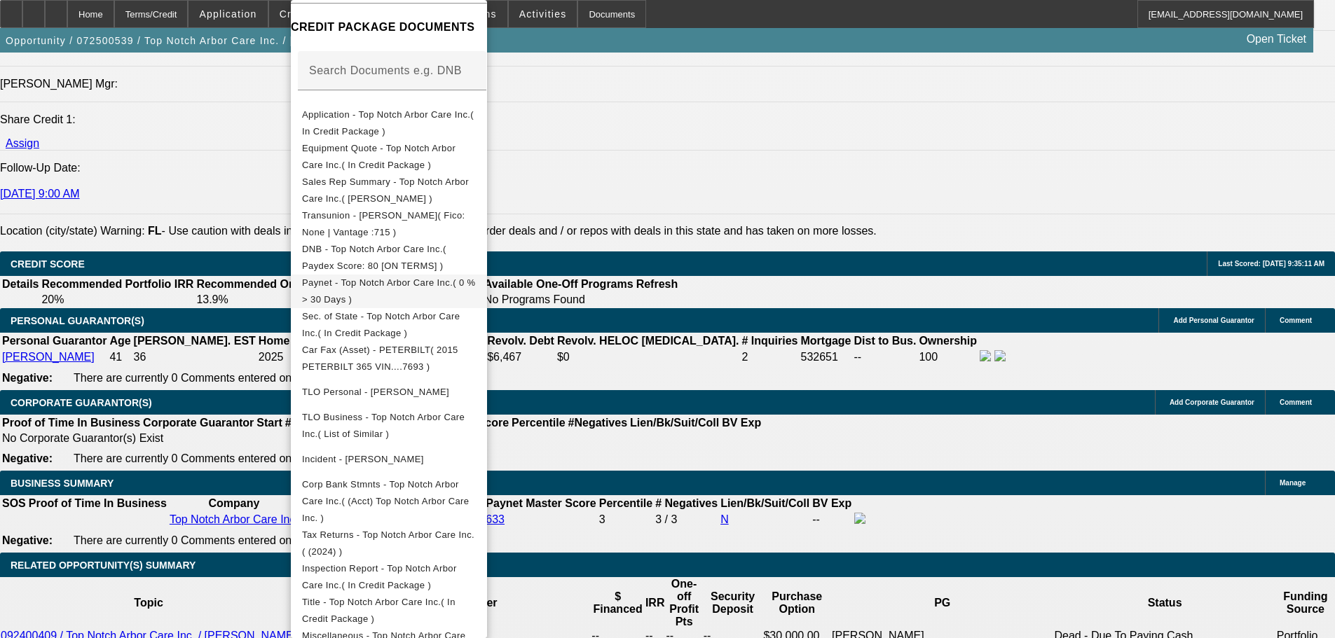
scroll to position [217, 0]
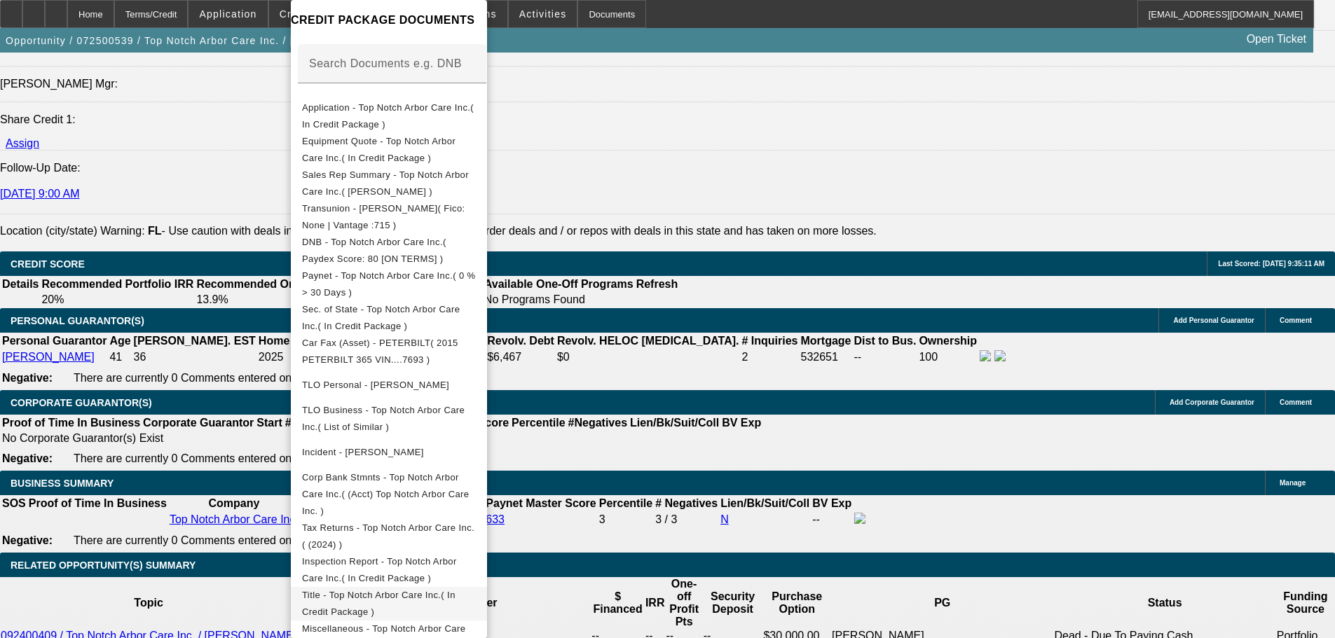
click at [435, 590] on span "Title - Top Notch Arbor Care Inc.( In Credit Package )" at bounding box center [378, 603] width 153 height 27
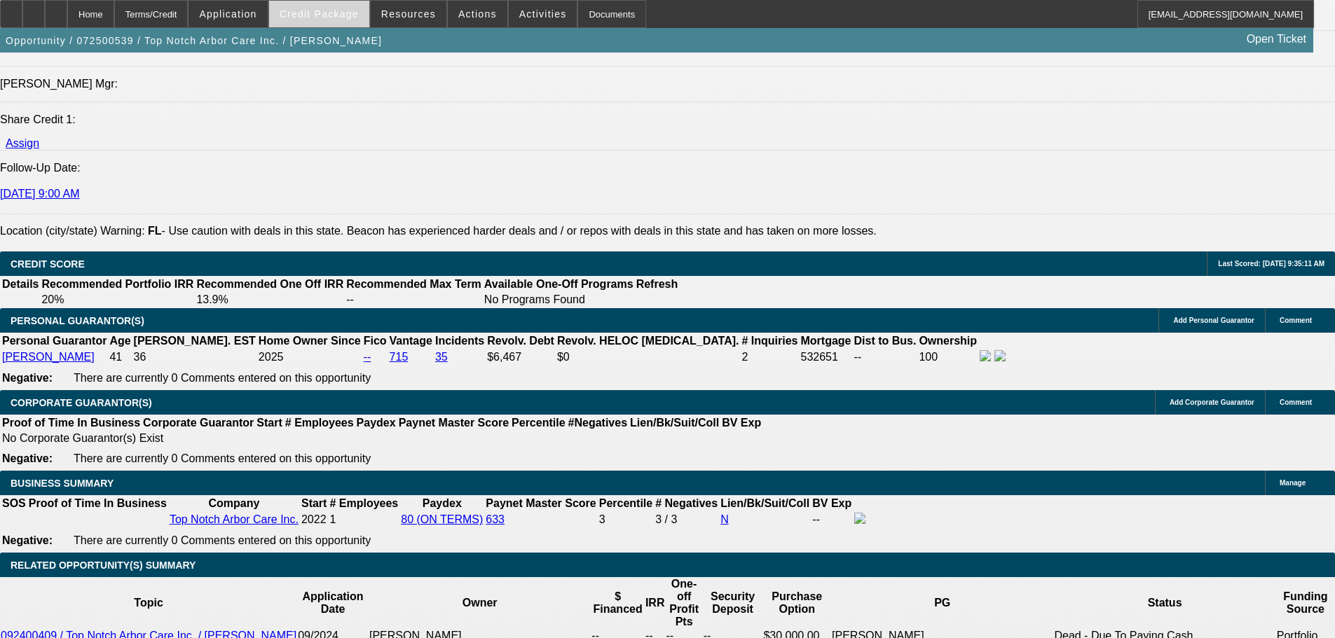
click at [352, 12] on span "Credit Package" at bounding box center [319, 13] width 79 height 11
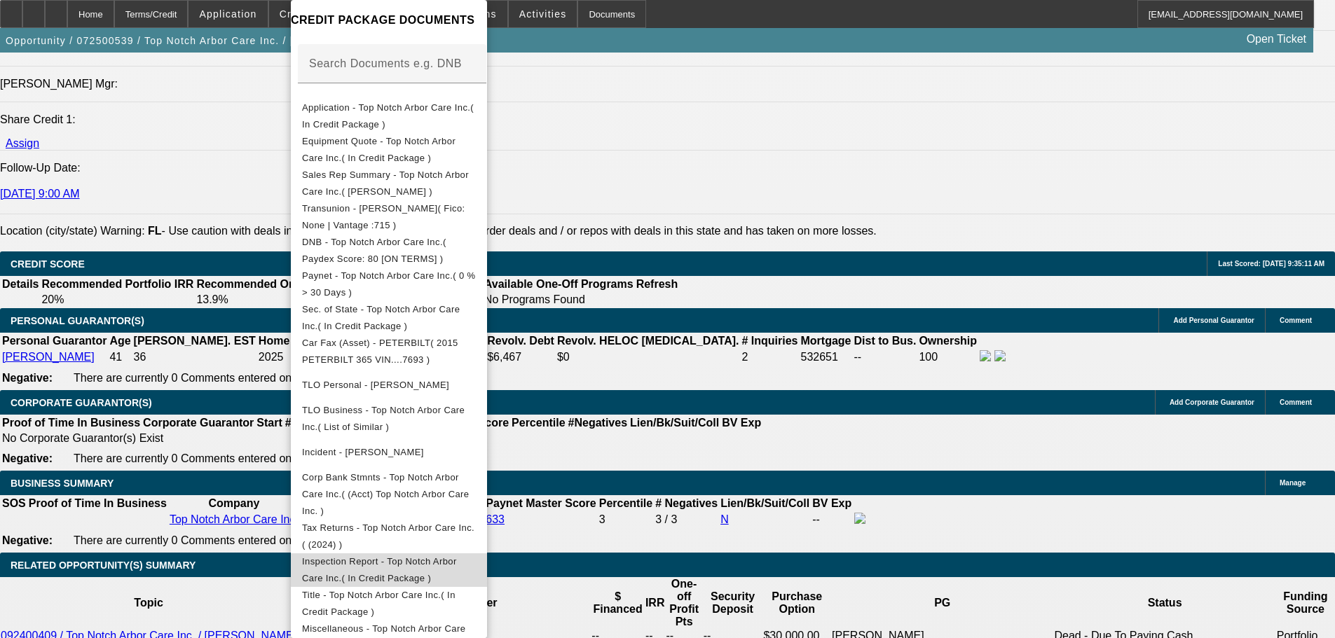
click at [457, 556] on span "Inspection Report - Top Notch Arbor Care Inc.( In Credit Package )" at bounding box center [379, 569] width 155 height 27
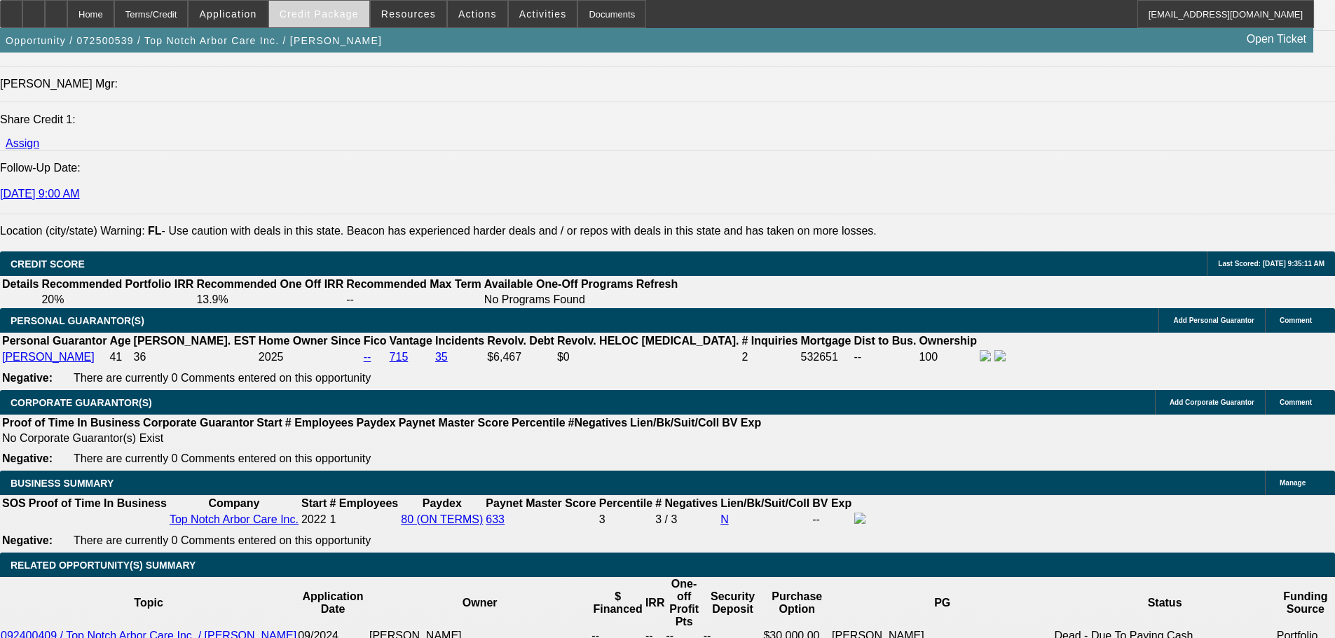
click at [351, 15] on span "Credit Package" at bounding box center [319, 13] width 79 height 11
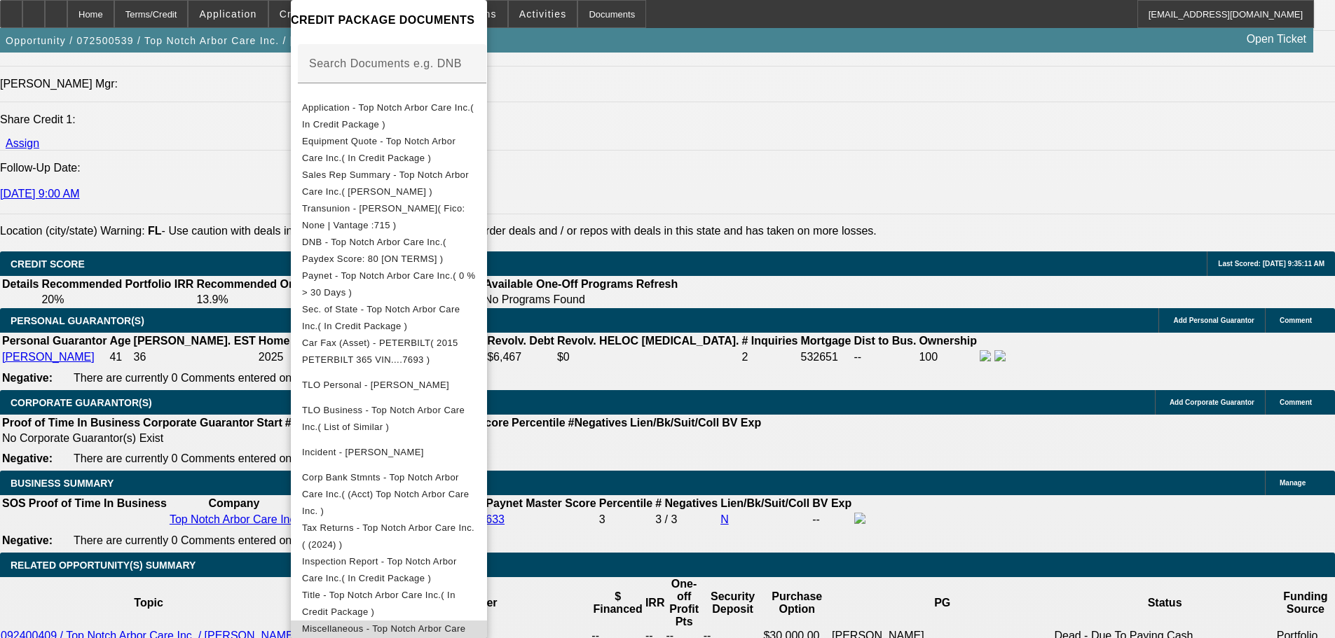
click at [465, 624] on span "Miscellaneous - Top Notch Arbor Care Inc.( Additional pictures )" at bounding box center [383, 637] width 163 height 27
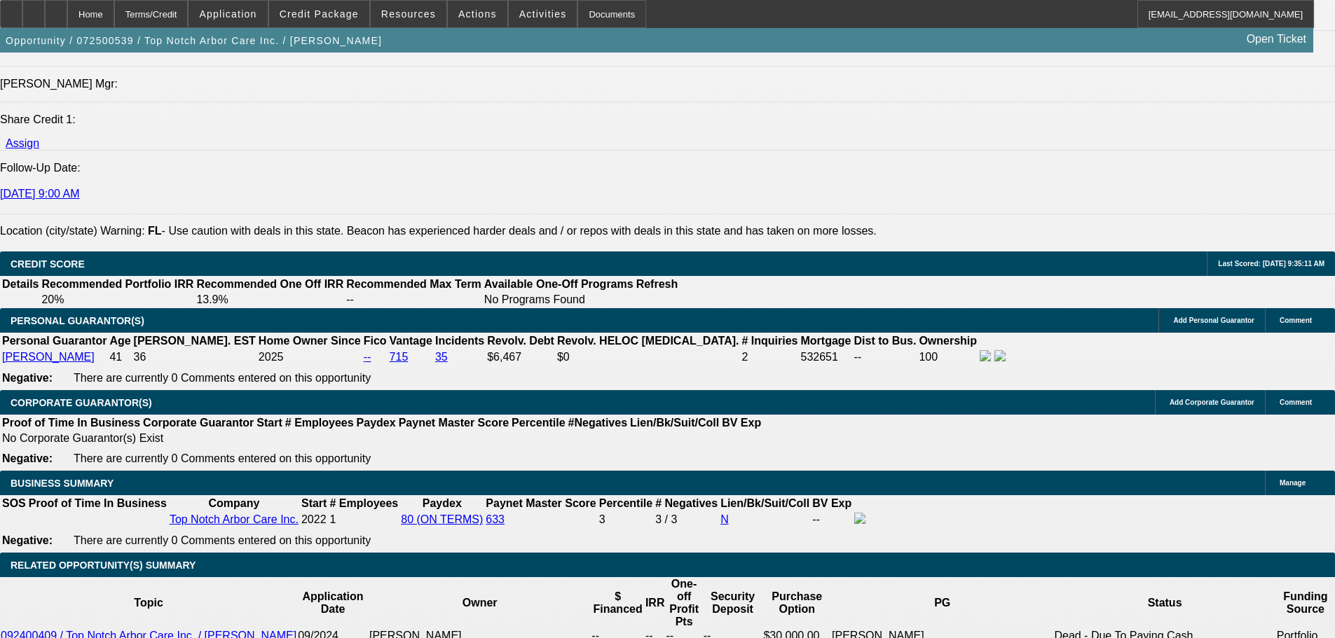
scroll to position [1261, 0]
